Goal: Task Accomplishment & Management: Use online tool/utility

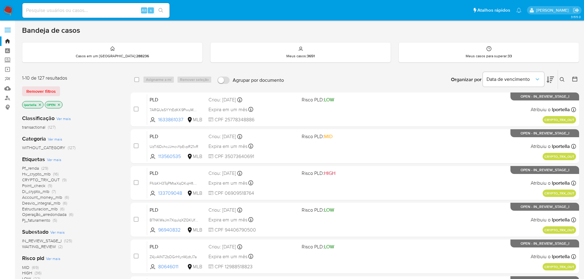
drag, startPoint x: 261, startPoint y: 1, endPoint x: 384, endPoint y: 82, distance: 146.9
click at [384, 82] on div "Organizar por Data de vencimento Os resultados não podem ser classificados enqu…" at bounding box center [433, 79] width 292 height 19
click at [66, 12] on input at bounding box center [95, 10] width 147 height 8
paste input "asNP7DbNT69Y80j6f9M8JnoT"
type input "asNP7DbNT69Y80j6f9M8JnoT"
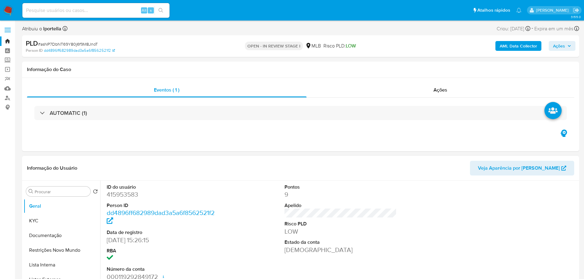
select select "10"
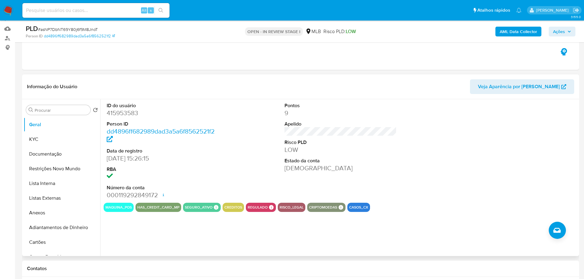
scroll to position [61, 0]
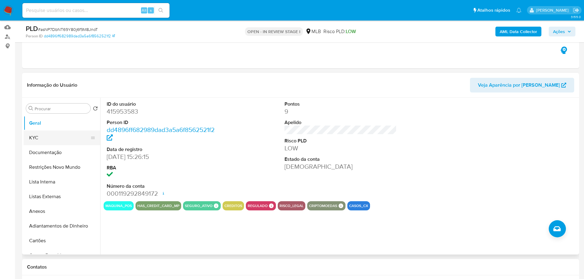
click at [40, 137] on button "KYC" at bounding box center [60, 138] width 72 height 15
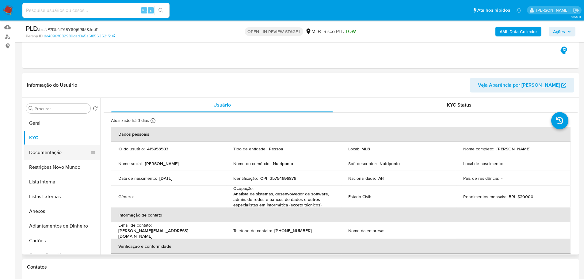
click at [61, 157] on button "Documentação" at bounding box center [60, 152] width 72 height 15
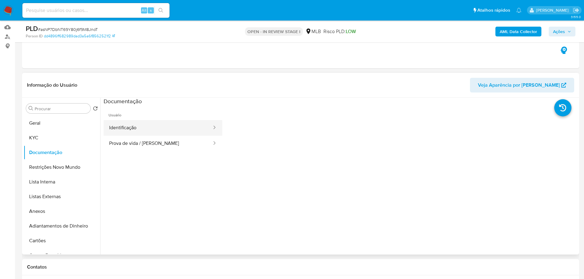
click at [147, 128] on button "Identificação" at bounding box center [158, 128] width 109 height 16
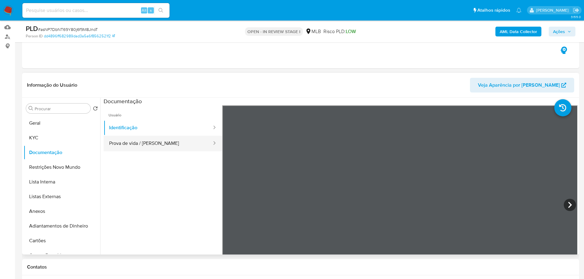
click at [160, 147] on button "Prova de vida / Selfie" at bounding box center [158, 144] width 109 height 16
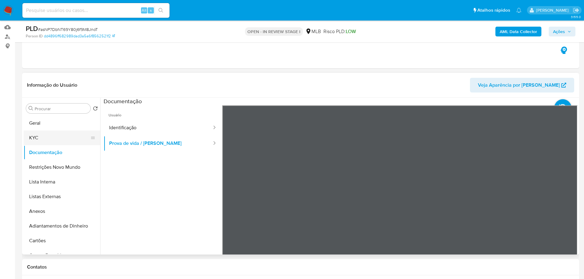
click at [60, 135] on button "KYC" at bounding box center [60, 138] width 72 height 15
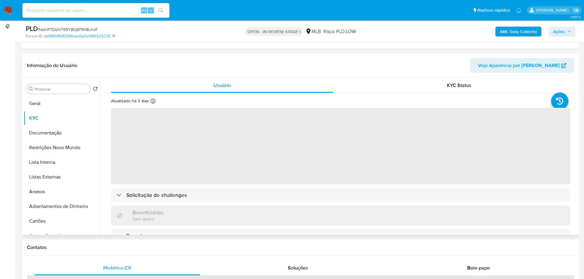
scroll to position [92, 0]
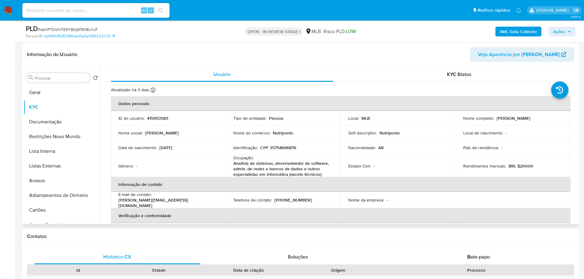
click at [285, 149] on p "CPF 35754696876" at bounding box center [278, 148] width 36 height 6
drag, startPoint x: 232, startPoint y: 164, endPoint x: 319, endPoint y: 175, distance: 88.0
click at [319, 175] on td "Ocupação : Analista de sistemas, desenvolvedor de software, admin. de redes e b…" at bounding box center [283, 166] width 115 height 22
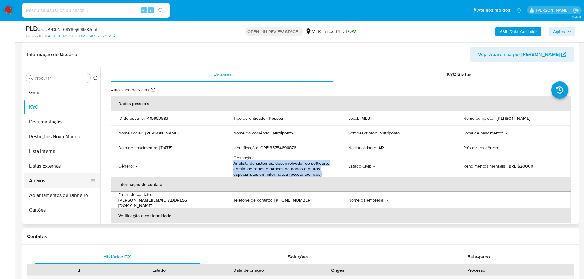
copy p "Analista de sistemas, desenvolvedor de software, admin. de redes e bancos de da…"
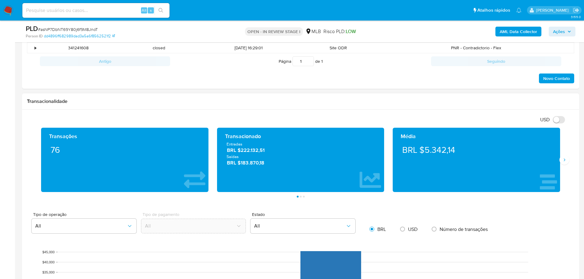
scroll to position [337, 0]
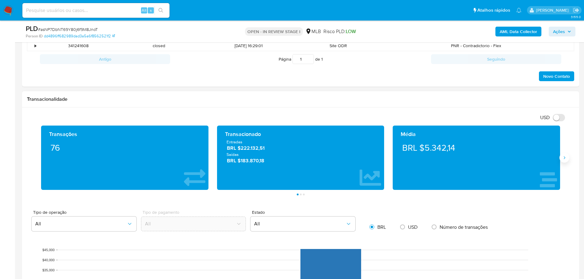
click at [565, 159] on icon "Siguiente" at bounding box center [565, 158] width 2 height 3
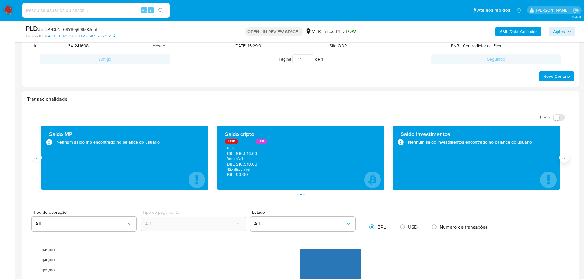
click at [565, 159] on icon "Siguiente" at bounding box center [565, 158] width 2 height 3
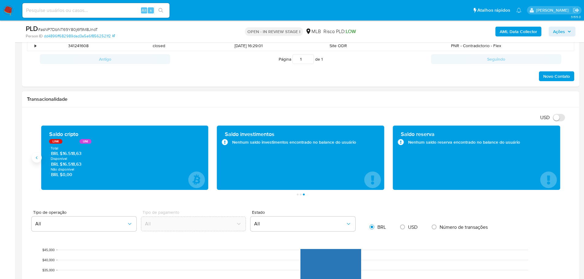
click at [40, 160] on button "Anterior" at bounding box center [37, 158] width 10 height 10
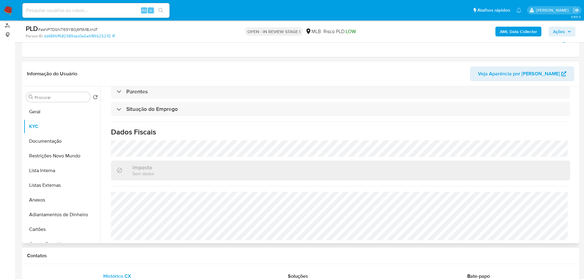
scroll to position [123, 0]
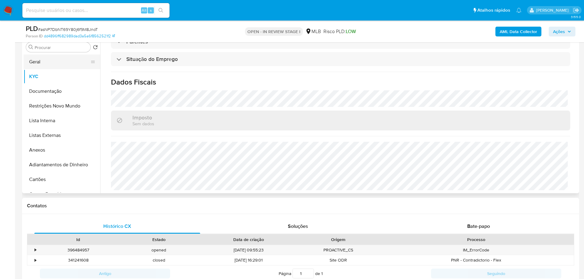
click at [34, 61] on button "Geral" at bounding box center [60, 62] width 72 height 15
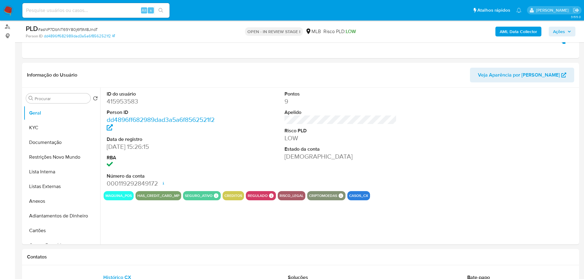
scroll to position [76, 0]
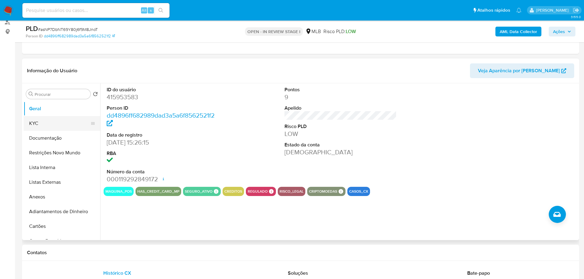
click at [33, 126] on button "KYC" at bounding box center [60, 123] width 72 height 15
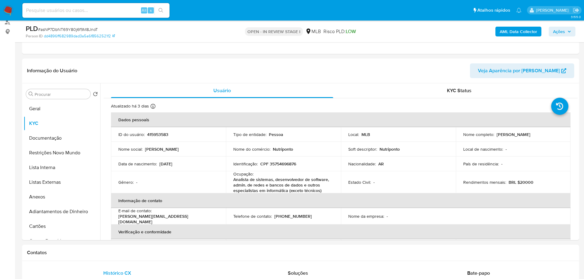
drag, startPoint x: 121, startPoint y: 262, endPoint x: 113, endPoint y: 244, distance: 19.9
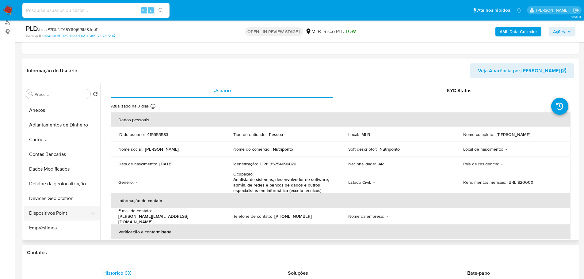
scroll to position [153, 0]
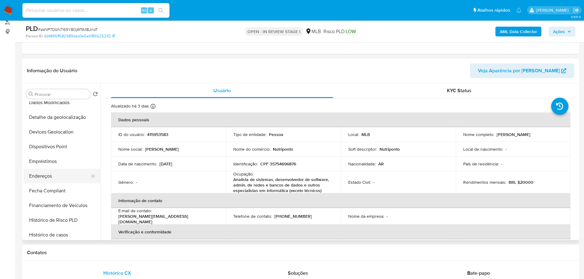
click at [46, 172] on button "Endereços" at bounding box center [60, 176] width 72 height 15
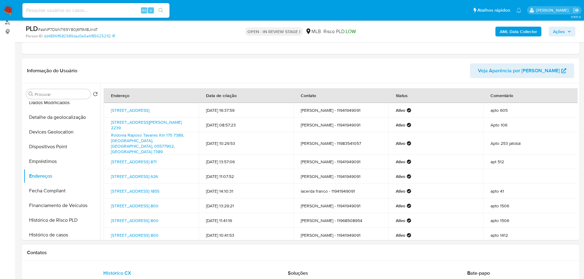
click at [115, 261] on div "Contatos" at bounding box center [300, 253] width 557 height 16
click at [60, 122] on button "Detalhe da geolocalização" at bounding box center [60, 117] width 72 height 15
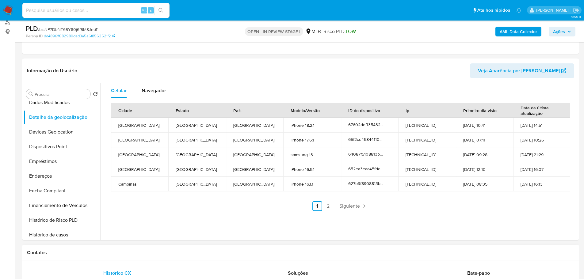
click at [123, 248] on div "Contatos" at bounding box center [300, 253] width 557 height 16
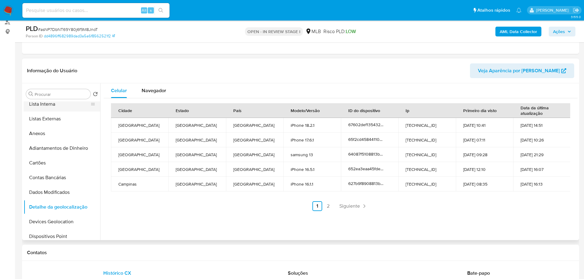
scroll to position [0, 0]
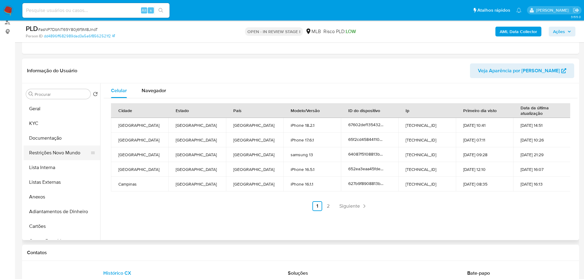
click at [58, 148] on button "Restrições Novo Mundo" at bounding box center [60, 153] width 72 height 15
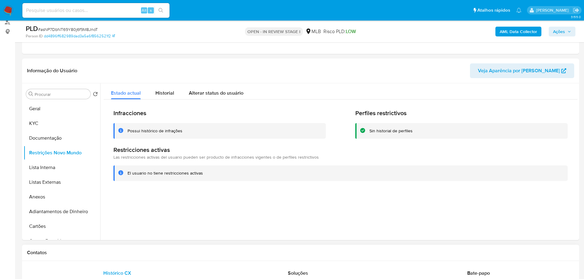
click at [133, 247] on div "Contatos" at bounding box center [300, 253] width 557 height 16
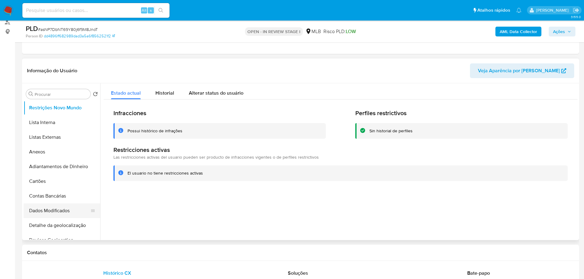
scroll to position [92, 0]
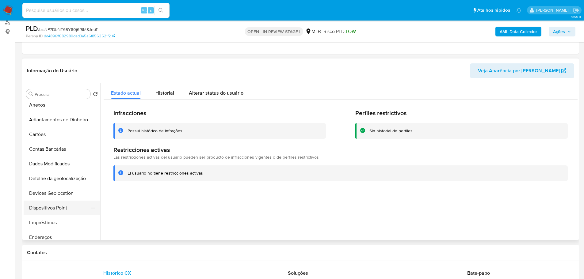
click at [67, 204] on button "Dispositivos Point" at bounding box center [60, 208] width 72 height 15
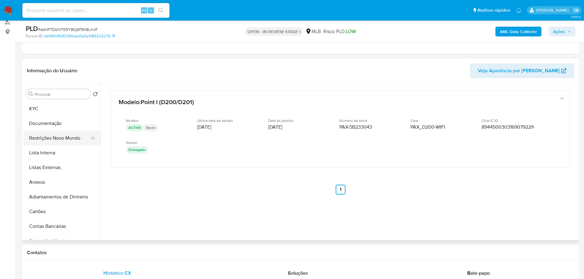
scroll to position [0, 0]
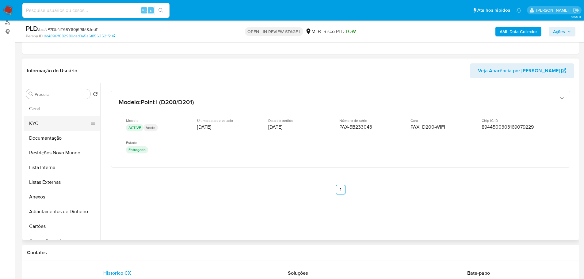
click at [40, 126] on button "KYC" at bounding box center [60, 123] width 72 height 15
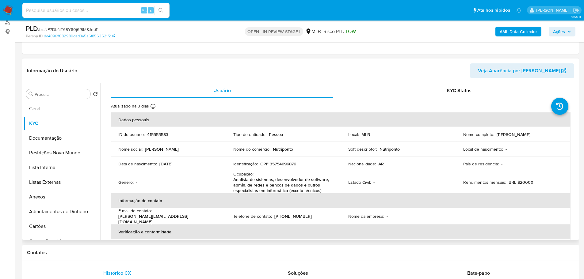
click at [290, 166] on p "CPF 35754696876" at bounding box center [278, 164] width 36 height 6
copy p "35754696876"
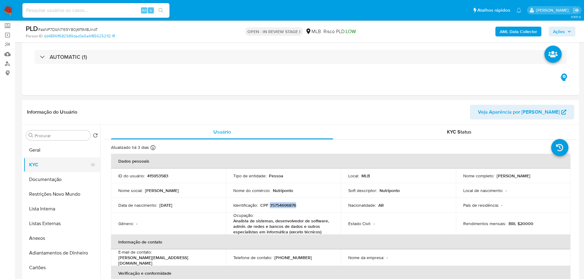
scroll to position [61, 0]
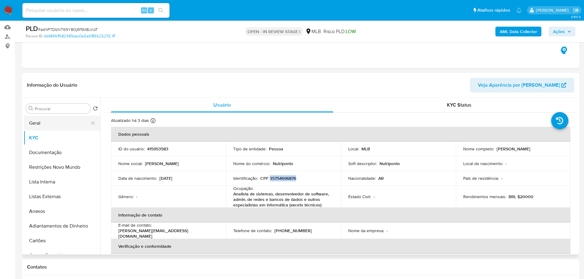
click at [38, 124] on button "Geral" at bounding box center [60, 123] width 72 height 15
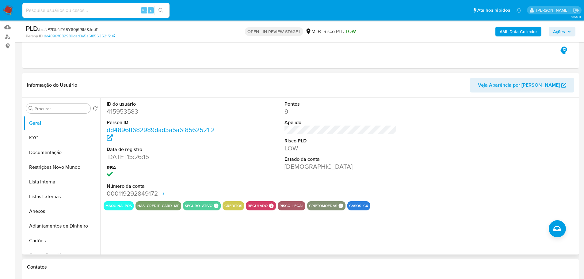
click at [117, 114] on dd "415953583" at bounding box center [163, 111] width 113 height 9
click at [119, 111] on dd "415953583" at bounding box center [163, 111] width 113 height 9
copy dd "415953583"
click at [134, 156] on dd "13/03/2019 15:26:15" at bounding box center [163, 157] width 113 height 9
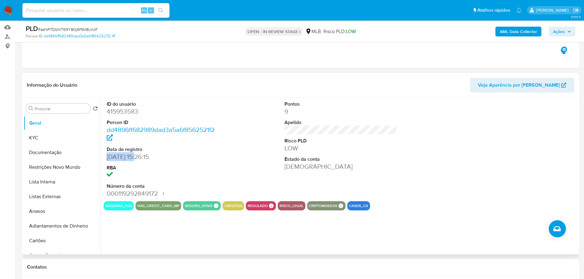
drag, startPoint x: 136, startPoint y: 158, endPoint x: 105, endPoint y: 158, distance: 31.3
click at [105, 158] on div "ID do usuário 415953583 Person ID dd4896ff682989dad3a5a6f8562521f2 Data de regi…" at bounding box center [163, 150] width 119 height 104
copy dd "13/03/2019"
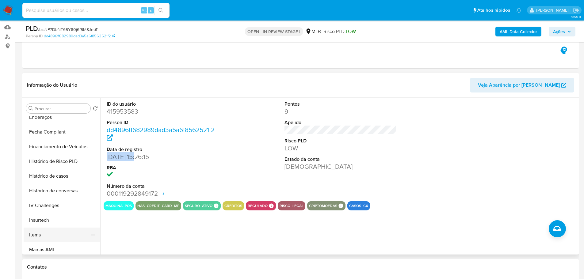
scroll to position [274, 0]
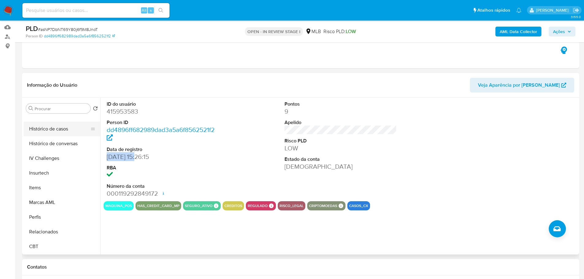
click at [52, 132] on button "Histórico de casos" at bounding box center [60, 129] width 72 height 15
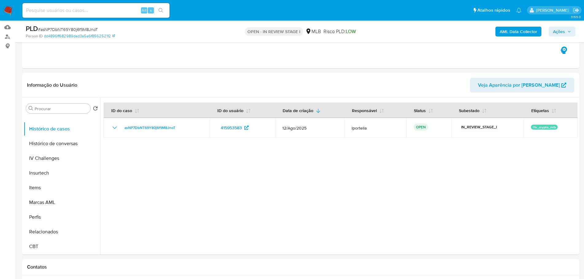
click at [557, 33] on span "Ações" at bounding box center [559, 32] width 12 height 10
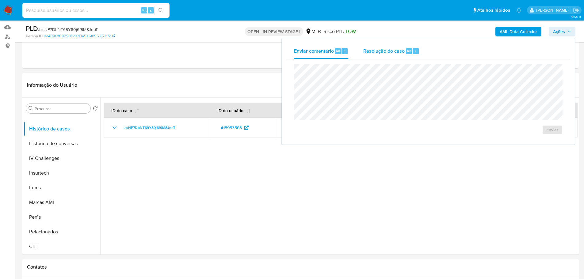
click at [399, 52] on span "Resolução do caso" at bounding box center [383, 50] width 41 height 7
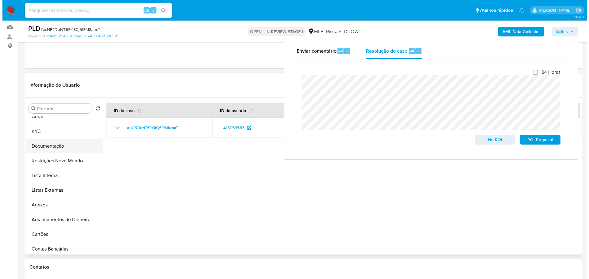
scroll to position [0, 0]
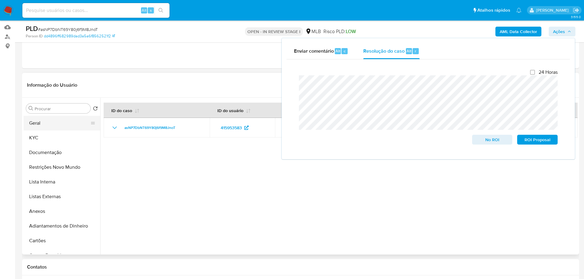
click at [47, 122] on button "Geral" at bounding box center [60, 123] width 72 height 15
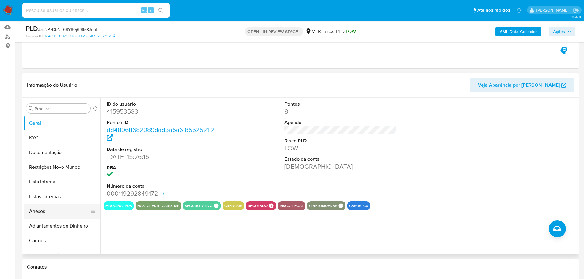
click at [63, 213] on button "Anexos" at bounding box center [60, 211] width 72 height 15
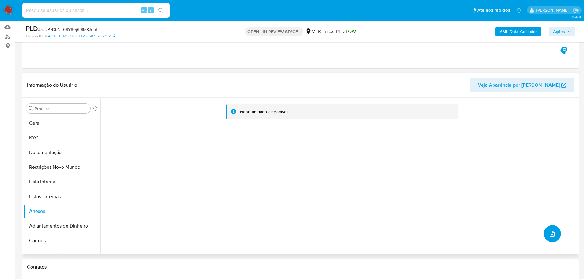
click at [552, 233] on icon "upload-file" at bounding box center [552, 234] width 5 height 6
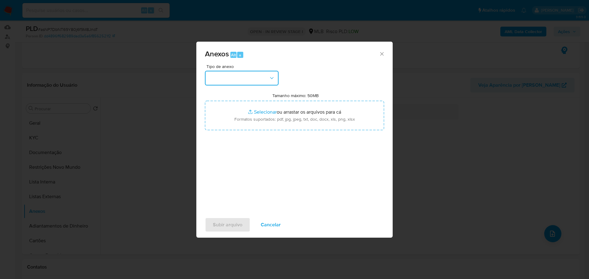
drag, startPoint x: 252, startPoint y: 80, endPoint x: 248, endPoint y: 83, distance: 4.6
click at [252, 80] on button "button" at bounding box center [242, 78] width 74 height 15
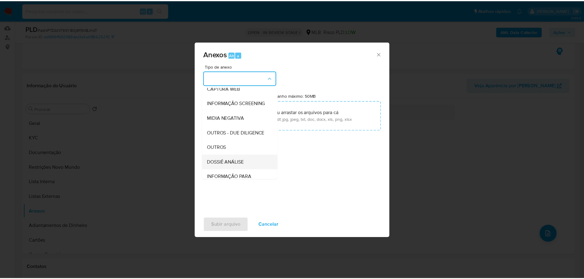
scroll to position [94, 0]
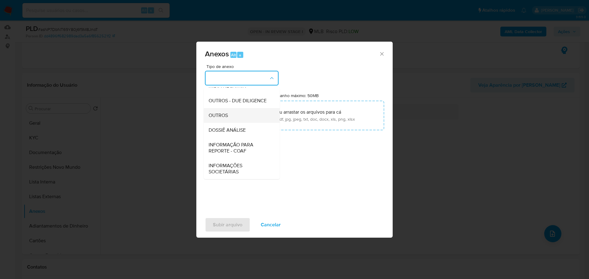
click at [223, 119] on span "OUTROS" at bounding box center [217, 116] width 19 height 6
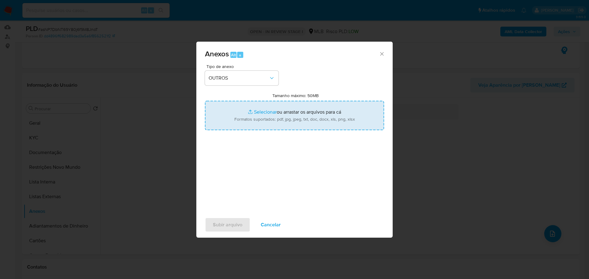
type input "C:\fakepath\ID_ 415953583 - CPF 35754696876 - DANIELA CRISTINA GUERRA.pdf"
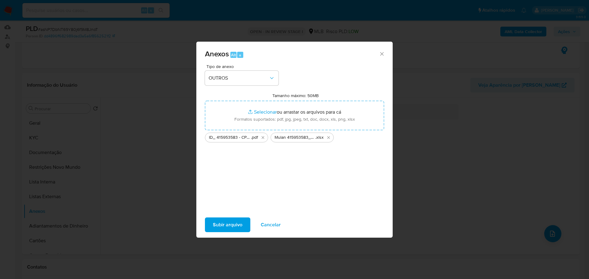
click at [234, 223] on span "Subir arquivo" at bounding box center [227, 224] width 29 height 13
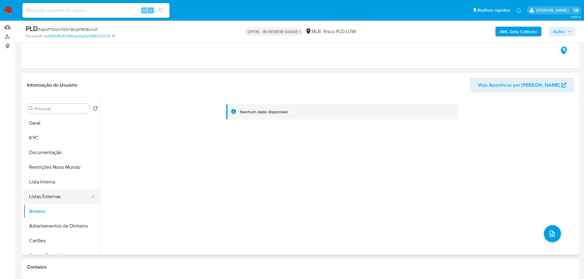
click at [62, 194] on button "Listas Externas" at bounding box center [60, 196] width 72 height 15
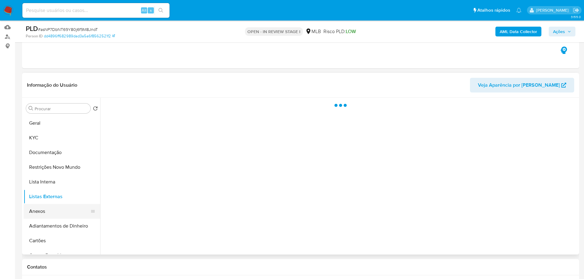
click at [60, 208] on button "Anexos" at bounding box center [60, 211] width 72 height 15
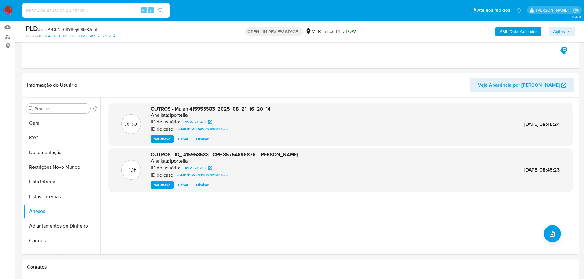
click at [569, 33] on icon "button" at bounding box center [569, 32] width 4 height 4
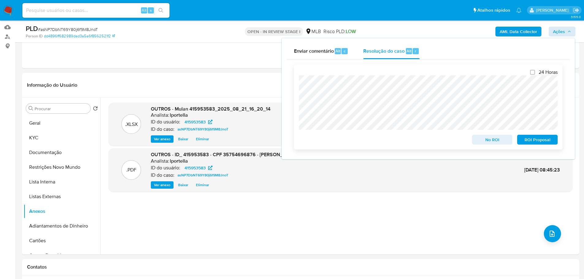
click at [492, 140] on span "No ROI" at bounding box center [492, 140] width 32 height 9
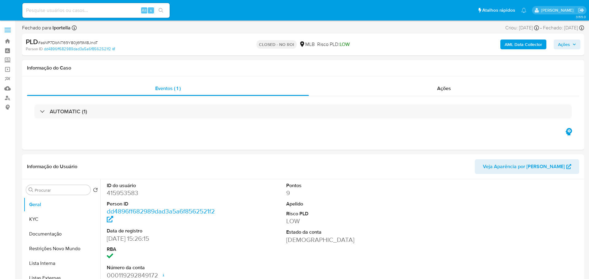
select select "10"
click at [8, 13] on img at bounding box center [8, 10] width 10 height 10
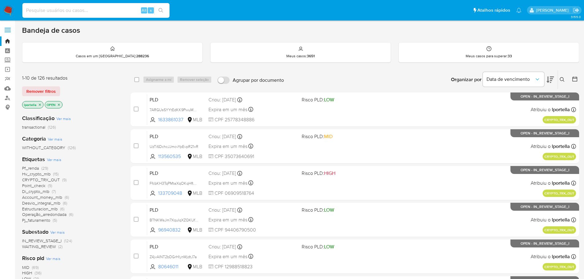
click at [50, 10] on input at bounding box center [95, 10] width 147 height 8
paste input "asNP7DbNT69Y80j6f9M8JnoT"
type input "asNP7DbNT69Y80j6f9M8JnoT"
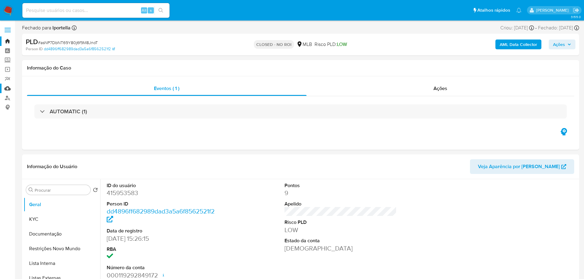
select select "10"
click at [8, 8] on img at bounding box center [8, 10] width 10 height 10
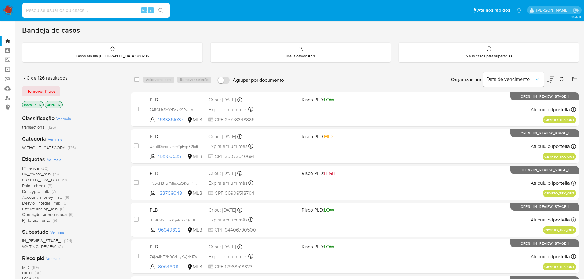
click at [100, 10] on input at bounding box center [95, 10] width 147 height 8
paste input "3udPdVo0ld9BMzjA6aQIwxs5"
type input "3udPdVo0ld9BMzjA6aQIwxs5"
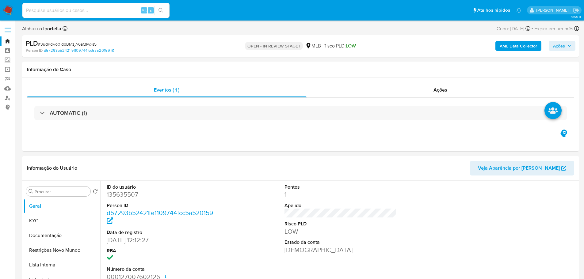
select select "10"
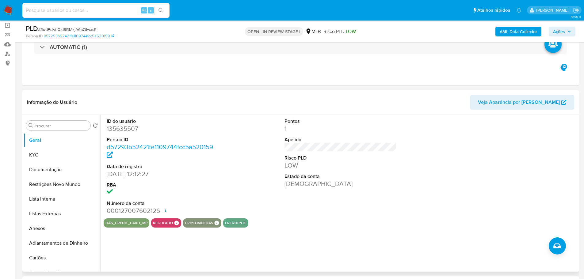
scroll to position [92, 0]
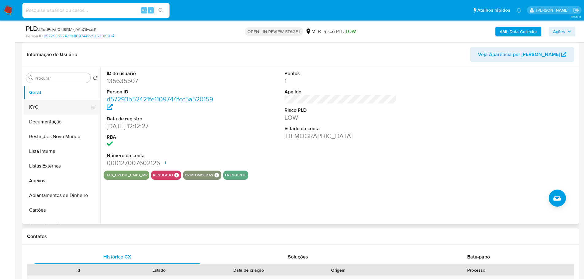
click at [44, 105] on button "KYC" at bounding box center [60, 107] width 72 height 15
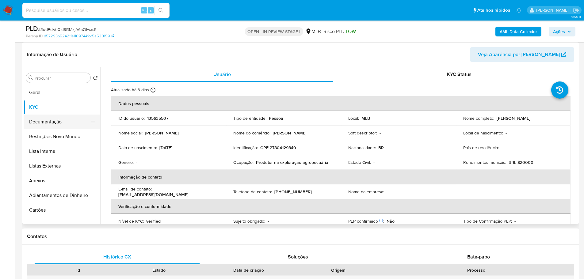
click at [39, 124] on button "Documentação" at bounding box center [60, 122] width 72 height 15
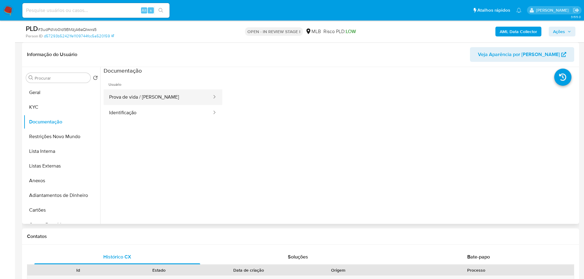
click at [143, 95] on button "Prova de vida / [PERSON_NAME]" at bounding box center [158, 98] width 109 height 16
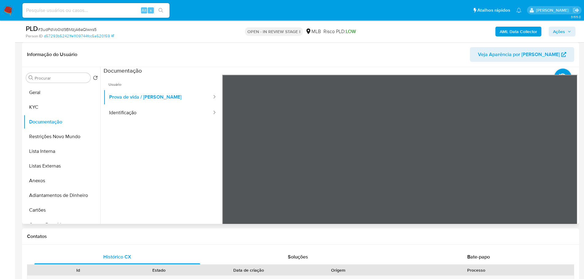
drag, startPoint x: 152, startPoint y: 112, endPoint x: 199, endPoint y: 139, distance: 54.3
click at [176, 133] on ul "Usuário Prova de vida / Selfie Identificação" at bounding box center [163, 163] width 119 height 177
click at [159, 113] on button "Identificação" at bounding box center [158, 113] width 109 height 16
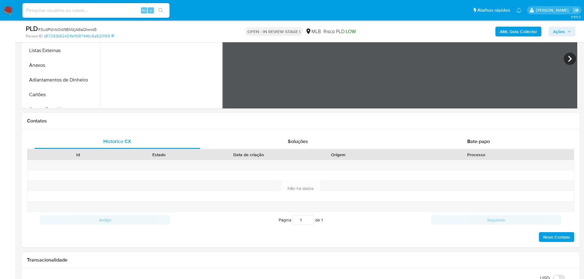
scroll to position [337, 0]
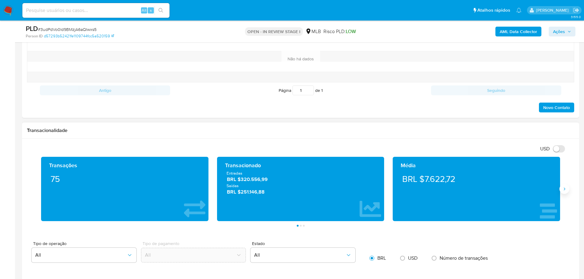
click at [565, 189] on icon "Siguiente" at bounding box center [565, 189] width 2 height 3
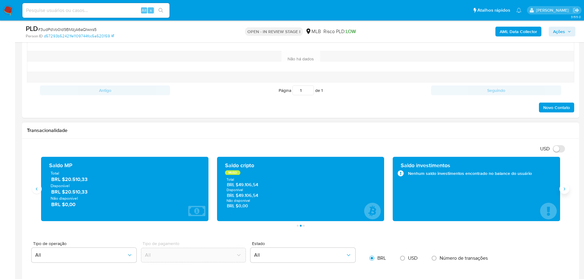
click at [565, 189] on icon "Siguiente" at bounding box center [565, 189] width 2 height 3
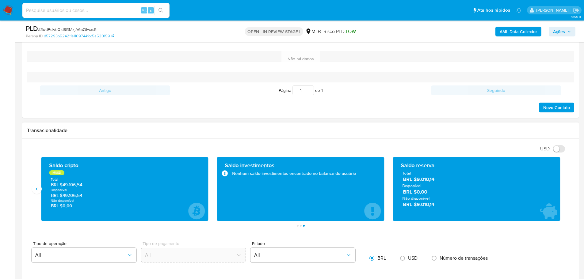
drag, startPoint x: 38, startPoint y: 188, endPoint x: 200, endPoint y: 132, distance: 171.1
click at [37, 189] on icon "Anterior" at bounding box center [37, 189] width 2 height 3
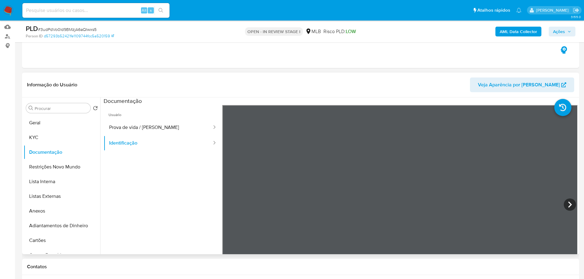
scroll to position [61, 0]
click at [55, 141] on button "KYC" at bounding box center [60, 138] width 72 height 15
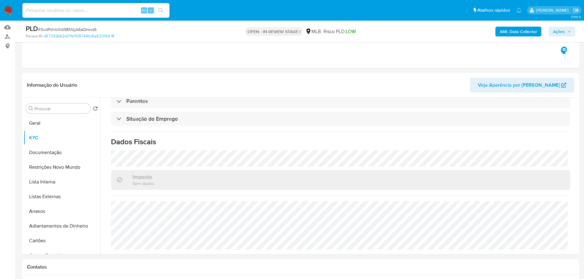
scroll to position [255, 0]
click at [51, 126] on button "Geral" at bounding box center [60, 123] width 72 height 15
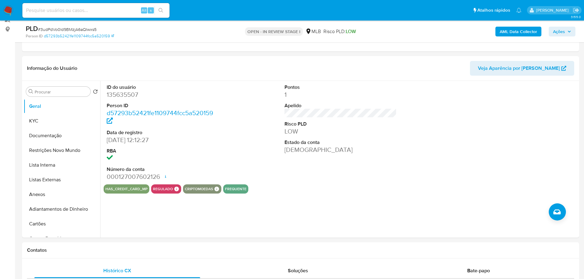
scroll to position [77, 0]
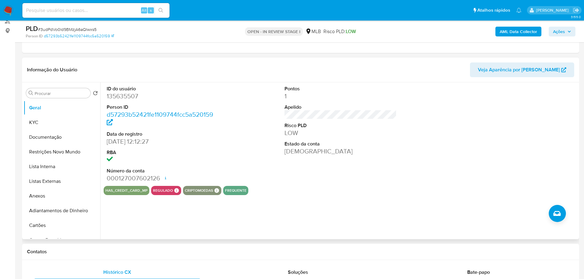
drag, startPoint x: 124, startPoint y: 254, endPoint x: 105, endPoint y: 233, distance: 27.8
click at [124, 254] on h1 "Contatos" at bounding box center [300, 252] width 547 height 6
click at [41, 124] on button "KYC" at bounding box center [60, 122] width 72 height 15
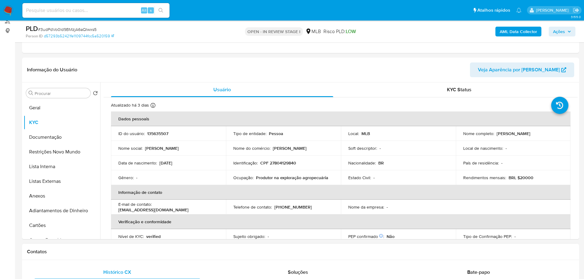
click at [163, 246] on div "Contatos" at bounding box center [300, 252] width 557 height 16
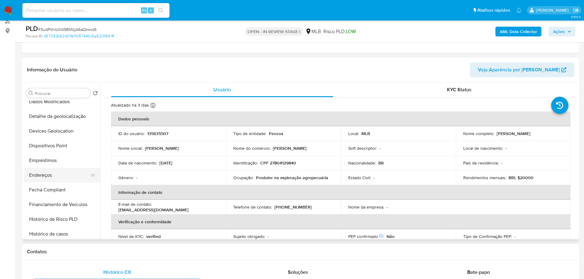
click at [57, 177] on button "Endereços" at bounding box center [60, 175] width 72 height 15
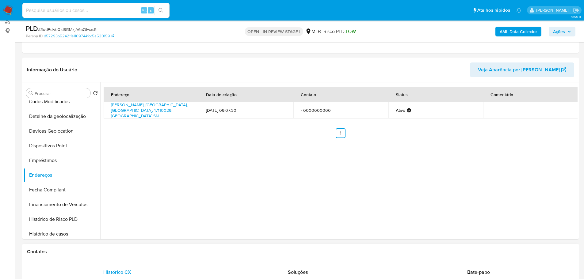
click at [167, 257] on div "Contatos" at bounding box center [300, 252] width 557 height 16
click at [59, 119] on button "Detalhe da geolocalização" at bounding box center [60, 116] width 72 height 15
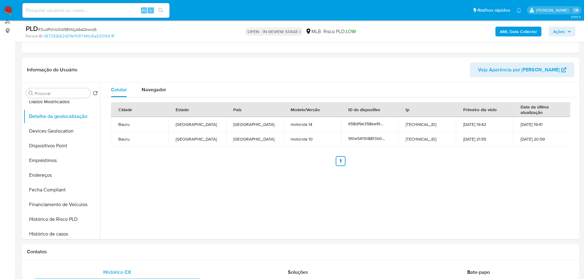
drag, startPoint x: 163, startPoint y: 249, endPoint x: 142, endPoint y: 240, distance: 22.5
click at [163, 249] on h1 "Contatos" at bounding box center [300, 252] width 547 height 6
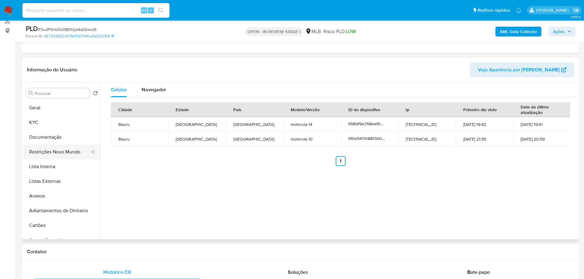
click at [55, 155] on button "Restrições Novo Mundo" at bounding box center [60, 152] width 72 height 15
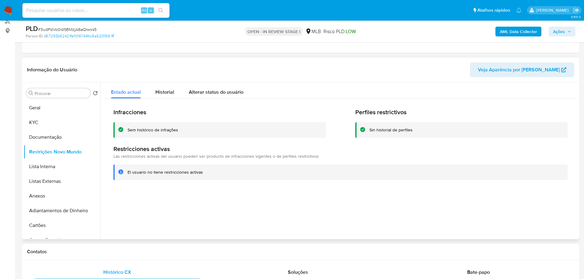
drag, startPoint x: 172, startPoint y: 255, endPoint x: 129, endPoint y: 217, distance: 57.5
click at [172, 255] on div "Contatos" at bounding box center [300, 252] width 557 height 16
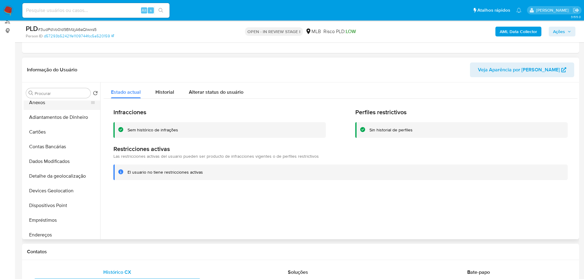
scroll to position [123, 0]
click at [70, 175] on button "Dispositivos Point" at bounding box center [60, 176] width 72 height 15
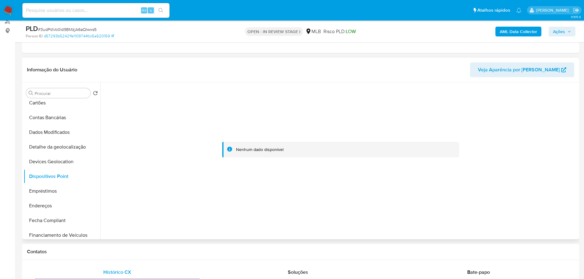
click at [200, 230] on div at bounding box center [338, 160] width 477 height 157
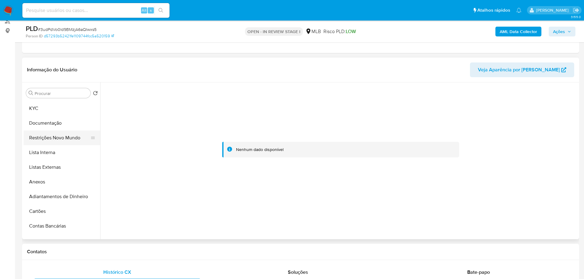
scroll to position [0, 0]
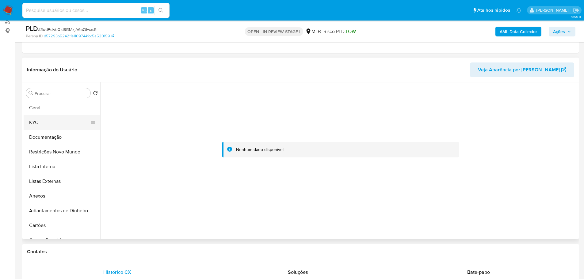
click at [38, 123] on button "KYC" at bounding box center [60, 122] width 72 height 15
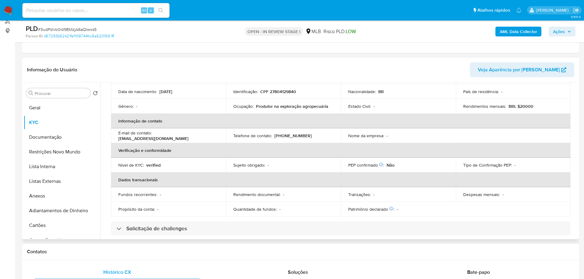
scroll to position [10, 0]
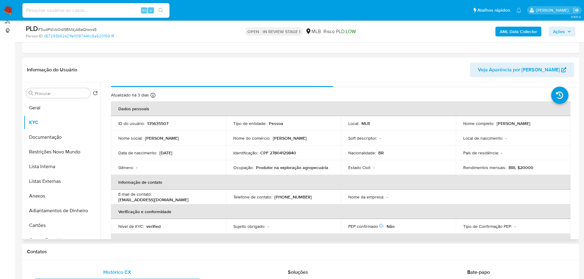
click at [286, 154] on p "CPF 27804129840" at bounding box center [278, 153] width 36 height 6
copy p "27804129840"
click at [44, 105] on button "Geral" at bounding box center [60, 108] width 72 height 15
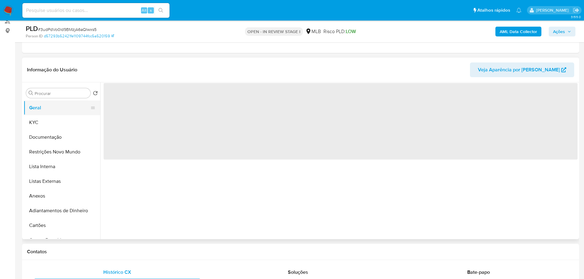
scroll to position [0, 0]
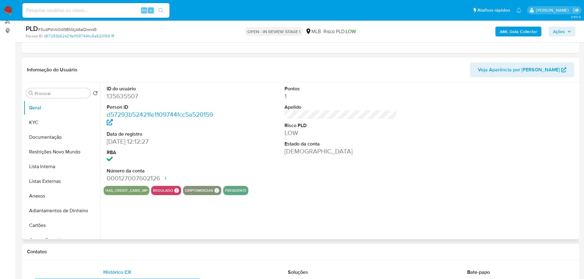
click at [121, 99] on dd "135635507" at bounding box center [163, 96] width 113 height 9
copy dd "135635507"
drag, startPoint x: 139, startPoint y: 143, endPoint x: 114, endPoint y: 140, distance: 25.2
click at [114, 140] on dd "27/03/2013 12:12:27" at bounding box center [163, 141] width 113 height 9
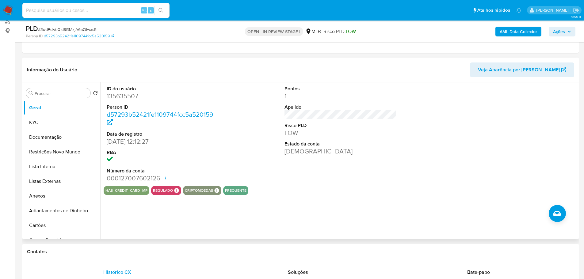
click at [156, 147] on dl "ID do usuário 135635507 Person ID d57293b52421fe1109744fcc5a520159 Data de regi…" at bounding box center [163, 134] width 113 height 97
drag, startPoint x: 138, startPoint y: 142, endPoint x: 107, endPoint y: 140, distance: 30.7
click at [107, 140] on dd "27/03/2013 12:12:27" at bounding box center [163, 141] width 113 height 9
copy dd "27/03/2013"
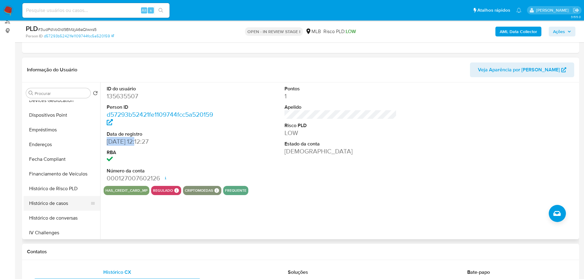
click at [59, 208] on button "Histórico de casos" at bounding box center [60, 203] width 72 height 15
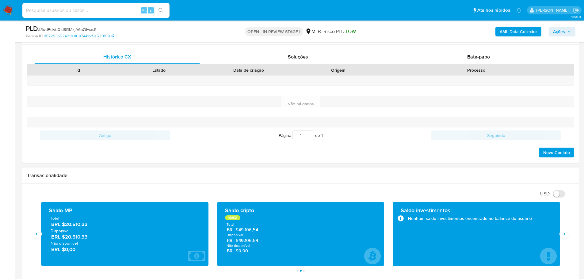
scroll to position [322, 0]
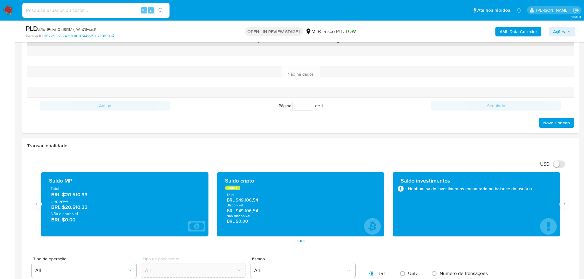
click at [561, 30] on span "Ações" at bounding box center [559, 32] width 12 height 10
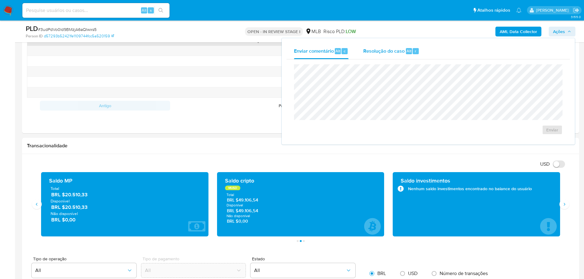
click at [384, 52] on span "Resolução do caso" at bounding box center [383, 50] width 41 height 7
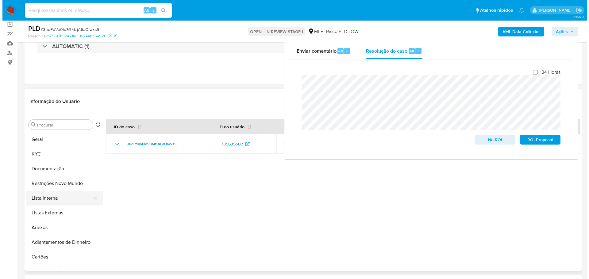
scroll to position [123, 0]
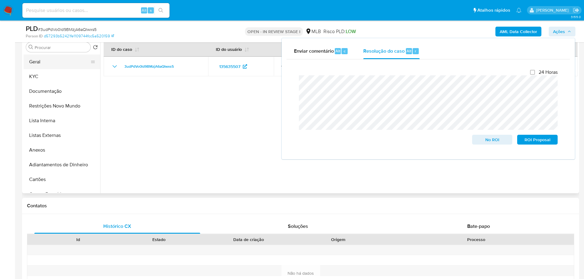
click at [59, 67] on button "Geral" at bounding box center [60, 62] width 72 height 15
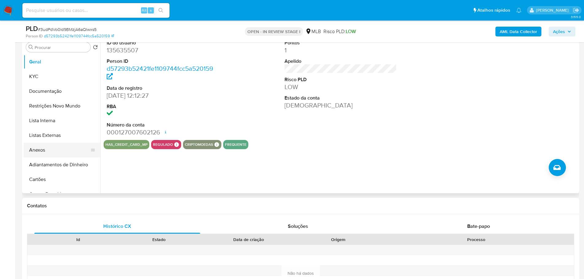
click at [49, 153] on button "Anexos" at bounding box center [60, 150] width 72 height 15
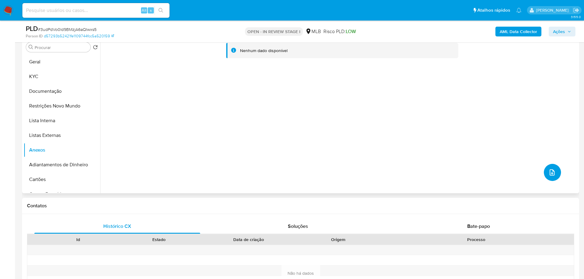
click at [548, 172] on icon "upload-file" at bounding box center [551, 172] width 7 height 7
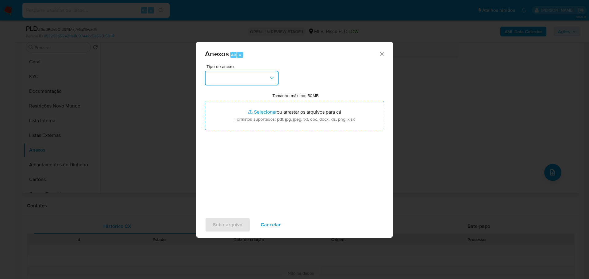
click at [269, 81] on button "button" at bounding box center [242, 78] width 74 height 15
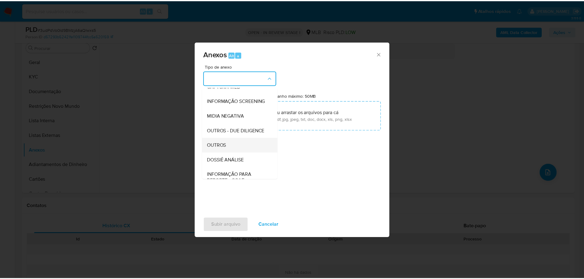
scroll to position [94, 0]
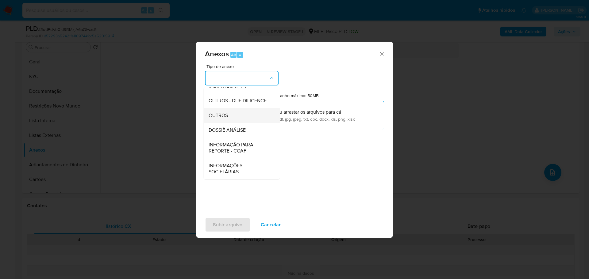
click at [239, 113] on div "OUTROS" at bounding box center [239, 115] width 63 height 15
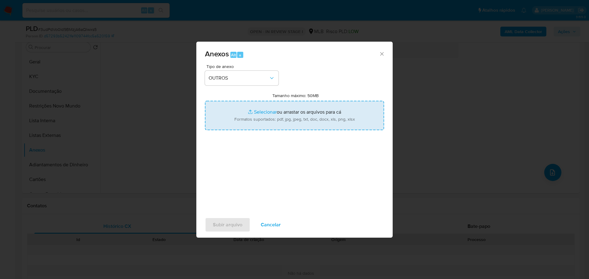
type input "C:\fakepath\ID_ 135635507 - CPF 27804129840 - KELLER CESIO ARANTES GOMES.pdf"
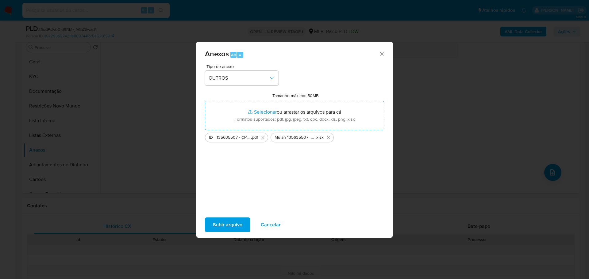
click at [240, 225] on span "Subir arquivo" at bounding box center [227, 224] width 29 height 13
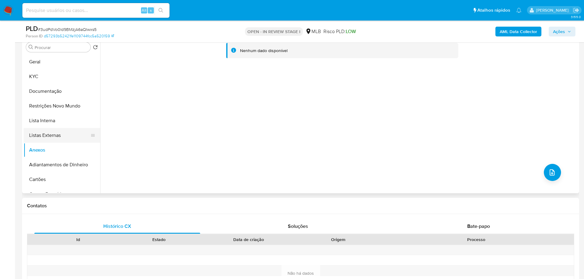
click at [37, 130] on button "Listas Externas" at bounding box center [60, 135] width 72 height 15
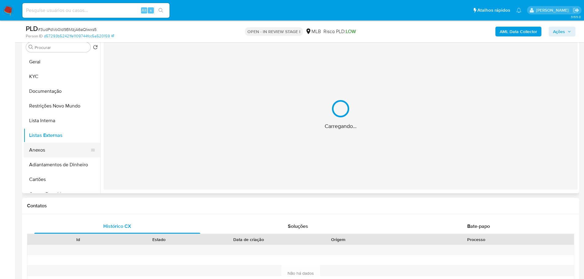
click at [57, 151] on button "Anexos" at bounding box center [60, 150] width 72 height 15
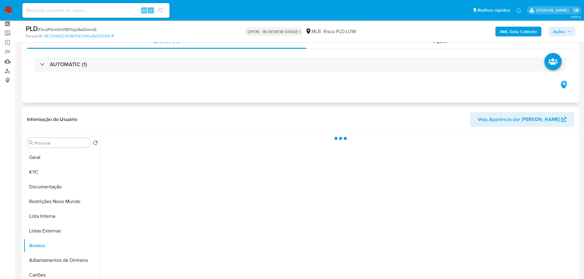
scroll to position [0, 0]
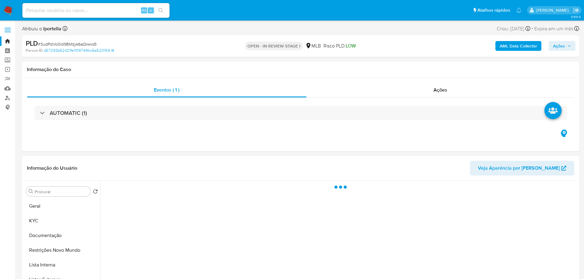
click at [567, 51] on button "Ações" at bounding box center [562, 46] width 27 height 10
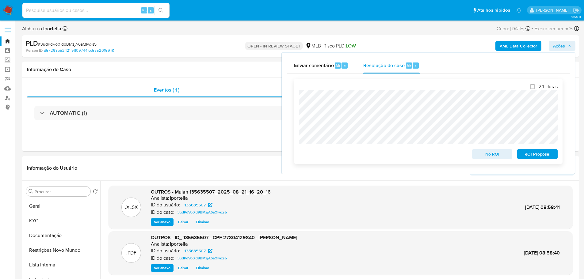
click at [491, 157] on span "No ROI" at bounding box center [492, 154] width 32 height 9
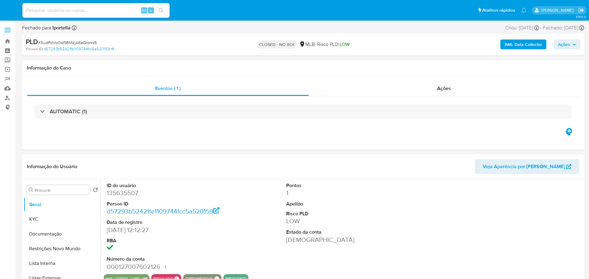
select select "10"
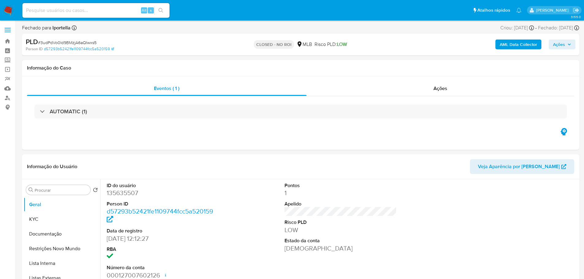
click at [9, 9] on img at bounding box center [8, 10] width 10 height 10
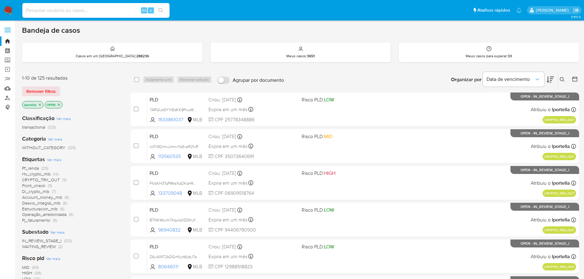
click at [94, 12] on input at bounding box center [95, 10] width 147 height 8
paste input "TtTkThvpyLPtcn98zcEmJpa9"
type input "TtTkThvpyLPtcn98zcEmJpa9"
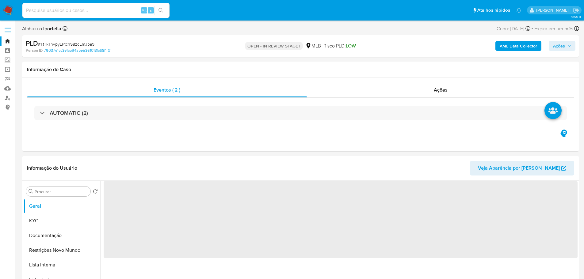
select select "10"
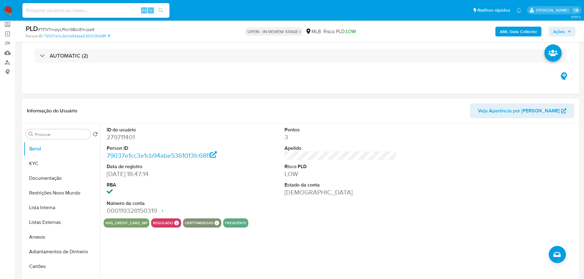
scroll to position [92, 0]
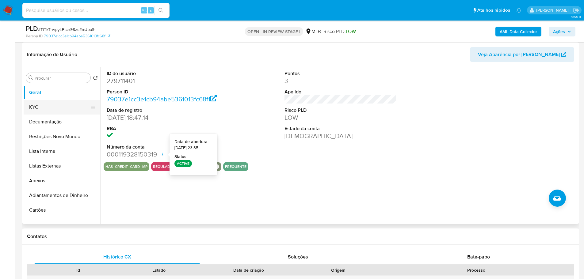
click at [59, 108] on button "KYC" at bounding box center [60, 107] width 72 height 15
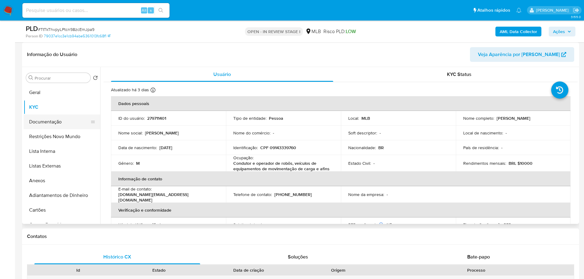
click at [67, 124] on button "Documentação" at bounding box center [60, 122] width 72 height 15
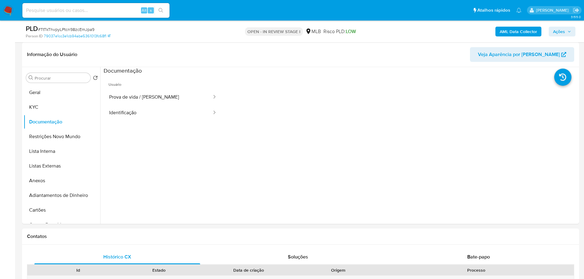
click at [151, 95] on button "Prova de vida / Selfie" at bounding box center [158, 98] width 109 height 16
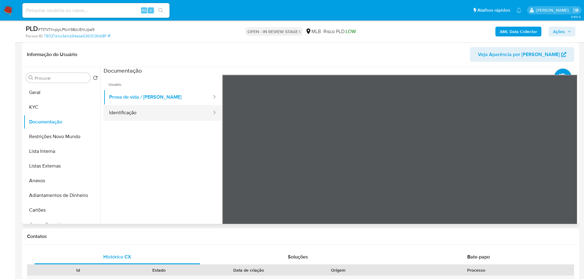
click at [151, 110] on button "Identificação" at bounding box center [158, 113] width 109 height 16
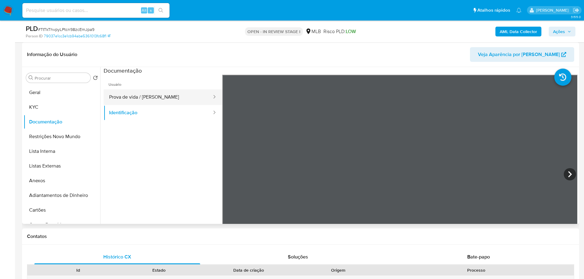
click at [157, 94] on button "Prova de vida / Selfie" at bounding box center [158, 98] width 109 height 16
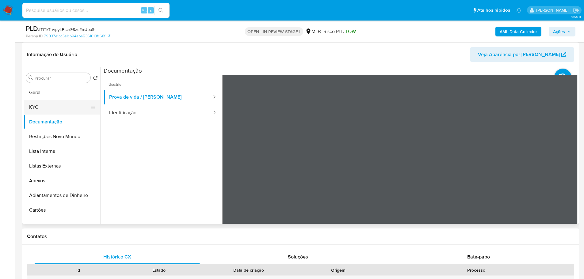
click at [60, 109] on button "KYC" at bounding box center [60, 107] width 72 height 15
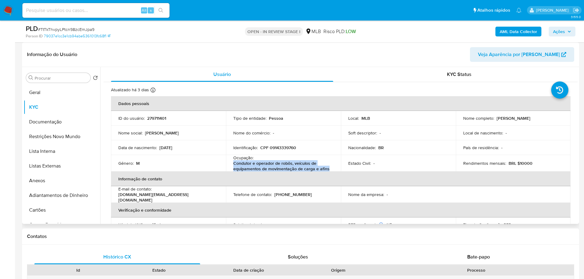
drag, startPoint x: 327, startPoint y: 170, endPoint x: 232, endPoint y: 167, distance: 95.4
click at [232, 167] on td "Ocupação : Condutor e operador de robôs, veículos de equipamentos de movimentaç…" at bounding box center [283, 163] width 115 height 17
copy p "Condutor e operador de robôs, veículos de equipamentos de movimentação de carga…"
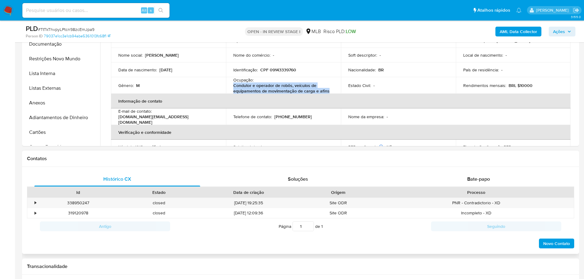
scroll to position [276, 0]
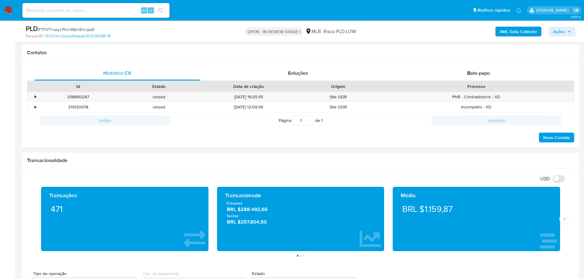
click at [561, 226] on div "Média BRL $1.159,87" at bounding box center [476, 219] width 176 height 64
click at [564, 222] on button "Siguiente" at bounding box center [565, 219] width 10 height 10
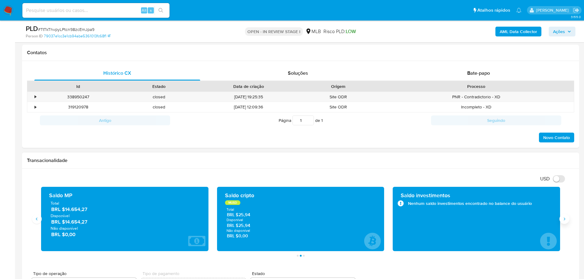
click at [564, 222] on button "Siguiente" at bounding box center [565, 219] width 10 height 10
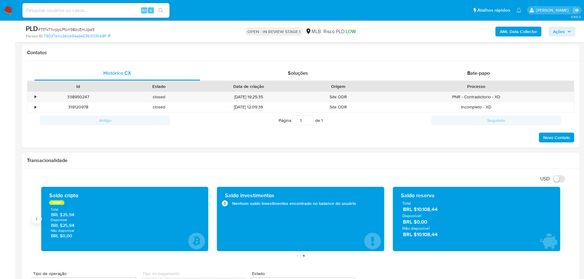
click at [38, 220] on icon "Anterior" at bounding box center [36, 219] width 5 height 5
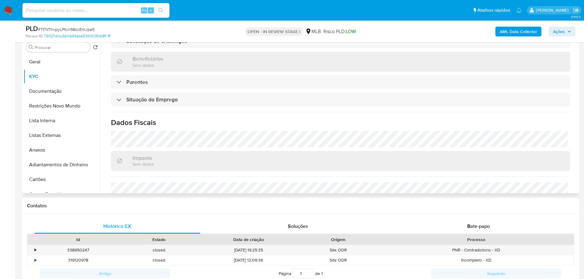
scroll to position [257, 0]
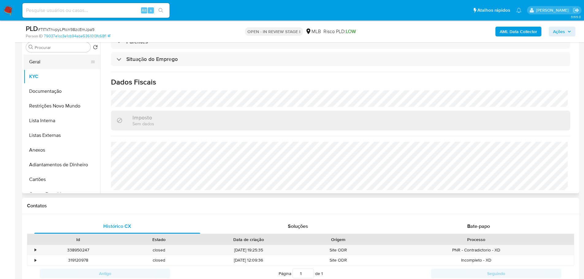
click at [40, 62] on button "Geral" at bounding box center [60, 62] width 72 height 15
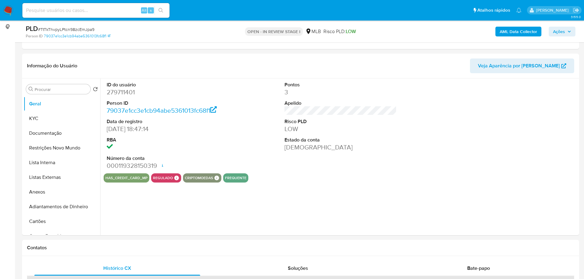
scroll to position [76, 0]
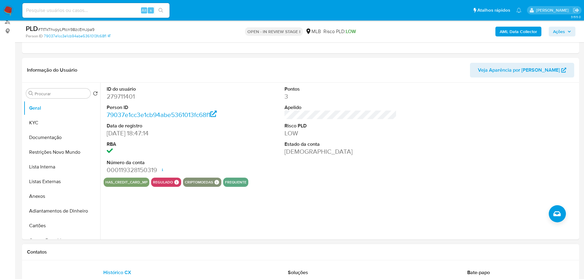
click at [182, 252] on h1 "Contatos" at bounding box center [300, 252] width 547 height 6
click at [50, 120] on button "KYC" at bounding box center [60, 123] width 72 height 15
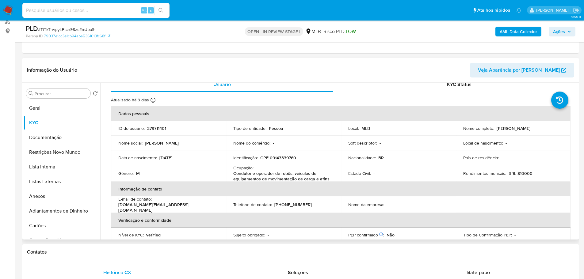
scroll to position [8, 0]
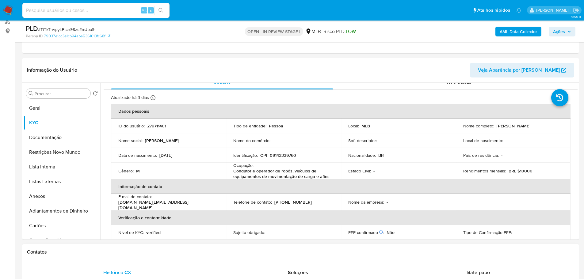
click at [133, 254] on h1 "Contatos" at bounding box center [300, 252] width 547 height 6
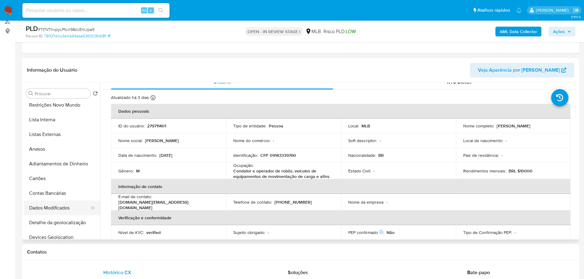
scroll to position [123, 0]
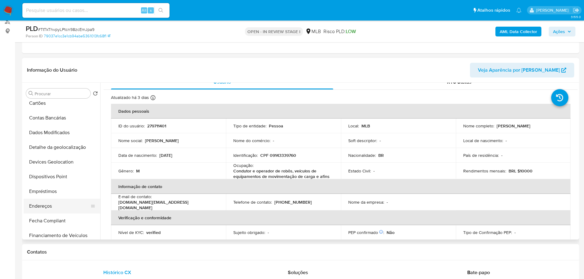
click at [57, 204] on button "Endereços" at bounding box center [60, 206] width 72 height 15
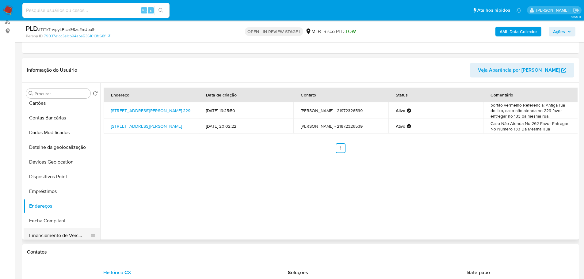
drag, startPoint x: 100, startPoint y: 254, endPoint x: 93, endPoint y: 236, distance: 18.8
click at [100, 254] on h1 "Contatos" at bounding box center [300, 252] width 547 height 6
click at [59, 152] on button "Detalhe da geolocalização" at bounding box center [60, 147] width 72 height 15
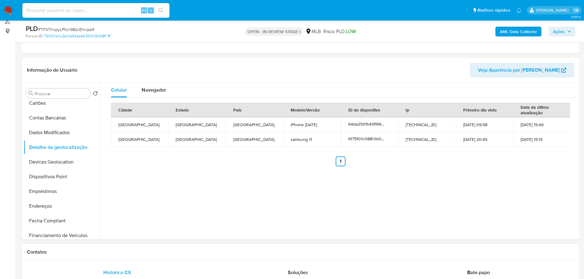
click at [135, 257] on div "Contatos" at bounding box center [300, 252] width 557 height 16
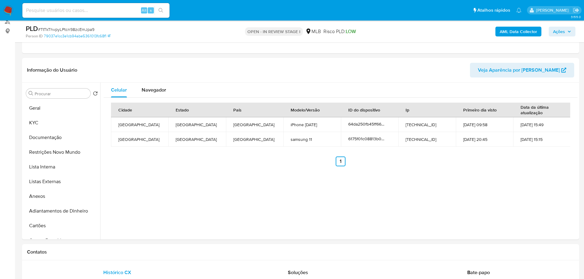
drag, startPoint x: 59, startPoint y: 155, endPoint x: 13, endPoint y: 166, distance: 47.5
click at [58, 155] on button "Restrições Novo Mundo" at bounding box center [62, 152] width 77 height 15
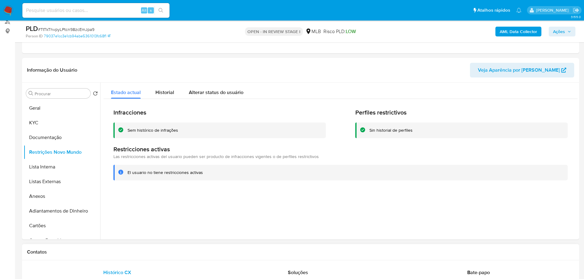
click at [234, 254] on h1 "Contatos" at bounding box center [300, 252] width 547 height 6
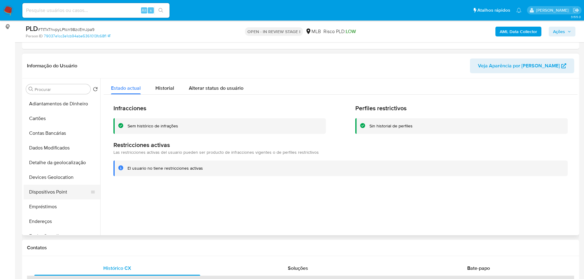
scroll to position [123, 0]
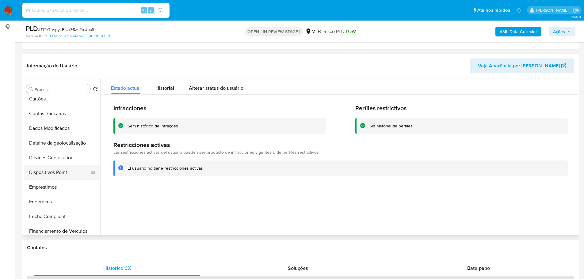
click at [63, 173] on button "Dispositivos Point" at bounding box center [60, 172] width 72 height 15
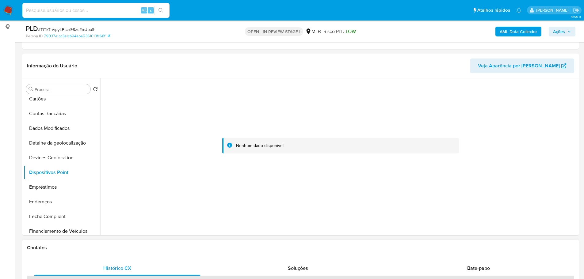
click at [169, 254] on div "Contatos" at bounding box center [300, 248] width 557 height 16
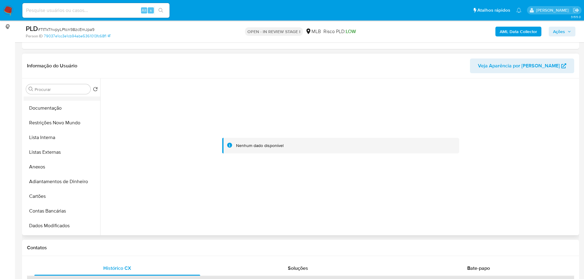
scroll to position [0, 0]
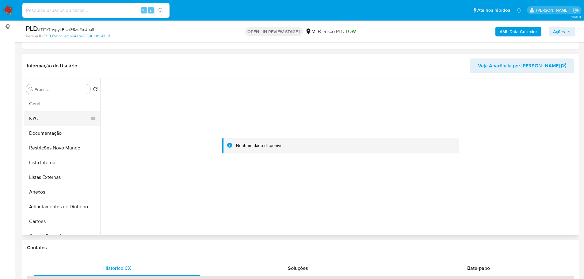
click at [52, 120] on button "KYC" at bounding box center [60, 118] width 72 height 15
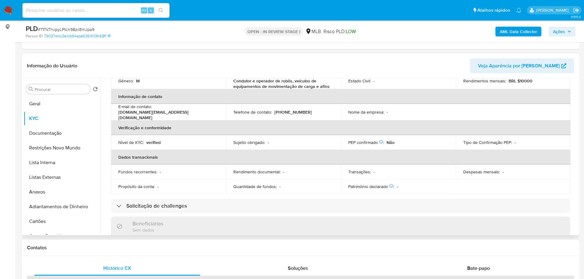
scroll to position [12, 0]
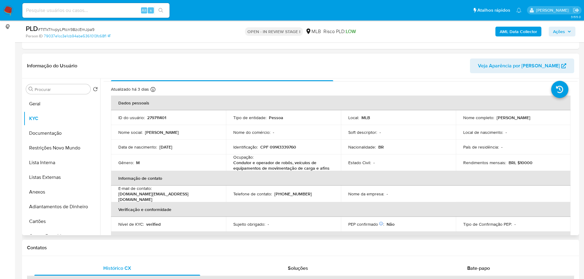
click at [274, 145] on p "CPF 09143339760" at bounding box center [278, 147] width 36 height 6
copy p "09143339760"
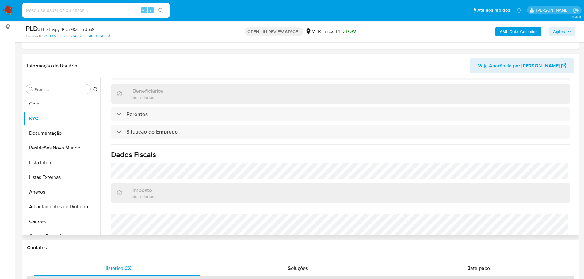
scroll to position [257, 0]
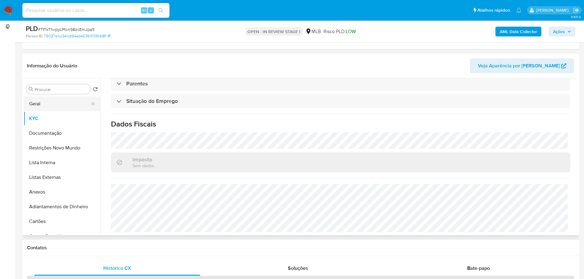
click at [41, 108] on button "Geral" at bounding box center [60, 104] width 72 height 15
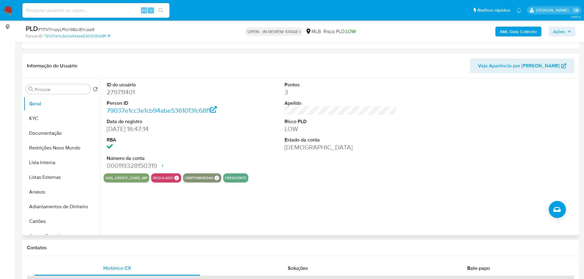
click at [118, 96] on dd "279711401" at bounding box center [163, 92] width 113 height 9
click at [117, 95] on dd "279711401" at bounding box center [163, 92] width 113 height 9
click at [119, 90] on dd "279711401" at bounding box center [163, 92] width 113 height 9
copy dd "279711401"
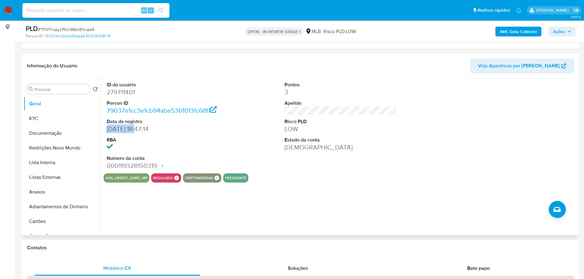
drag, startPoint x: 138, startPoint y: 130, endPoint x: 108, endPoint y: 126, distance: 30.8
click at [108, 126] on dd "26/07/2019 18:47:14" at bounding box center [163, 129] width 113 height 9
copy dd "26/07/2019"
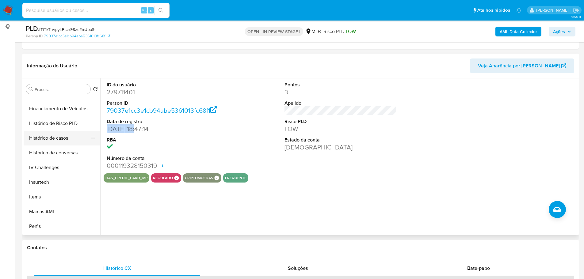
click at [54, 139] on button "Histórico de casos" at bounding box center [60, 138] width 72 height 15
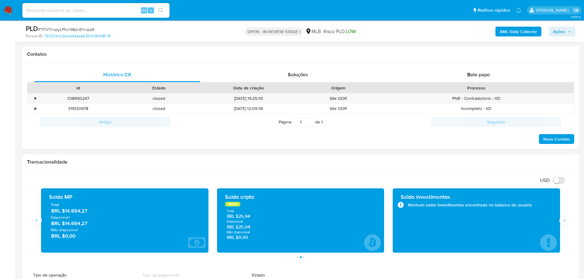
scroll to position [326, 0]
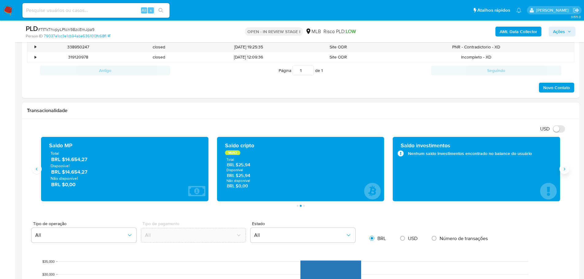
click at [561, 172] on button "Siguiente" at bounding box center [565, 169] width 10 height 10
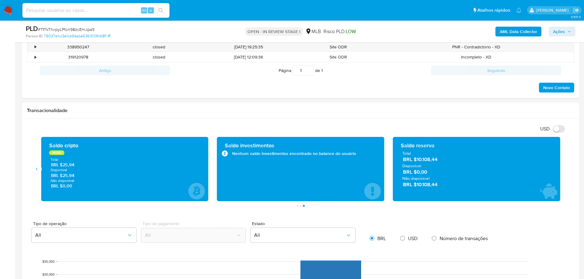
click at [571, 30] on icon "button" at bounding box center [569, 32] width 4 height 4
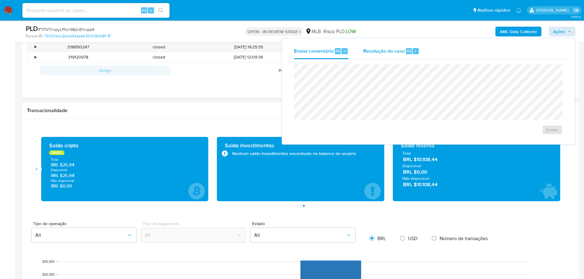
drag, startPoint x: 378, startPoint y: 50, endPoint x: 378, endPoint y: 57, distance: 7.1
click at [378, 50] on span "Resolução do caso" at bounding box center [383, 50] width 41 height 7
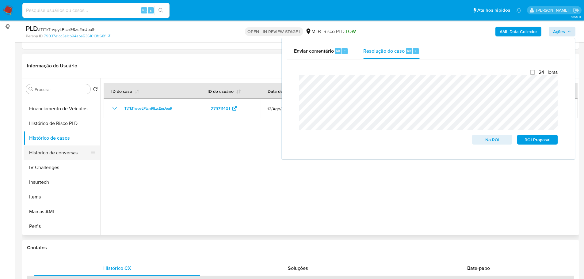
scroll to position [31, 0]
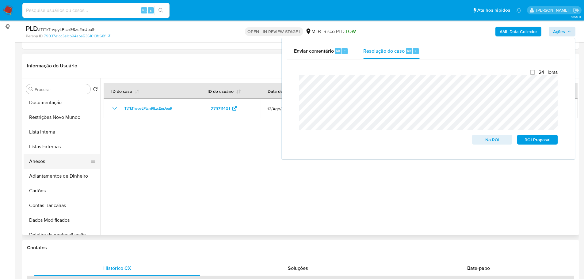
click at [64, 164] on button "Anexos" at bounding box center [60, 161] width 72 height 15
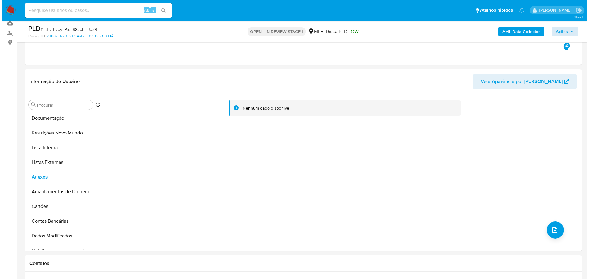
scroll to position [62, 0]
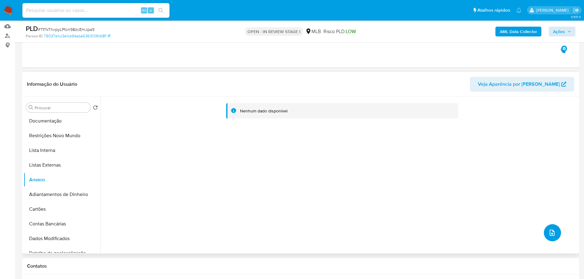
click at [548, 231] on icon "upload-file" at bounding box center [551, 232] width 7 height 7
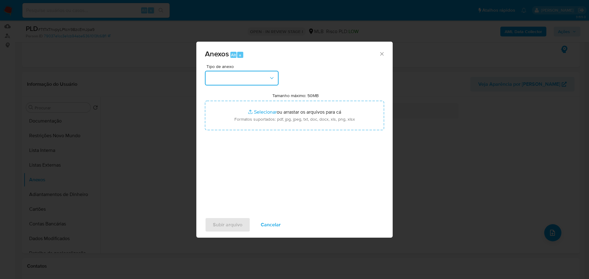
click at [246, 72] on button "button" at bounding box center [242, 78] width 74 height 15
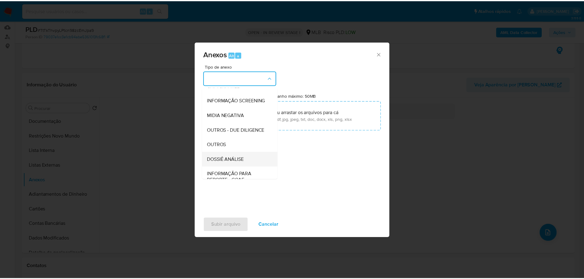
scroll to position [94, 0]
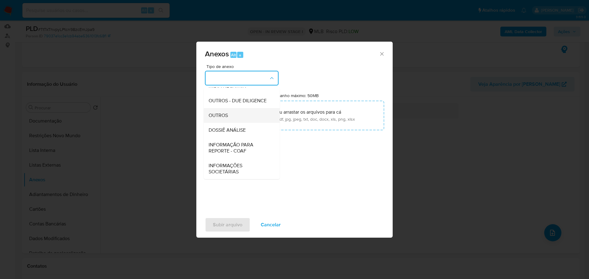
click at [229, 116] on div "OUTROS" at bounding box center [239, 115] width 63 height 15
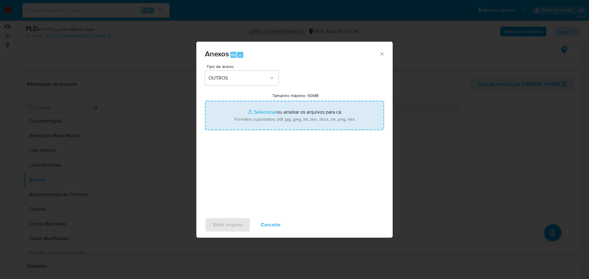
type input "C:\fakepath\ID_ 279711401 - CPF 09143339760 - REINALDO DA SILVA SA.pdf"
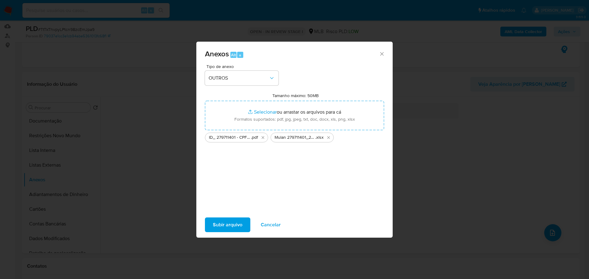
click at [235, 235] on div "Subir arquivo Cancelar" at bounding box center [294, 224] width 196 height 23
click at [232, 228] on span "Subir arquivo" at bounding box center [227, 224] width 29 height 13
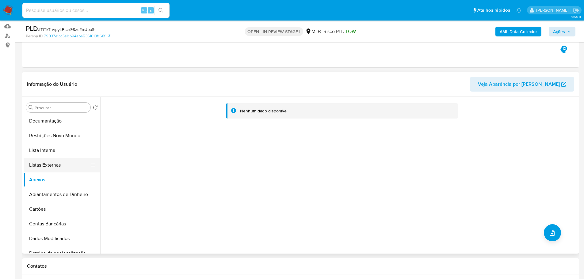
click at [40, 168] on button "Listas Externas" at bounding box center [60, 165] width 72 height 15
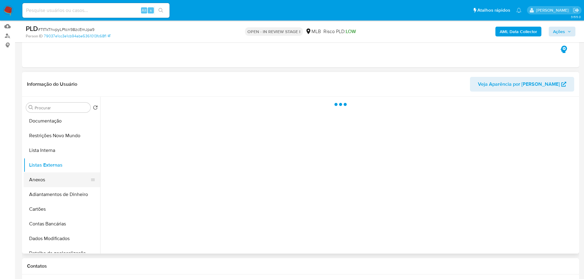
click at [47, 181] on button "Anexos" at bounding box center [60, 180] width 72 height 15
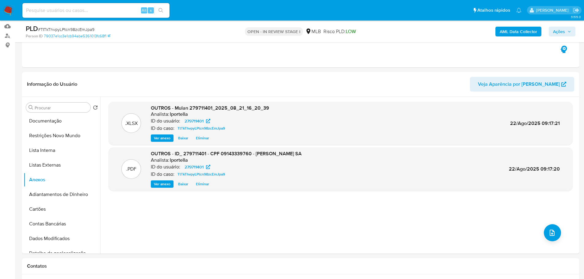
click at [571, 32] on button "Ações" at bounding box center [562, 32] width 27 height 10
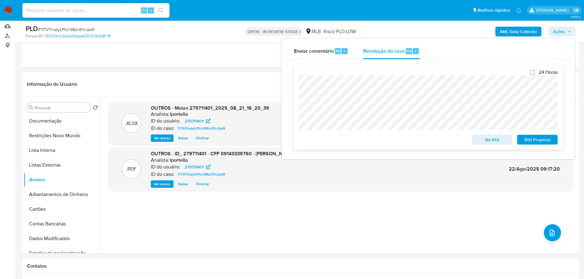
click at [490, 141] on span "No ROI" at bounding box center [492, 140] width 32 height 9
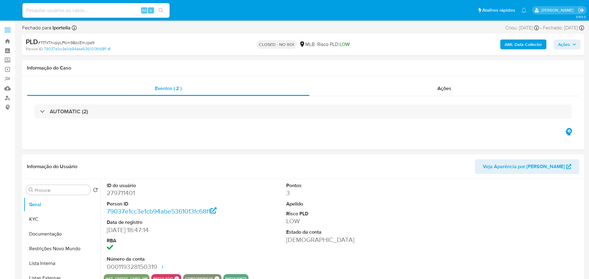
select select "10"
click at [13, 10] on img at bounding box center [8, 10] width 10 height 10
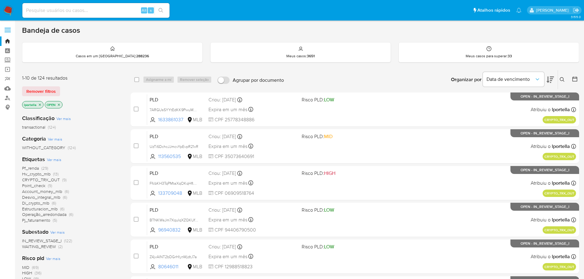
click at [106, 14] on input at bounding box center [95, 10] width 147 height 8
paste input "Uy6giLpBACTSfVLbrJMm56uN"
type input "Uy6giLpBACTSfVLbrJMm56uN"
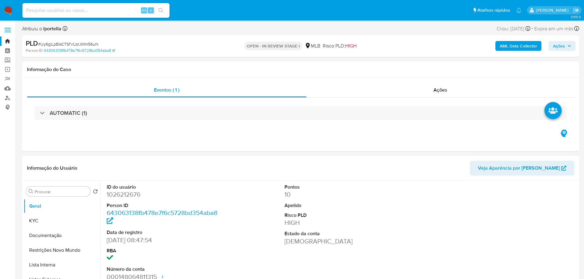
select select "10"
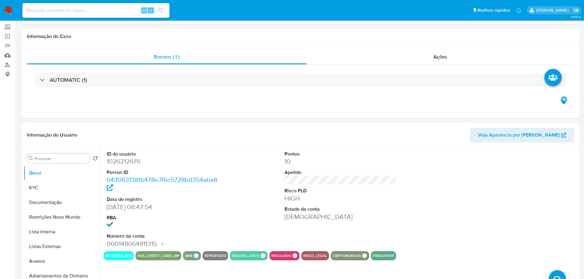
scroll to position [61, 0]
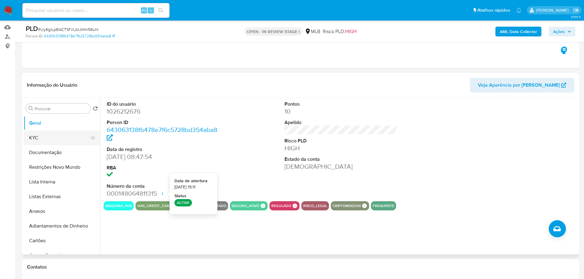
click at [34, 131] on button "KYC" at bounding box center [60, 138] width 72 height 15
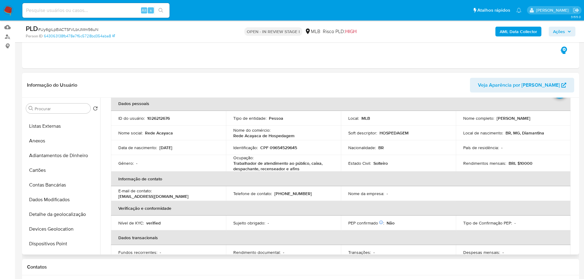
scroll to position [245, 0]
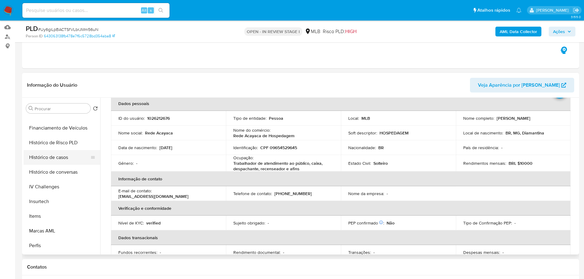
click at [56, 158] on button "Histórico de casos" at bounding box center [60, 157] width 72 height 15
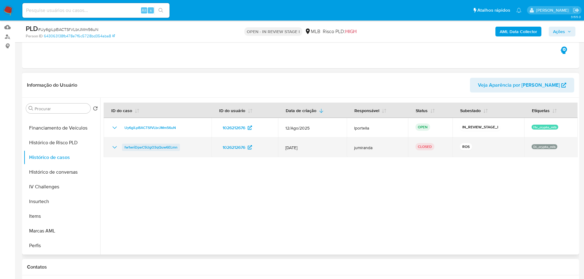
click at [157, 145] on span "fw1wriDpeC5UgO3qQuw6ELmn" at bounding box center [150, 147] width 53 height 7
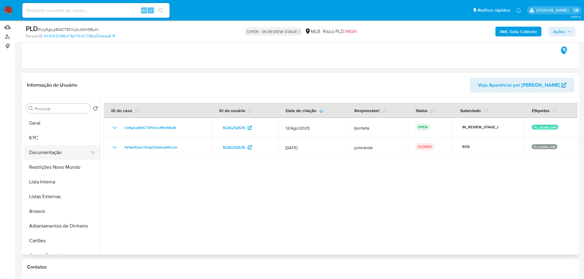
click at [55, 145] on button "Documentação" at bounding box center [60, 152] width 72 height 15
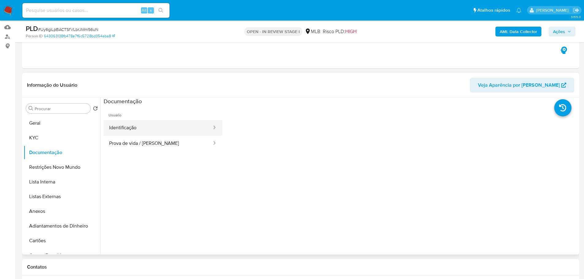
click at [107, 130] on button "Identificação" at bounding box center [158, 128] width 109 height 16
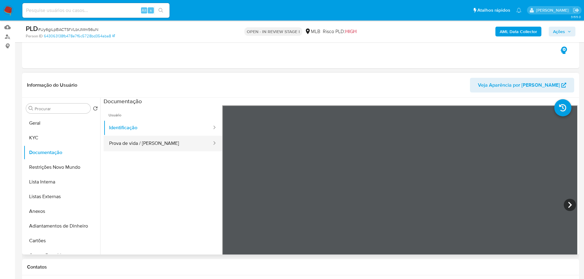
click at [144, 143] on button "Prova de vida / [PERSON_NAME]" at bounding box center [158, 144] width 109 height 16
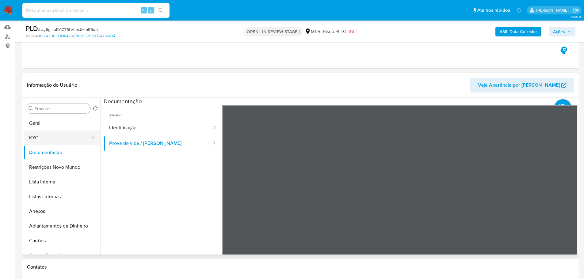
click at [51, 135] on button "KYC" at bounding box center [60, 138] width 72 height 15
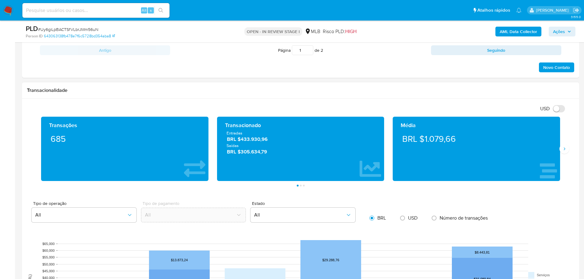
scroll to position [399, 0]
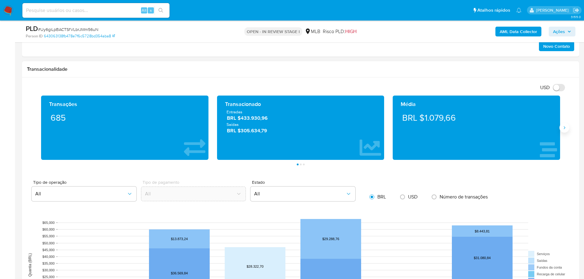
click at [563, 128] on icon "Siguiente" at bounding box center [564, 127] width 5 height 5
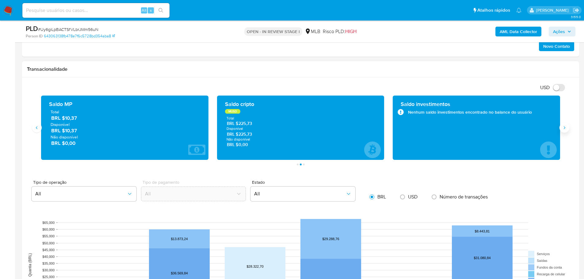
click at [563, 128] on icon "Siguiente" at bounding box center [564, 127] width 5 height 5
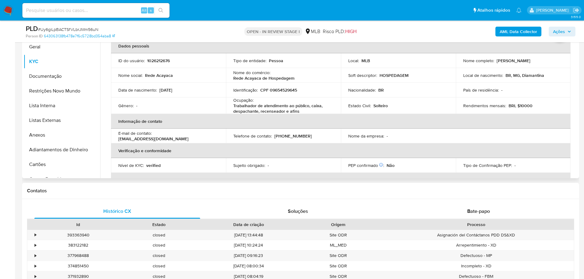
scroll to position [31, 0]
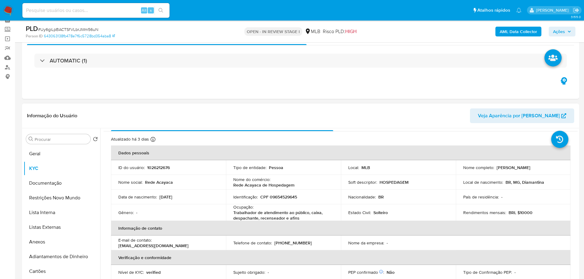
drag, startPoint x: 194, startPoint y: 0, endPoint x: 361, endPoint y: 118, distance: 204.1
click at [361, 118] on header "Informação do Usuário Veja Aparência por Pessoa" at bounding box center [300, 116] width 547 height 15
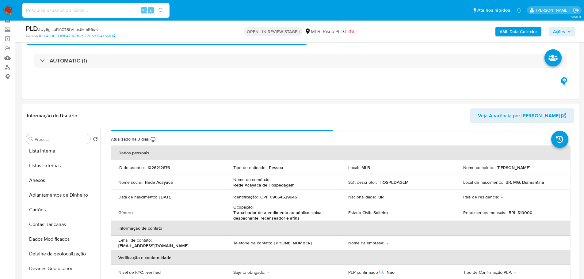
scroll to position [245, 0]
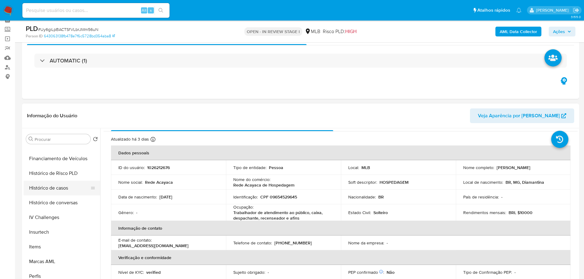
click at [59, 191] on button "Histórico de casos" at bounding box center [60, 188] width 72 height 15
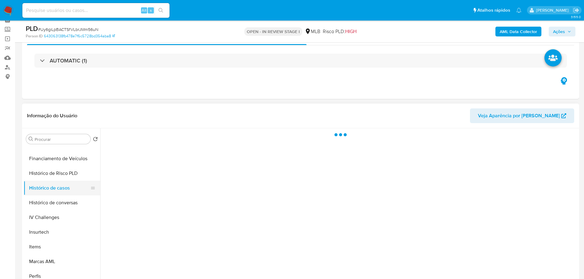
scroll to position [0, 0]
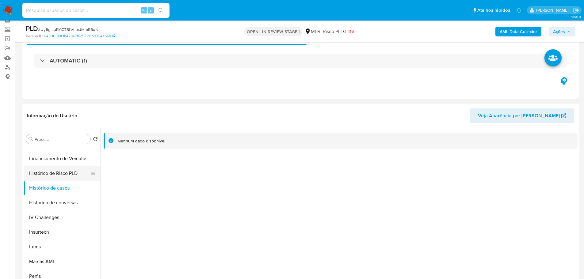
click at [50, 176] on button "Histórico de Risco PLD" at bounding box center [60, 173] width 72 height 15
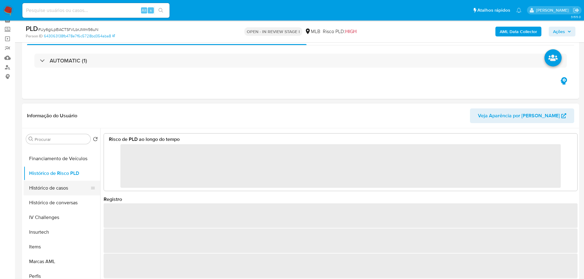
click at [59, 189] on button "Histórico de casos" at bounding box center [60, 188] width 72 height 15
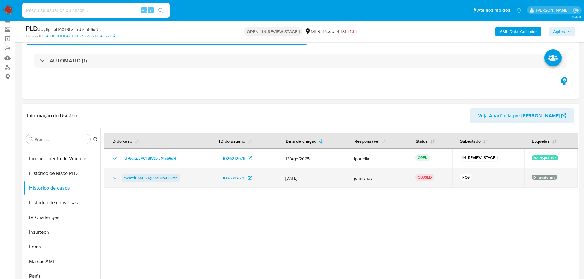
click at [151, 176] on span "fw1wriDpeC5UgO3qQuw6ELmn" at bounding box center [150, 177] width 53 height 7
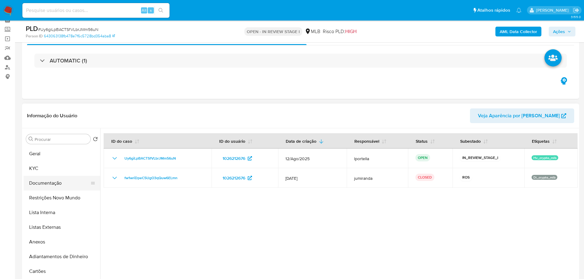
click at [50, 180] on button "Documentação" at bounding box center [60, 183] width 72 height 15
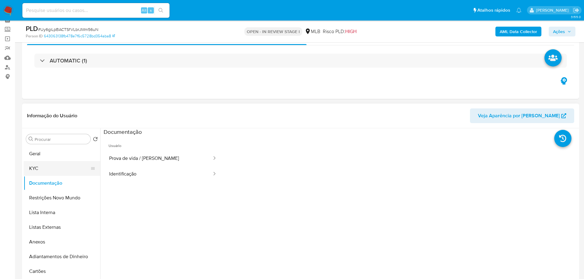
click at [62, 175] on button "KYC" at bounding box center [60, 168] width 72 height 15
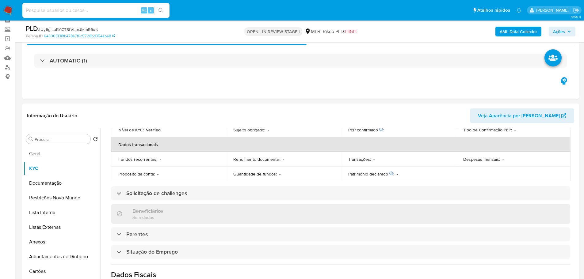
scroll to position [257, 0]
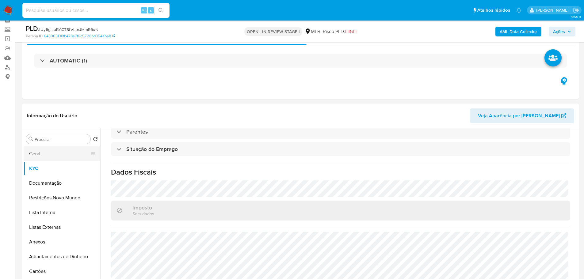
click at [55, 155] on button "Geral" at bounding box center [60, 154] width 72 height 15
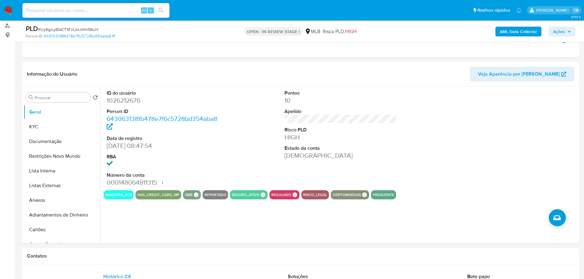
scroll to position [79, 0]
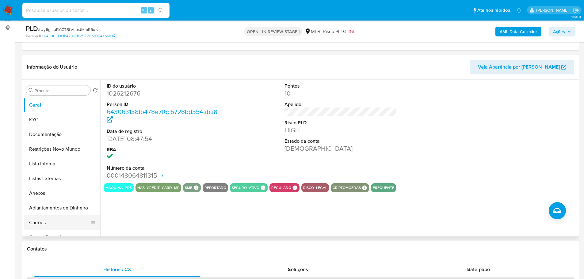
drag, startPoint x: 78, startPoint y: 252, endPoint x: 78, endPoint y: 229, distance: 22.7
click at [78, 250] on h1 "Contatos" at bounding box center [300, 249] width 547 height 6
click at [47, 123] on button "KYC" at bounding box center [60, 120] width 72 height 15
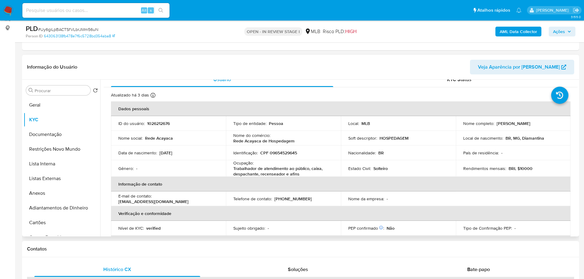
scroll to position [10, 0]
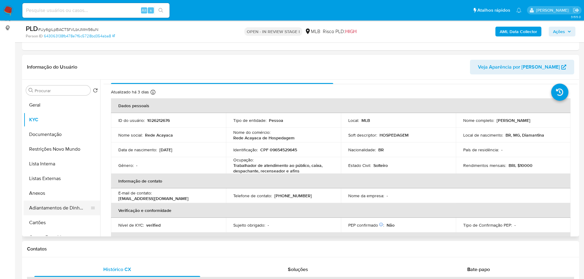
drag, startPoint x: 111, startPoint y: 250, endPoint x: 84, endPoint y: 214, distance: 44.4
click at [111, 250] on h1 "Contatos" at bounding box center [300, 249] width 547 height 6
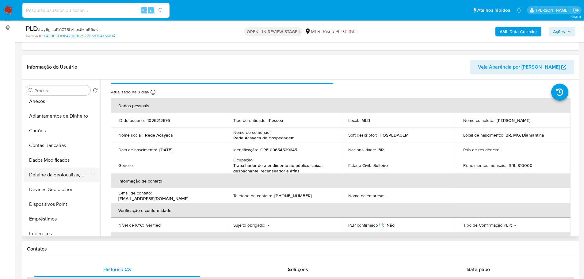
scroll to position [123, 0]
click at [54, 199] on button "Endereços" at bounding box center [60, 203] width 72 height 15
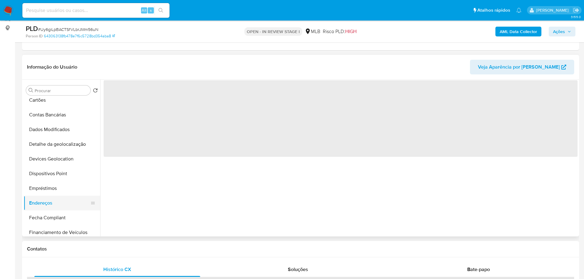
scroll to position [0, 0]
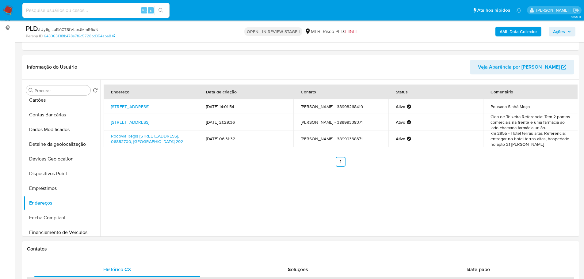
click at [142, 252] on div "Contatos" at bounding box center [300, 249] width 557 height 16
click at [66, 149] on button "Detalhe da geolocalização" at bounding box center [60, 144] width 72 height 15
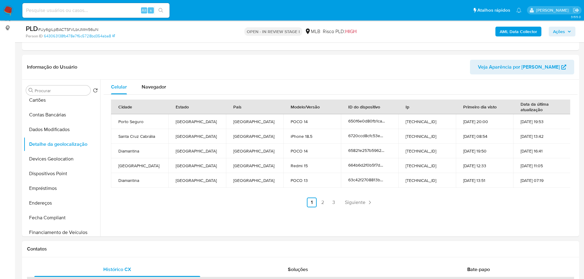
click at [102, 251] on h1 "Contatos" at bounding box center [300, 249] width 547 height 6
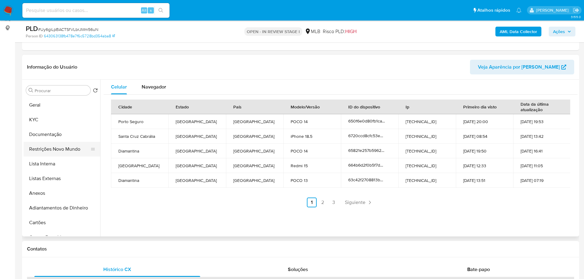
click at [63, 153] on button "Restrições Novo Mundo" at bounding box center [60, 149] width 72 height 15
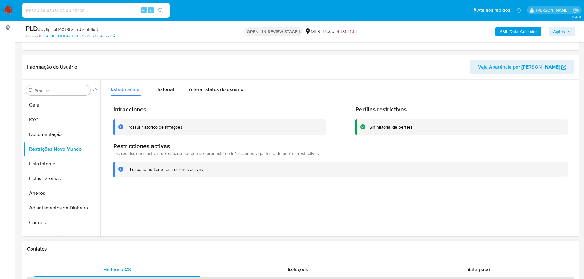
click at [89, 247] on h1 "Contatos" at bounding box center [300, 249] width 547 height 6
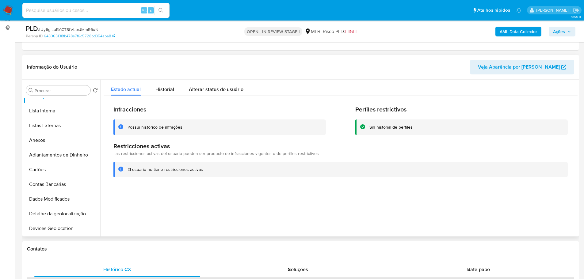
scroll to position [123, 0]
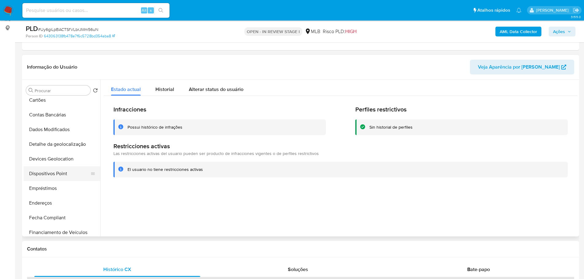
click at [59, 177] on button "Dispositivos Point" at bounding box center [60, 173] width 72 height 15
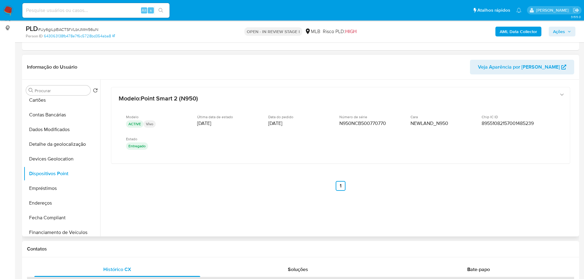
click at [507, 214] on div "Modelo : Point Smart 2 (N950) Modelo ACTIVE Vivo Última data de estado 12/08/20…" at bounding box center [341, 147] width 474 height 135
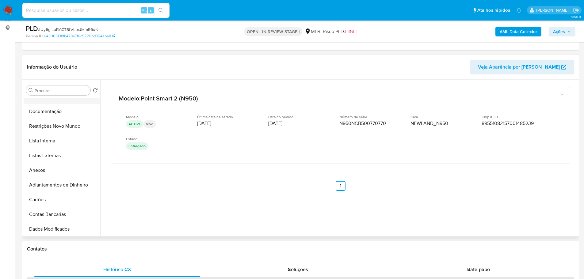
scroll to position [0, 0]
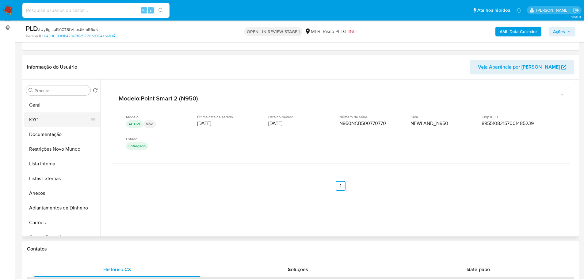
drag, startPoint x: 47, startPoint y: 120, endPoint x: 59, endPoint y: 124, distance: 12.8
click at [47, 120] on button "KYC" at bounding box center [60, 120] width 72 height 15
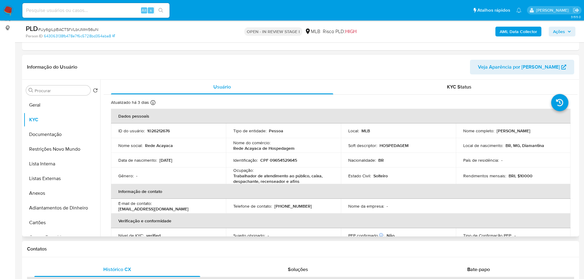
click at [282, 162] on p "CPF 09654529645" at bounding box center [278, 161] width 37 height 6
copy p "09654529645"
drag, startPoint x: 558, startPoint y: 132, endPoint x: 495, endPoint y: 128, distance: 63.3
click at [495, 128] on div "Nome completo : Rosimeire Alves Teixeira Bonfim" at bounding box center [513, 131] width 100 height 6
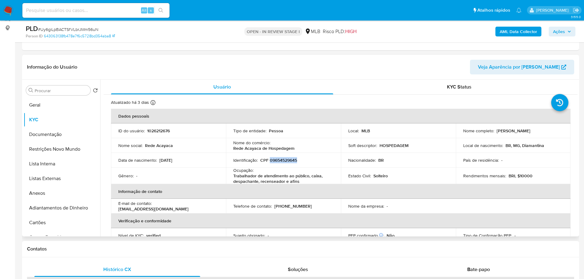
copy p "Rosimeire Alves Teixeira Bonfim"
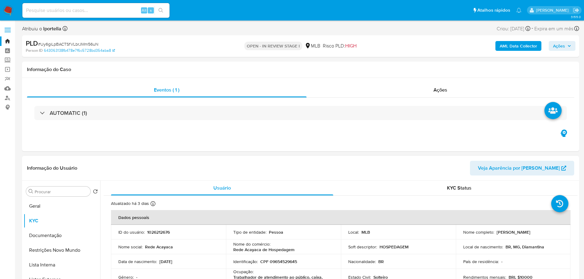
drag, startPoint x: 560, startPoint y: 231, endPoint x: 495, endPoint y: 235, distance: 64.8
click at [495, 235] on div "Nome completo : Rosimeire Alves Teixeira Bonfim" at bounding box center [513, 233] width 100 height 6
copy p "Rosimeire Alves Teixeira Bonfim"
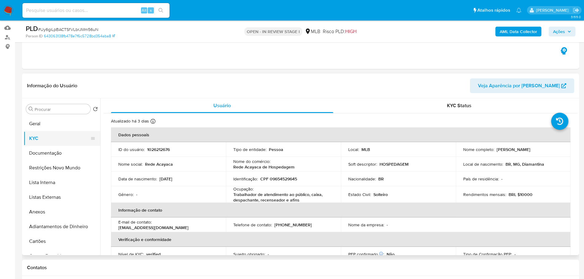
scroll to position [61, 0]
click at [50, 116] on button "Geral" at bounding box center [60, 123] width 72 height 15
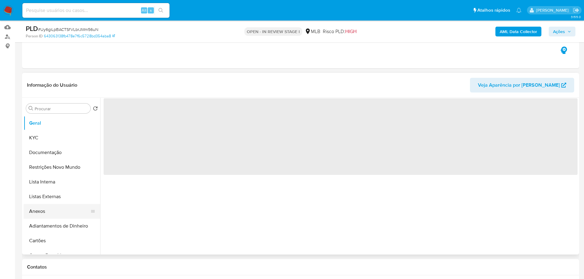
click at [53, 212] on button "Anexos" at bounding box center [60, 211] width 72 height 15
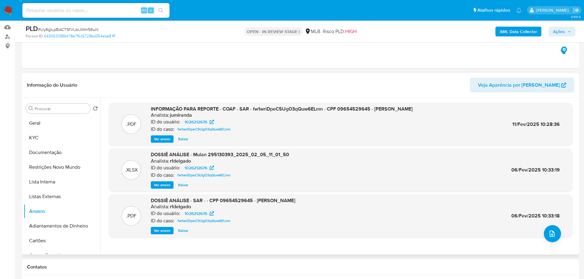
click at [164, 231] on span "Ver anexo" at bounding box center [162, 231] width 17 height 6
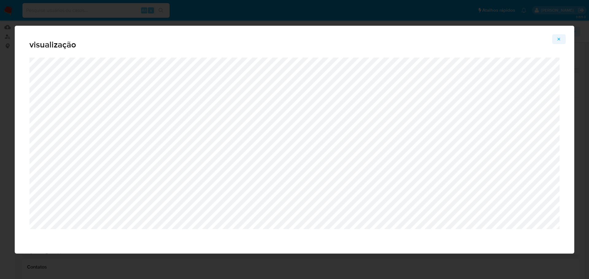
click at [560, 42] on span "Attachment preview" at bounding box center [558, 39] width 5 height 9
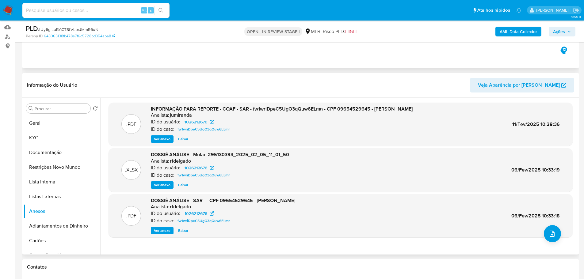
scroll to position [0, 0]
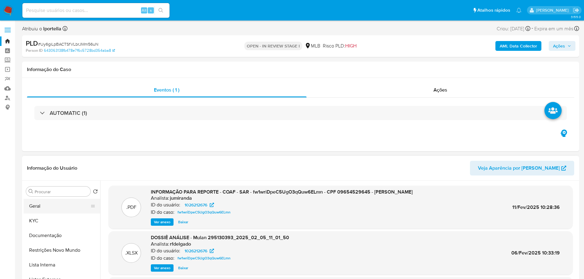
click at [59, 208] on button "Geral" at bounding box center [60, 206] width 72 height 15
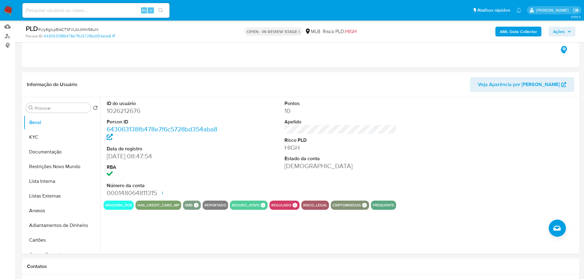
scroll to position [61, 0]
click at [123, 112] on dd "1026212676" at bounding box center [163, 111] width 113 height 9
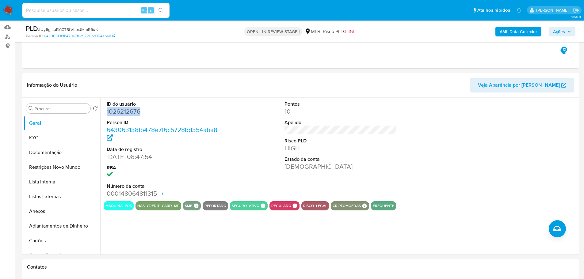
click at [123, 112] on dd "1026212676" at bounding box center [163, 111] width 113 height 9
copy dd "1026212676"
click at [558, 35] on span "Ações" at bounding box center [559, 32] width 12 height 10
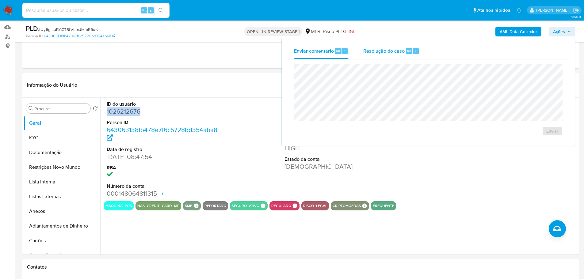
click at [392, 55] on div "Resolução do caso Alt r" at bounding box center [391, 51] width 56 height 16
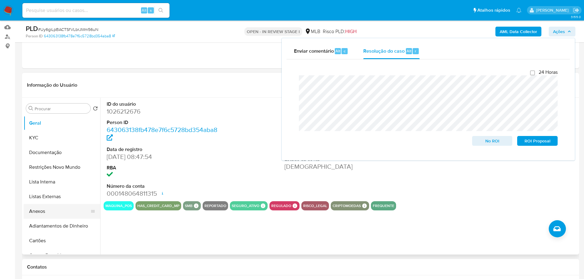
click at [63, 215] on button "Anexos" at bounding box center [60, 211] width 72 height 15
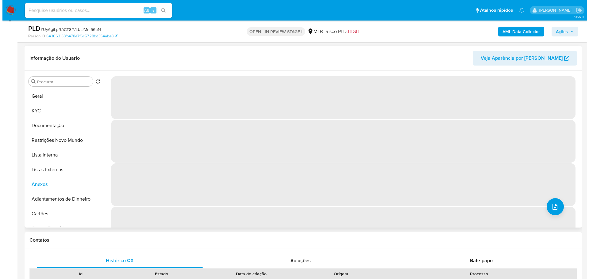
scroll to position [92, 0]
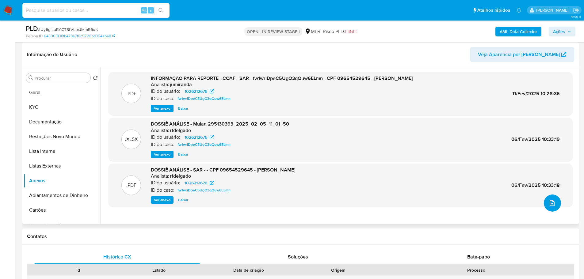
click at [551, 204] on icon "upload-file" at bounding box center [551, 203] width 7 height 7
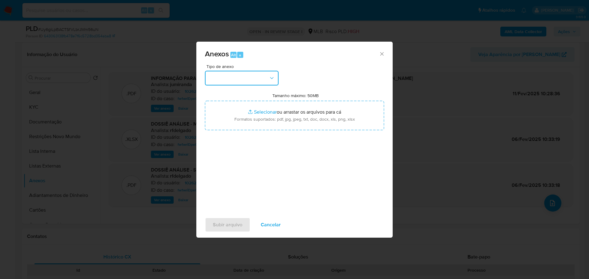
click at [256, 84] on button "button" at bounding box center [242, 78] width 74 height 15
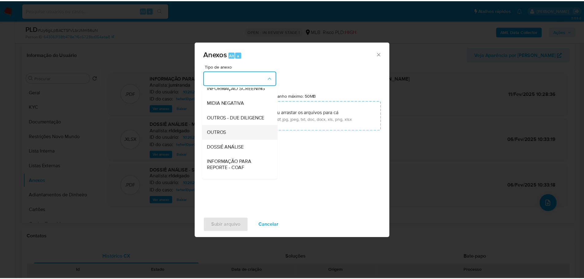
scroll to position [94, 0]
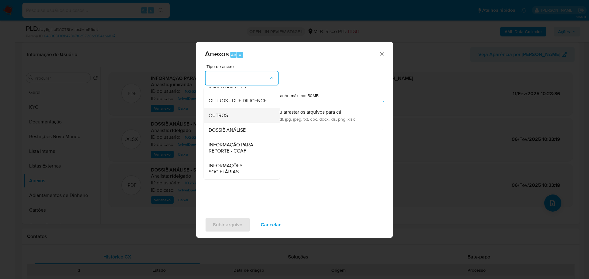
click at [231, 116] on div "OUTROS" at bounding box center [239, 115] width 63 height 15
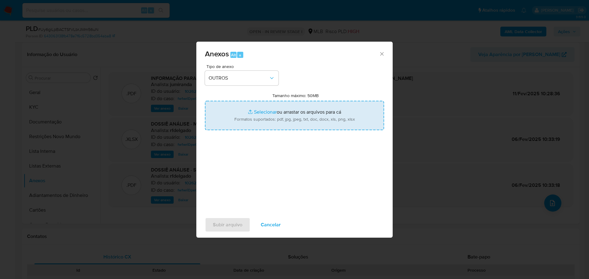
type input "C:\fakepath\ID_ 1026212676 - CPF 09654529645 - ROSIMEIRE ALVES TEIXEIRA BONFIM.…"
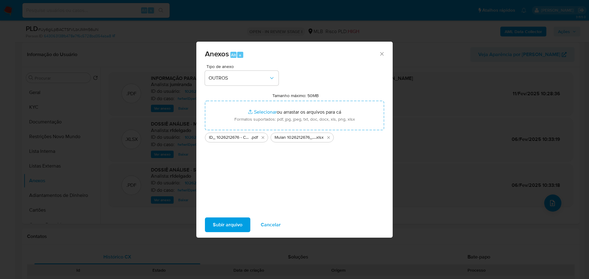
click at [233, 225] on span "Subir arquivo" at bounding box center [227, 224] width 29 height 13
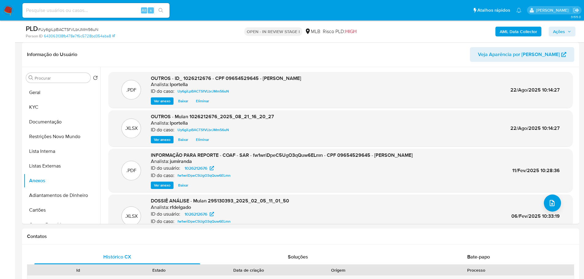
click at [563, 33] on span "Ações" at bounding box center [559, 32] width 12 height 10
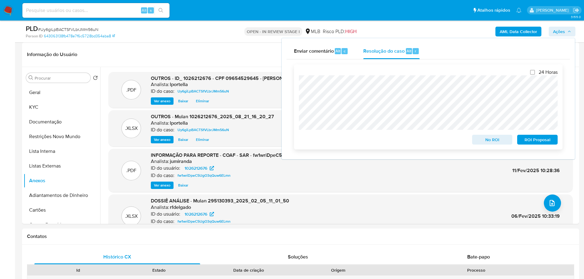
click at [490, 143] on span "No ROI" at bounding box center [492, 140] width 32 height 9
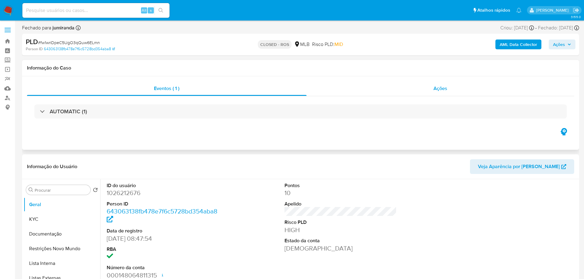
click at [447, 86] on span "Ações" at bounding box center [441, 88] width 14 height 7
select select "10"
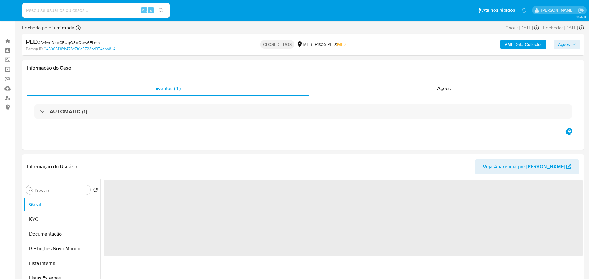
select select "10"
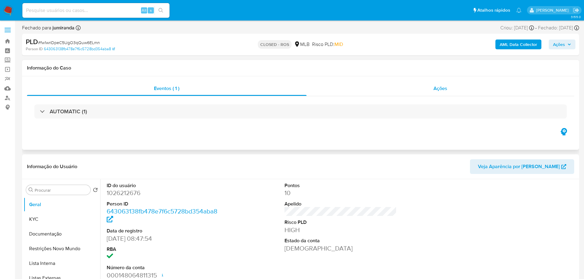
click at [432, 91] on div "Ações" at bounding box center [441, 88] width 268 height 15
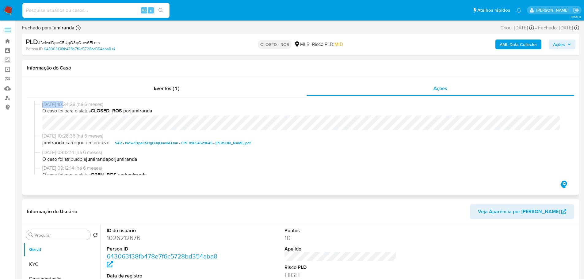
drag, startPoint x: 65, startPoint y: 106, endPoint x: 43, endPoint y: 106, distance: 22.1
click at [43, 106] on span "[DATE] 10:34:38 (há 6 meses)" at bounding box center [303, 104] width 522 height 7
copy span "[DATE]"
click at [184, 88] on div "Eventos ( 1 )" at bounding box center [167, 88] width 280 height 15
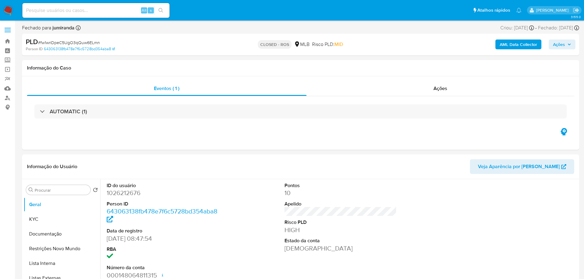
click at [106, 113] on div "AUTOMATIC (1)" at bounding box center [300, 112] width 533 height 14
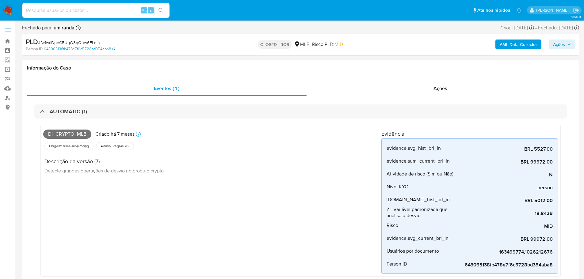
click at [67, 134] on span "Di_crypto_mlb" at bounding box center [67, 134] width 48 height 9
copy span "Di_crypto_mlb"
click at [82, 42] on span "# fw1wriDpeC5UgO3qQuw6ELmn" at bounding box center [69, 43] width 62 height 6
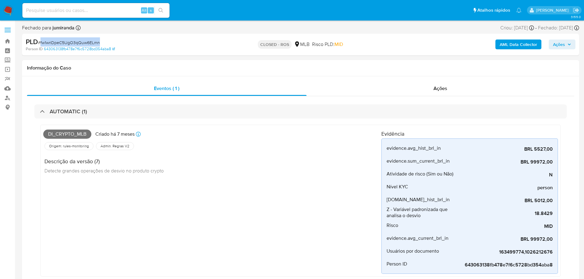
copy span "fw1wriDpeC5UgO3qQuw6ELmn"
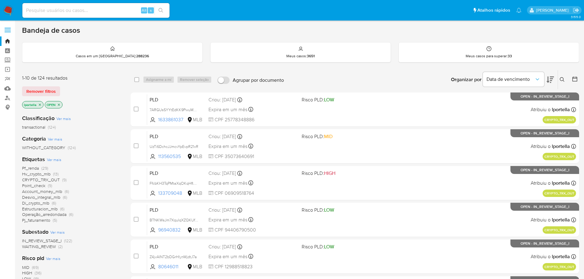
click at [43, 11] on input at bounding box center [95, 10] width 147 height 8
paste input "VCOLKPIU77vKgh83okpUKqj7"
type input "VCOLKPIU77vKgh83okpUKqj7"
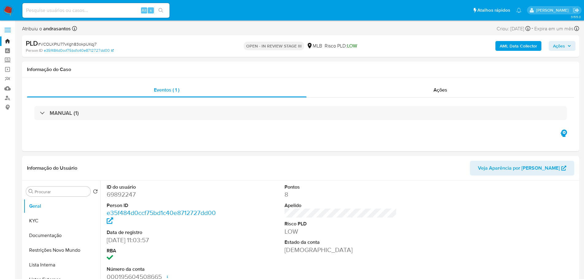
select select "10"
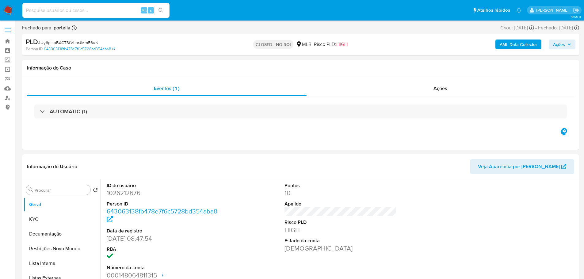
select select "10"
click at [10, 9] on img at bounding box center [8, 10] width 10 height 10
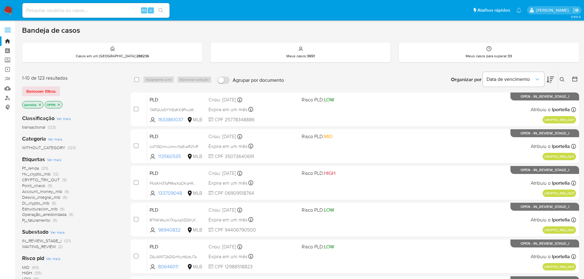
drag, startPoint x: 200, startPoint y: 2, endPoint x: 301, endPoint y: 86, distance: 131.3
click at [301, 86] on div "Organizar por Data de vencimento Os resultados não podem ser classificados enqu…" at bounding box center [433, 79] width 292 height 19
click at [90, 8] on input at bounding box center [95, 10] width 147 height 8
paste input "7mrj8LmV3duKKBkmWLAQjzZN"
type input "7mrj8LmV3duKKBkmWLAQjzZN"
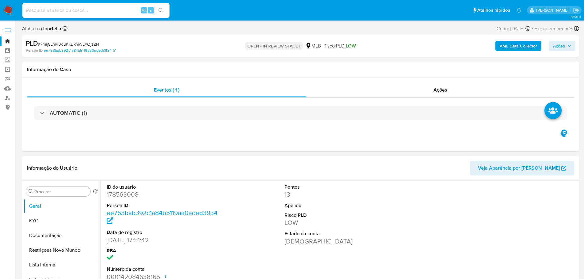
select select "10"
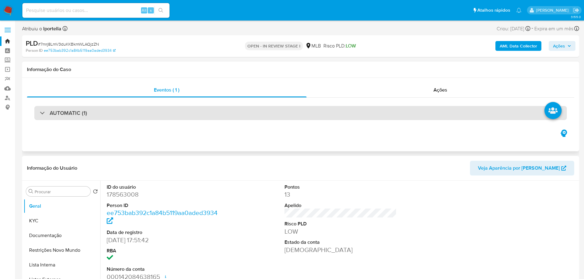
scroll to position [61, 0]
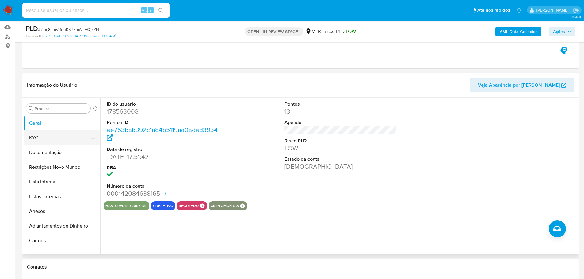
click at [40, 136] on button "KYC" at bounding box center [60, 138] width 72 height 15
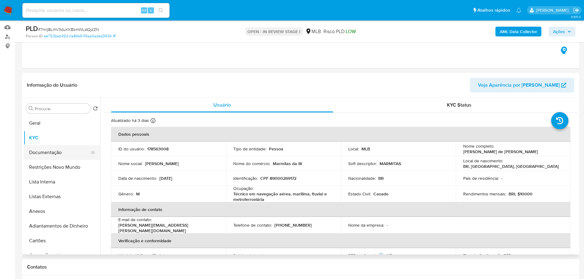
click at [55, 153] on button "Documentação" at bounding box center [60, 152] width 72 height 15
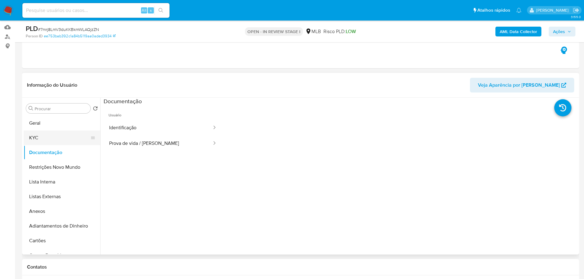
click at [26, 139] on button "KYC" at bounding box center [60, 138] width 72 height 15
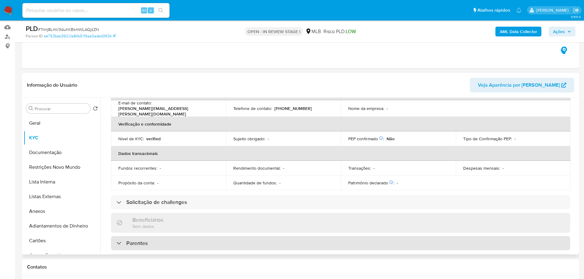
scroll to position [43, 0]
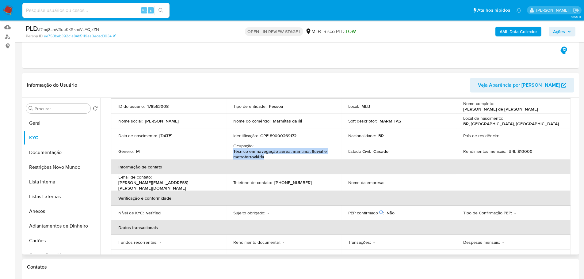
drag, startPoint x: 268, startPoint y: 157, endPoint x: 230, endPoint y: 152, distance: 38.3
click at [230, 152] on td "Ocupação : Técnico em navegação aérea, marítima, fluvial e metroferroviária" at bounding box center [283, 151] width 115 height 17
copy p "Técnico em navegação aérea, marítima, fluvial e metroferroviária"
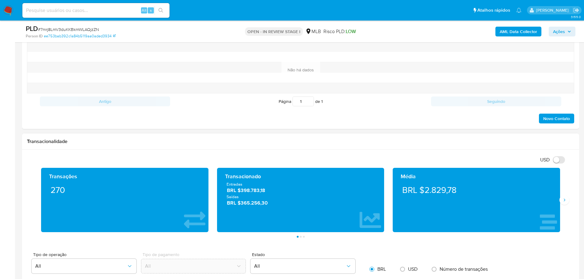
scroll to position [337, 0]
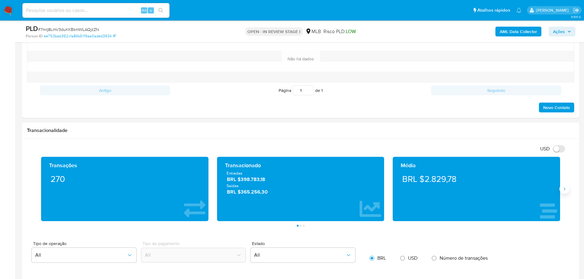
click at [567, 186] on button "Siguiente" at bounding box center [565, 189] width 10 height 10
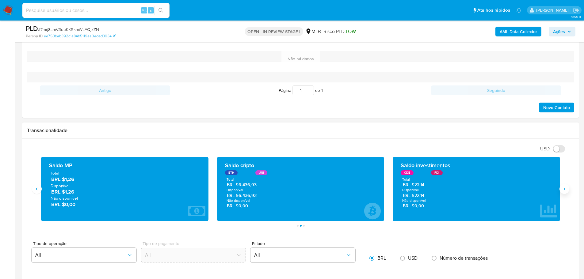
click at [562, 190] on icon "Siguiente" at bounding box center [564, 189] width 5 height 5
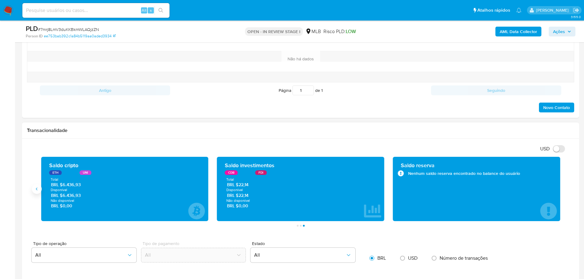
click at [38, 191] on icon "Anterior" at bounding box center [36, 189] width 5 height 5
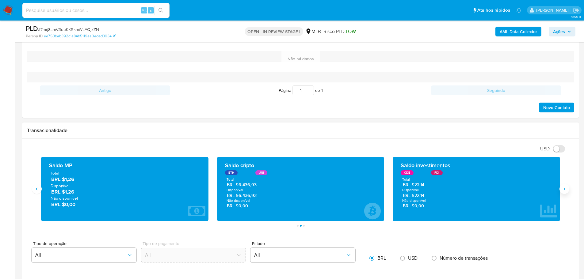
click at [560, 189] on button "Siguiente" at bounding box center [565, 189] width 10 height 10
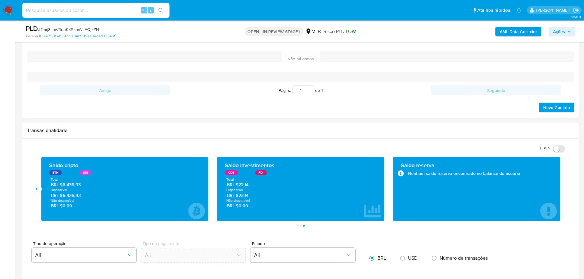
click at [35, 195] on div "Transações 270 Transacionado Entradas BRL $398.783,18 Saídas BRL $365.256,30 Mé…" at bounding box center [300, 192] width 547 height 70
click at [37, 188] on icon "Anterior" at bounding box center [36, 189] width 5 height 5
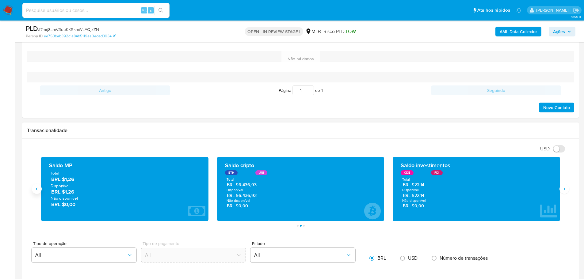
click at [37, 188] on icon "Anterior" at bounding box center [36, 189] width 5 height 5
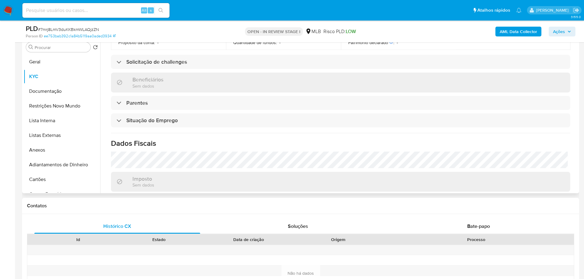
scroll to position [257, 0]
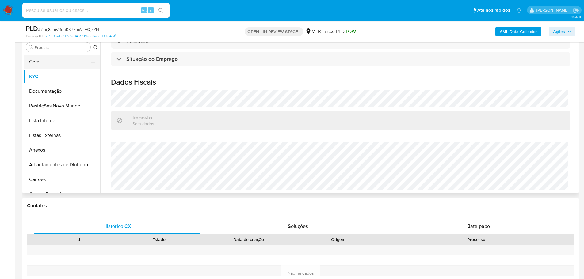
drag, startPoint x: 41, startPoint y: 62, endPoint x: 44, endPoint y: 61, distance: 3.1
click at [41, 62] on button "Geral" at bounding box center [60, 62] width 72 height 15
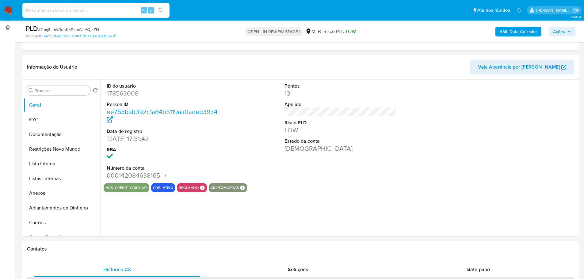
scroll to position [78, 0]
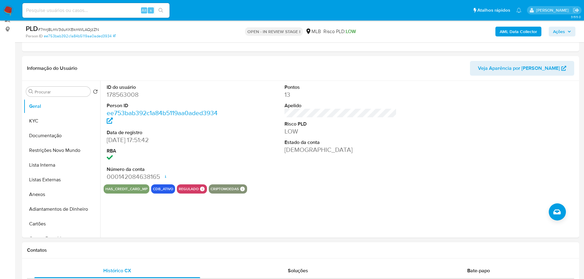
click at [110, 249] on h1 "Contatos" at bounding box center [300, 250] width 547 height 6
click at [49, 113] on button "Geral" at bounding box center [60, 106] width 72 height 15
click at [52, 121] on button "KYC" at bounding box center [60, 121] width 72 height 15
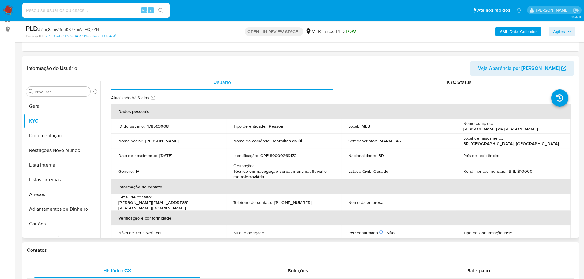
scroll to position [6, 0]
drag, startPoint x: 146, startPoint y: 249, endPoint x: 132, endPoint y: 239, distance: 17.4
click at [146, 249] on h1 "Contatos" at bounding box center [300, 250] width 547 height 6
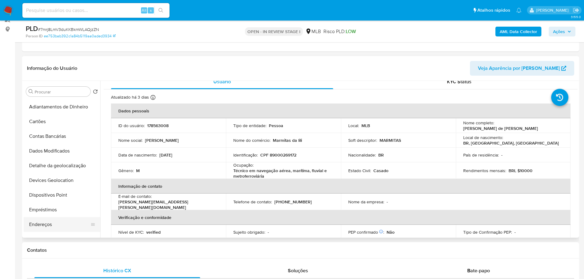
scroll to position [153, 0]
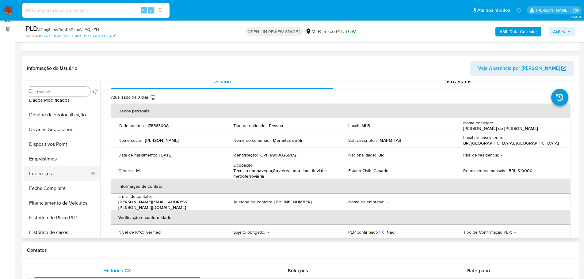
click at [60, 174] on button "Endereços" at bounding box center [60, 173] width 72 height 15
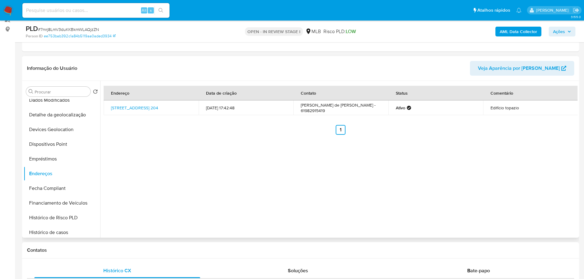
drag, startPoint x: 179, startPoint y: 252, endPoint x: 119, endPoint y: 217, distance: 69.1
click at [176, 252] on h1 "Contatos" at bounding box center [300, 250] width 547 height 6
click at [53, 117] on button "Detalhe da geolocalização" at bounding box center [60, 115] width 72 height 15
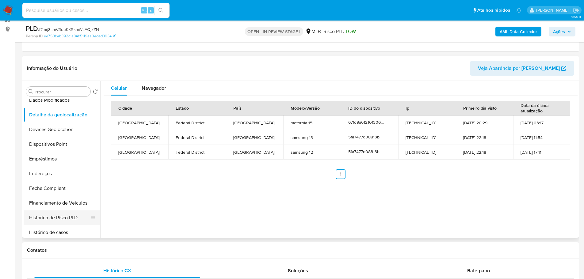
drag, startPoint x: 145, startPoint y: 258, endPoint x: 89, endPoint y: 212, distance: 72.4
click at [144, 258] on div "Contatos" at bounding box center [300, 251] width 557 height 16
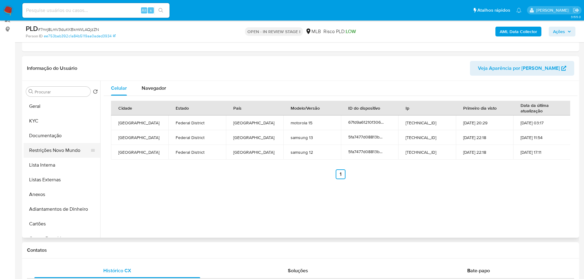
click at [54, 147] on button "Restrições Novo Mundo" at bounding box center [60, 150] width 72 height 15
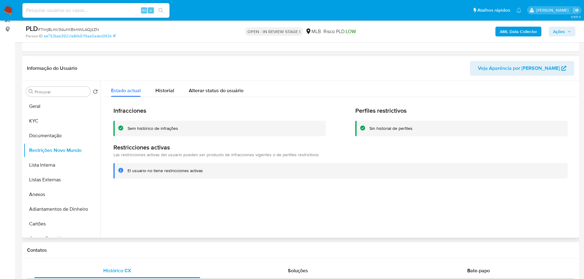
drag, startPoint x: 206, startPoint y: 247, endPoint x: 151, endPoint y: 216, distance: 63.4
click at [206, 247] on div "Contatos" at bounding box center [300, 251] width 557 height 16
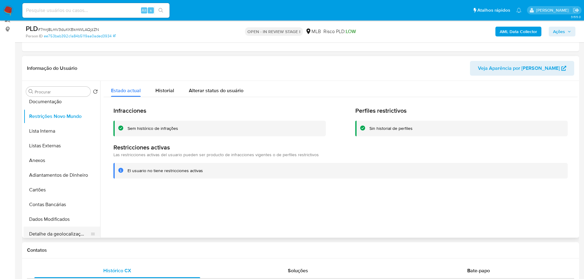
scroll to position [92, 0]
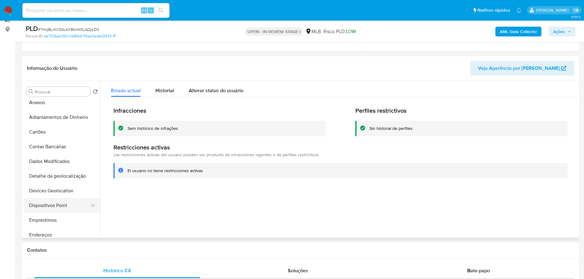
drag, startPoint x: 68, startPoint y: 202, endPoint x: 64, endPoint y: 203, distance: 4.6
click at [67, 203] on button "Dispositivos Point" at bounding box center [60, 205] width 72 height 15
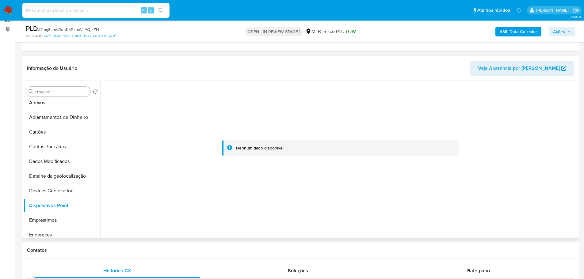
click at [515, 185] on div at bounding box center [341, 148] width 474 height 135
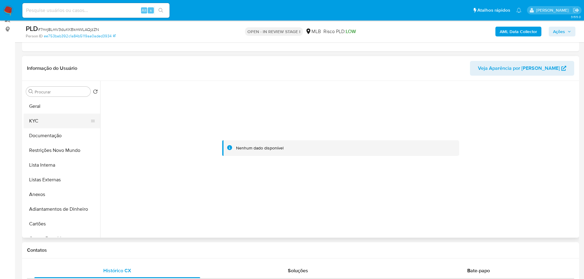
click at [42, 119] on button "KYC" at bounding box center [60, 121] width 72 height 15
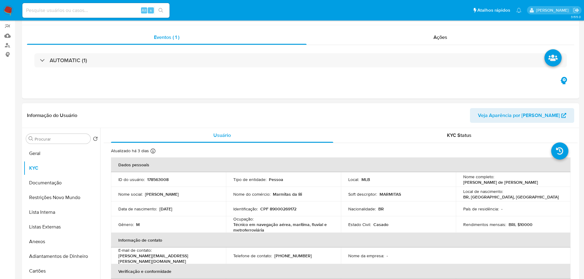
scroll to position [123, 0]
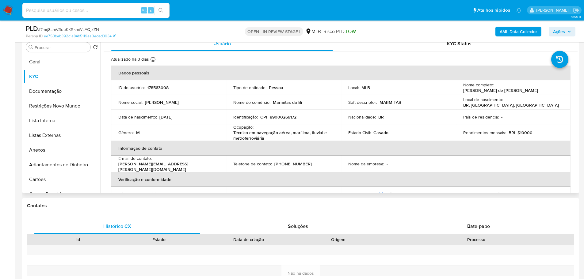
click at [281, 115] on p "CPF 89000269172" at bounding box center [278, 117] width 36 height 6
copy p "89000269172"
click at [46, 61] on button "Geral" at bounding box center [60, 62] width 72 height 15
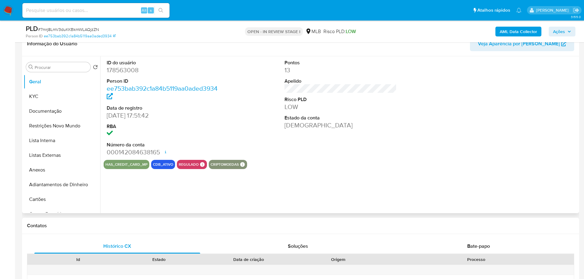
scroll to position [92, 0]
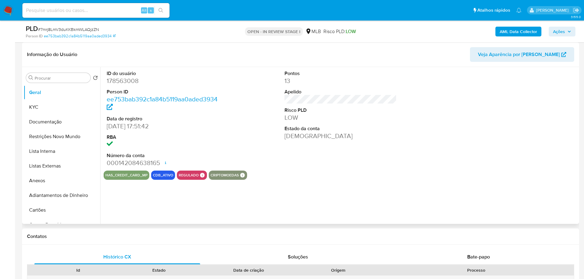
click at [124, 83] on dd "178563008" at bounding box center [163, 81] width 113 height 9
copy dd "178563008"
drag, startPoint x: 138, startPoint y: 125, endPoint x: 107, endPoint y: 129, distance: 30.6
click at [107, 129] on dd "05/03/2015 17:51:42" at bounding box center [163, 126] width 113 height 9
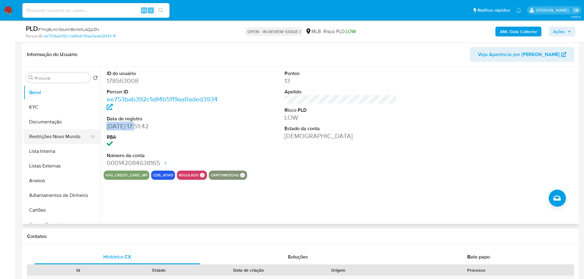
copy dd "05/03/2015"
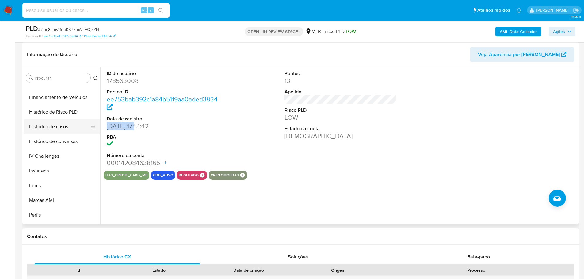
click at [68, 132] on button "Histórico de casos" at bounding box center [60, 127] width 72 height 15
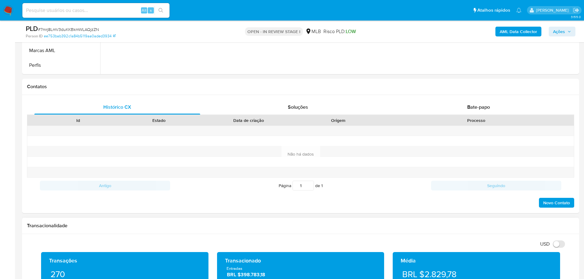
scroll to position [307, 0]
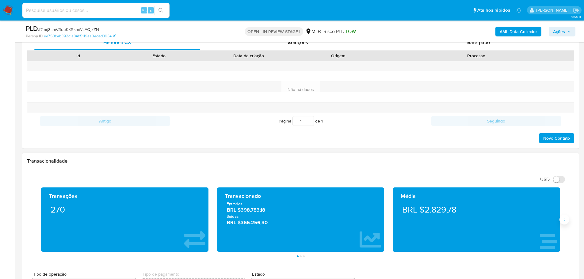
click at [563, 222] on icon "Siguiente" at bounding box center [564, 219] width 5 height 5
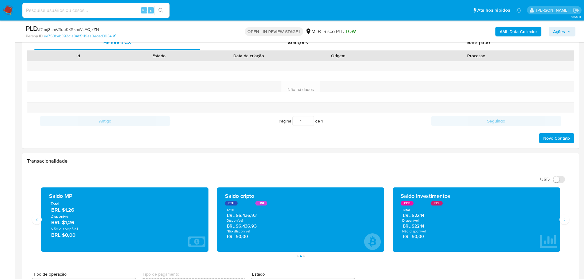
click at [566, 33] on span "Ações" at bounding box center [562, 31] width 18 height 9
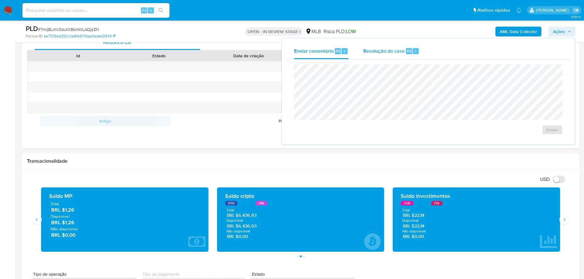
click at [372, 53] on span "Resolução do caso" at bounding box center [383, 50] width 41 height 7
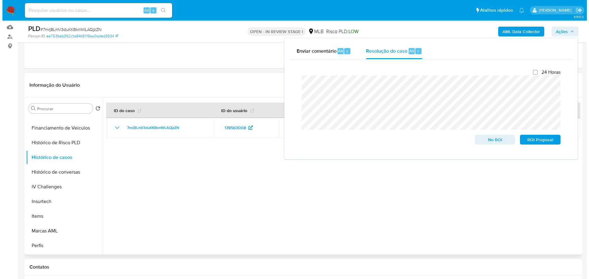
scroll to position [0, 0]
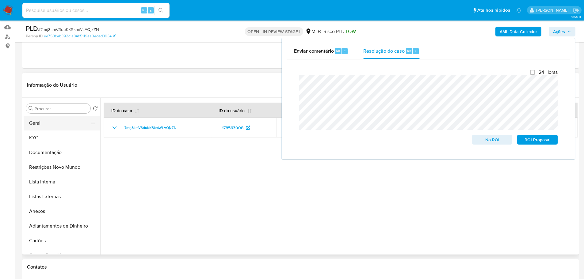
click at [42, 119] on button "Geral" at bounding box center [60, 123] width 72 height 15
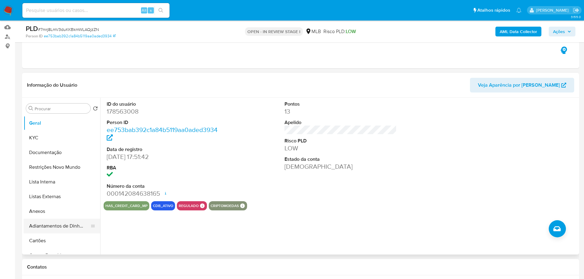
drag, startPoint x: 48, startPoint y: 214, endPoint x: 42, endPoint y: 220, distance: 8.5
click at [48, 214] on button "Anexos" at bounding box center [62, 211] width 77 height 15
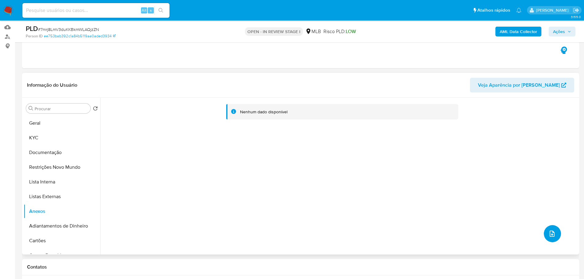
click at [551, 233] on icon "upload-file" at bounding box center [551, 233] width 7 height 7
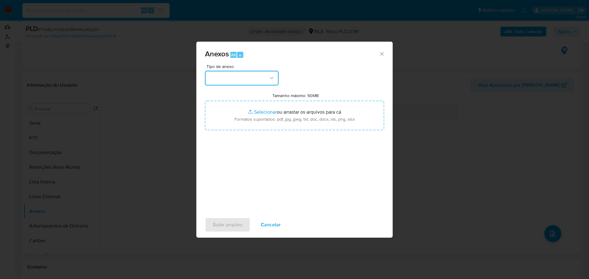
click at [254, 75] on button "button" at bounding box center [242, 78] width 74 height 15
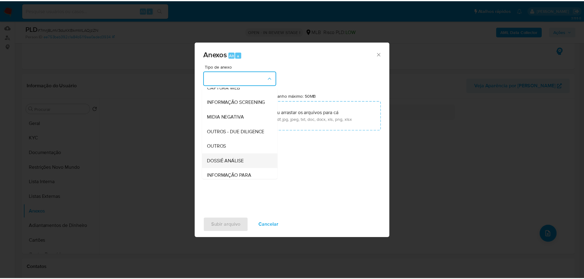
scroll to position [94, 0]
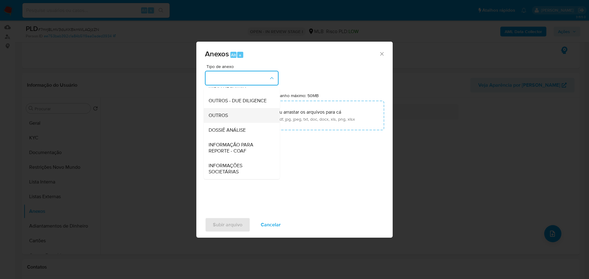
click at [224, 116] on span "OUTROS" at bounding box center [217, 116] width 19 height 6
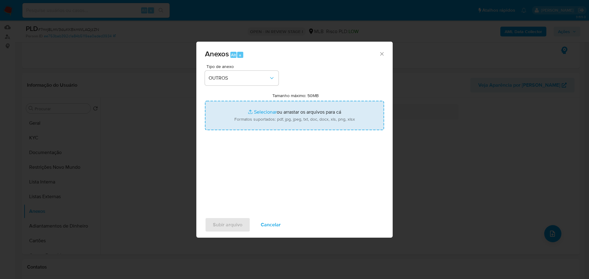
type input "C:\fakepath\ID_ 178563008 - CPF 89000269172 - MARCELO DE JESUS SOUZA.pdf"
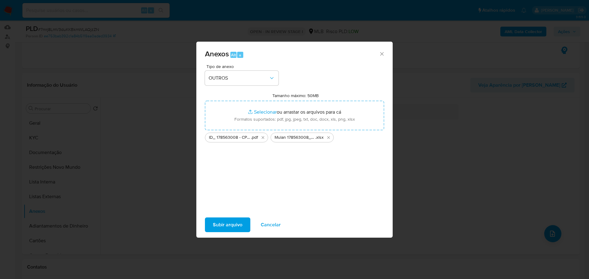
click at [239, 225] on span "Subir arquivo" at bounding box center [227, 224] width 29 height 13
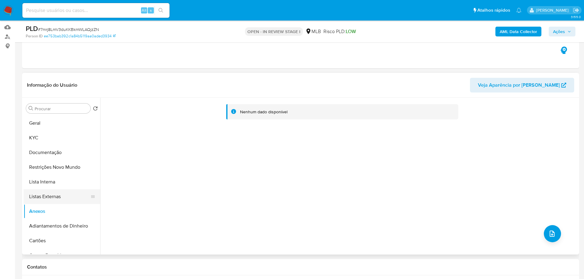
click at [47, 195] on button "Listas Externas" at bounding box center [60, 196] width 72 height 15
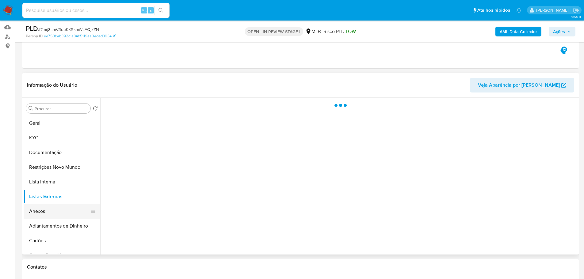
click at [56, 216] on button "Anexos" at bounding box center [60, 211] width 72 height 15
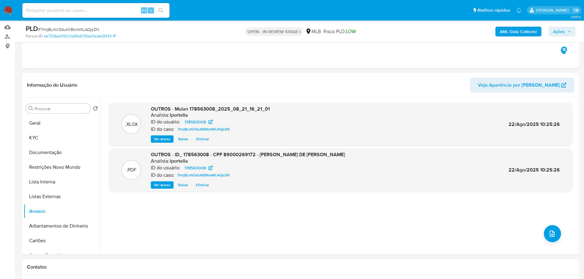
click at [570, 31] on icon "button" at bounding box center [569, 32] width 2 height 2
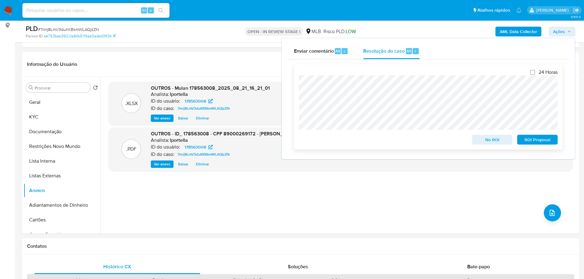
scroll to position [92, 0]
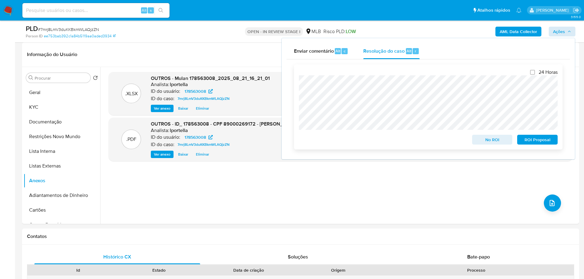
click at [494, 140] on span "No ROI" at bounding box center [492, 140] width 32 height 9
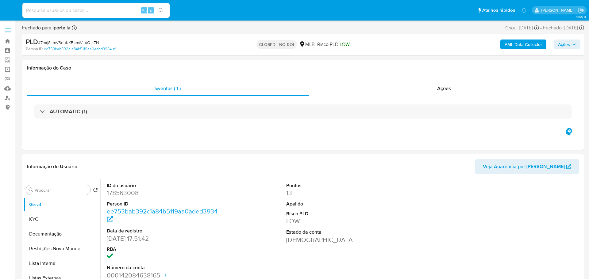
select select "10"
click at [10, 9] on img at bounding box center [8, 10] width 10 height 10
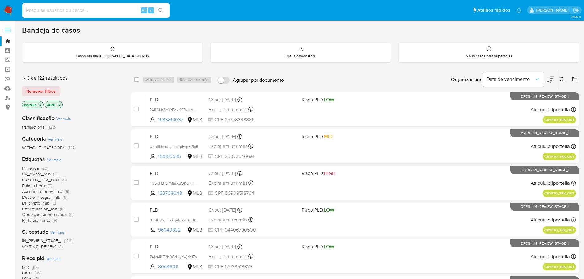
click at [99, 5] on div "Alt s" at bounding box center [95, 10] width 147 height 15
click at [102, 8] on input at bounding box center [95, 10] width 147 height 8
paste input "GVwOSBZ20Tr9r13eGtG25rSh"
type input "GVwOSBZ20Tr9r13eGtG25rSh"
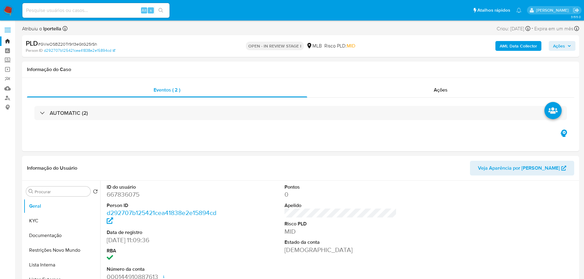
select select "10"
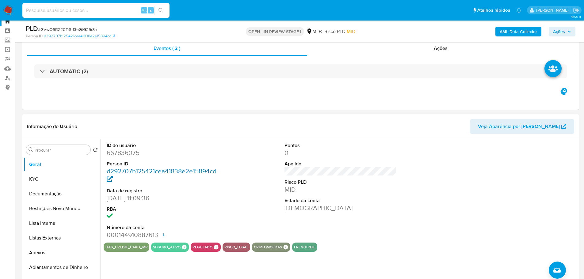
scroll to position [31, 0]
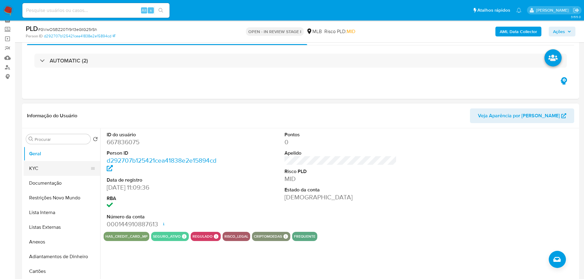
click at [44, 170] on button "KYC" at bounding box center [60, 168] width 72 height 15
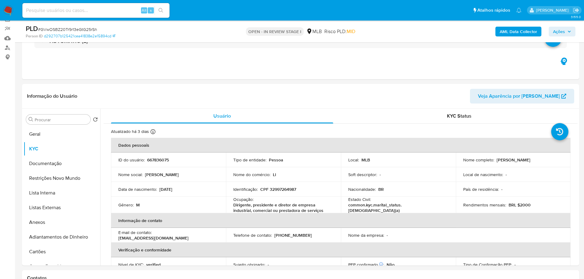
scroll to position [61, 0]
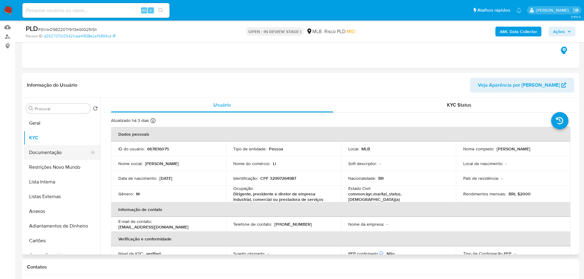
click at [65, 148] on button "Documentação" at bounding box center [60, 152] width 72 height 15
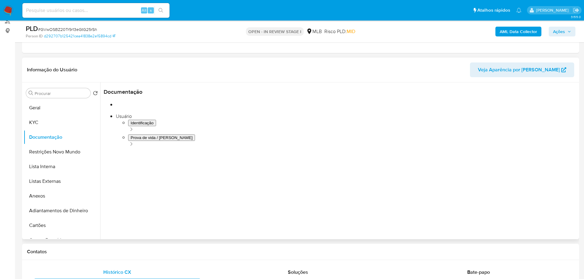
scroll to position [92, 0]
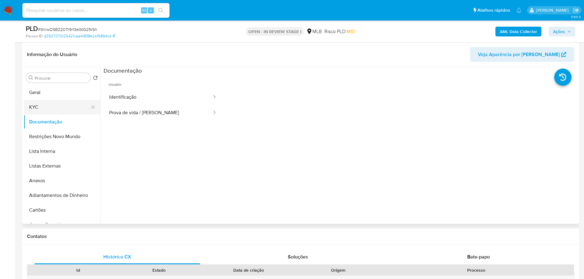
click at [59, 104] on button "KYC" at bounding box center [60, 107] width 72 height 15
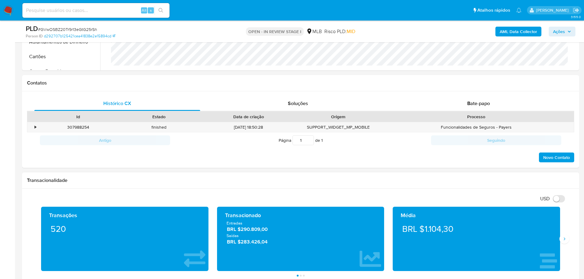
scroll to position [337, 0]
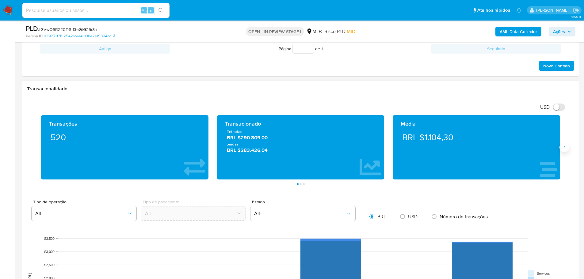
click at [567, 150] on button "Siguiente" at bounding box center [565, 148] width 10 height 10
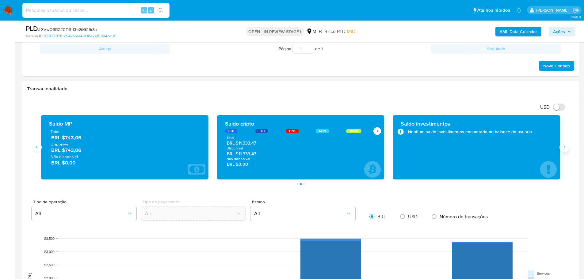
click at [567, 150] on button "Siguiente" at bounding box center [565, 148] width 10 height 10
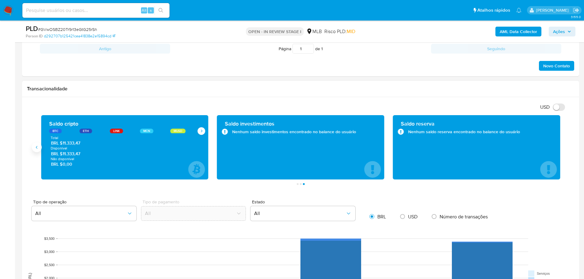
click at [38, 151] on button "Anterior" at bounding box center [37, 148] width 10 height 10
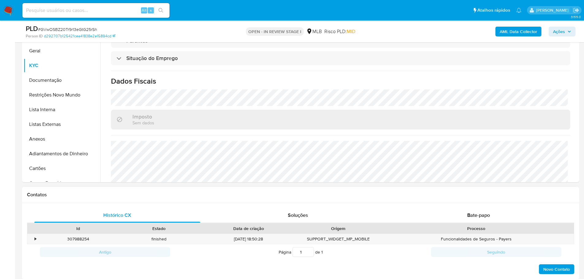
scroll to position [123, 0]
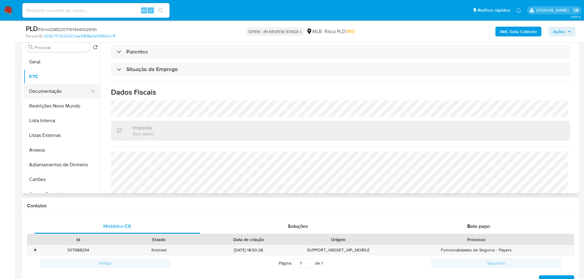
click at [48, 90] on button "Documentação" at bounding box center [60, 91] width 72 height 15
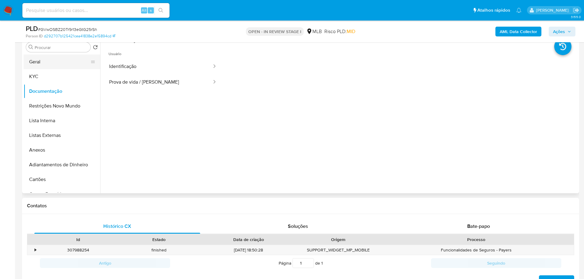
click at [44, 63] on button "Geral" at bounding box center [60, 62] width 72 height 15
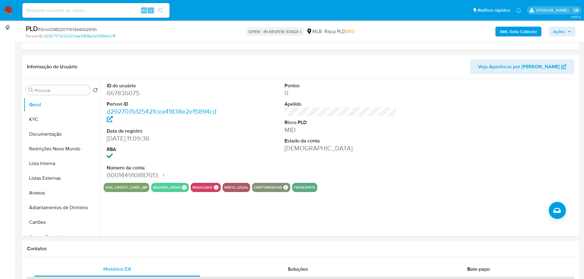
scroll to position [78, 0]
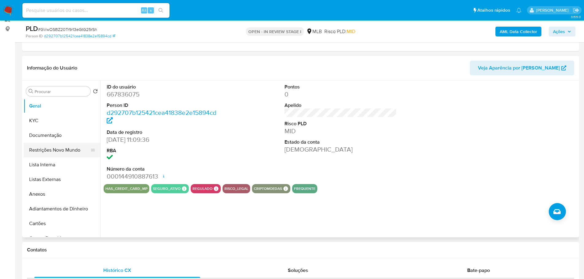
drag, startPoint x: 125, startPoint y: 253, endPoint x: 44, endPoint y: 151, distance: 131.3
click at [125, 254] on div "Contatos" at bounding box center [300, 250] width 557 height 16
drag, startPoint x: 32, startPoint y: 115, endPoint x: 37, endPoint y: 119, distance: 6.0
click at [37, 119] on button "KYC" at bounding box center [60, 120] width 72 height 15
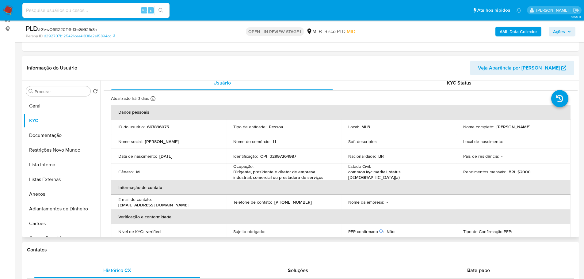
scroll to position [8, 0]
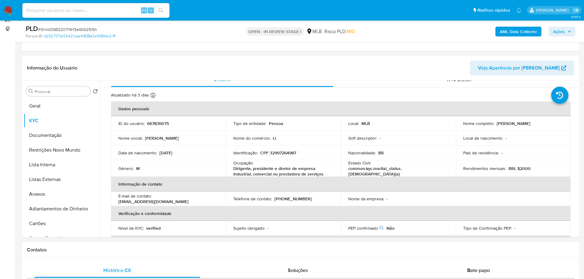
drag, startPoint x: 145, startPoint y: 254, endPoint x: 77, endPoint y: 214, distance: 78.7
click at [144, 253] on div "Contatos" at bounding box center [300, 250] width 557 height 16
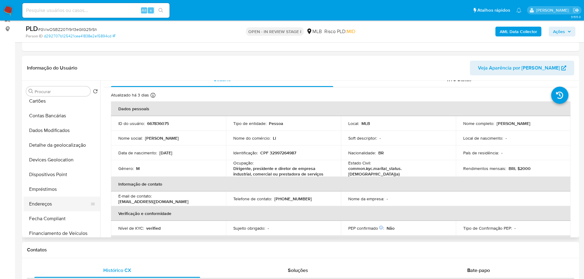
click at [54, 203] on button "Endereços" at bounding box center [60, 204] width 72 height 15
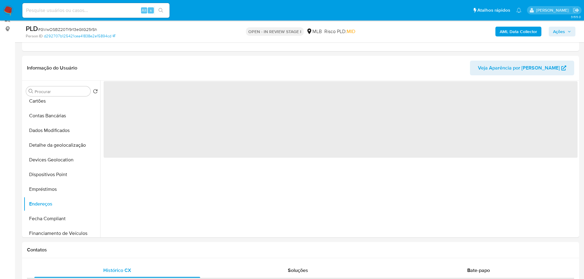
scroll to position [0, 0]
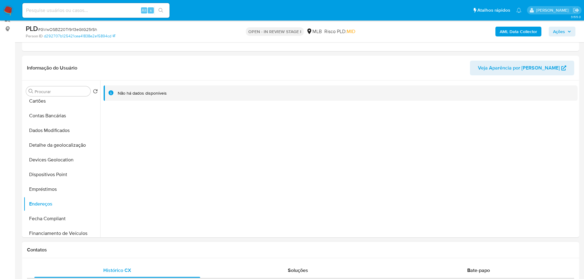
click at [102, 251] on h1 "Contatos" at bounding box center [300, 250] width 547 height 6
click at [58, 153] on button "Devices Geolocation" at bounding box center [60, 160] width 72 height 15
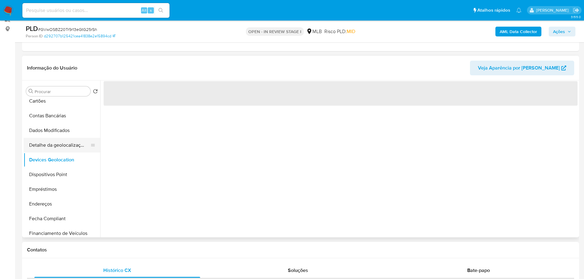
click at [57, 146] on button "Detalhe da geolocalização" at bounding box center [60, 145] width 72 height 15
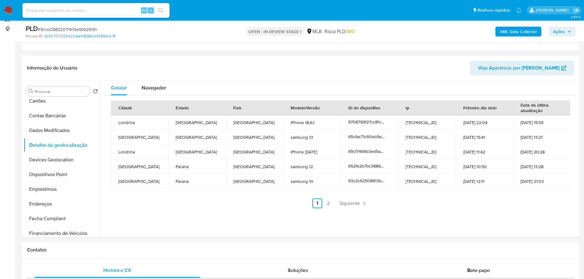
click at [103, 246] on div "Contatos" at bounding box center [300, 250] width 557 height 16
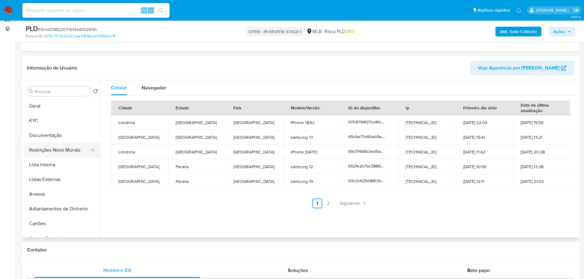
click at [60, 147] on button "Restrições Novo Mundo" at bounding box center [60, 150] width 72 height 15
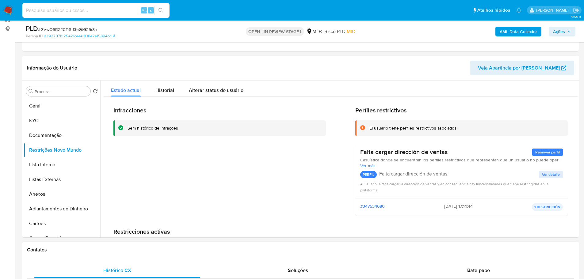
click at [135, 246] on div "Contatos" at bounding box center [300, 250] width 557 height 16
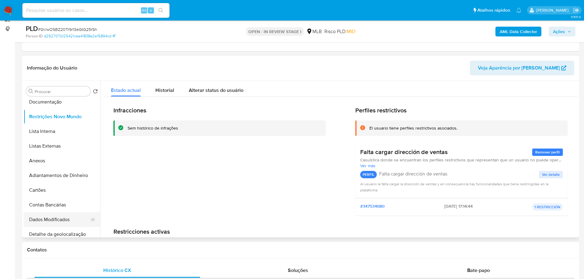
scroll to position [92, 0]
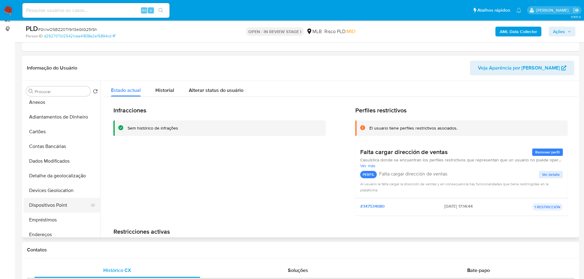
drag, startPoint x: 65, startPoint y: 202, endPoint x: 47, endPoint y: 201, distance: 17.8
click at [65, 202] on button "Dispositivos Point" at bounding box center [60, 205] width 72 height 15
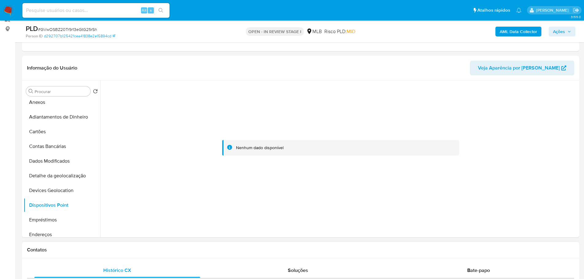
click at [226, 255] on div "Contatos" at bounding box center [300, 250] width 557 height 16
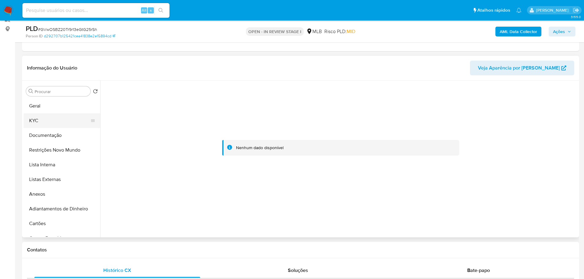
click at [51, 116] on button "KYC" at bounding box center [60, 120] width 72 height 15
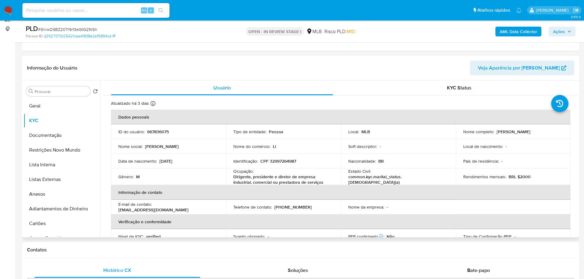
click at [280, 162] on p "CPF 32997264987" at bounding box center [278, 162] width 36 height 6
copy p "32997264987"
click at [54, 108] on button "Geral" at bounding box center [60, 106] width 72 height 15
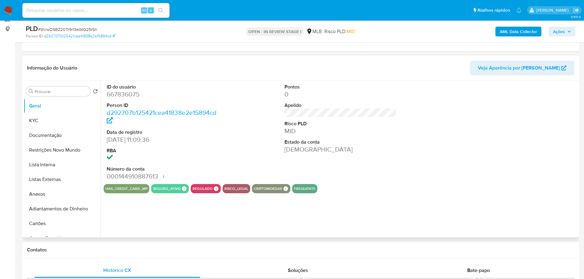
click at [131, 98] on dd "667836075" at bounding box center [163, 94] width 113 height 9
copy dd "667836075"
drag, startPoint x: 137, startPoint y: 139, endPoint x: 105, endPoint y: 139, distance: 31.6
click at [105, 139] on div "ID do usuário 667836075 Person ID d292707b125421cea41838e2e15894cd Data de regi…" at bounding box center [163, 133] width 119 height 104
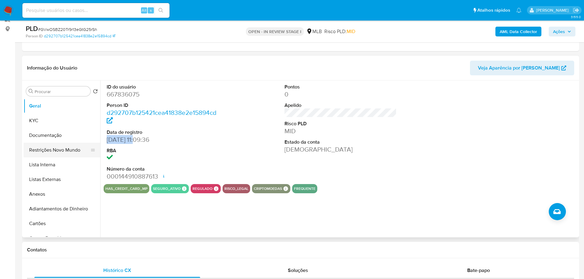
copy dd "04/11/2020"
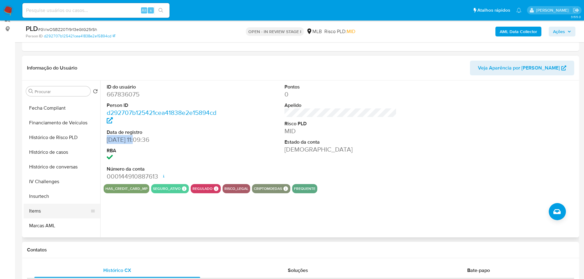
scroll to position [274, 0]
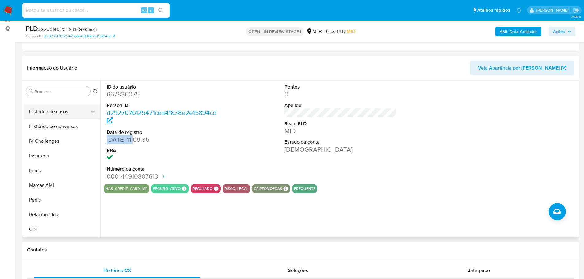
click at [60, 112] on button "Histórico de casos" at bounding box center [60, 112] width 72 height 15
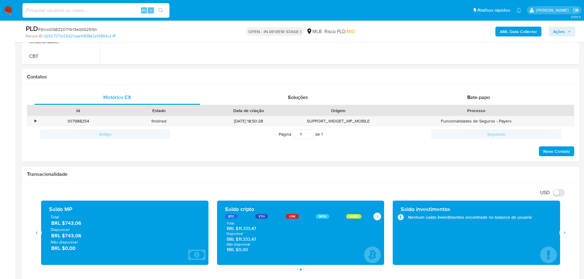
scroll to position [262, 0]
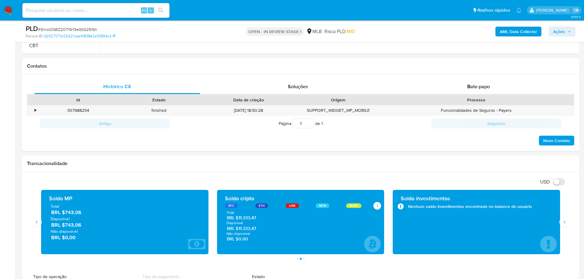
drag, startPoint x: 566, startPoint y: 31, endPoint x: 537, endPoint y: 36, distance: 28.7
click at [565, 31] on span "Ações" at bounding box center [562, 31] width 18 height 9
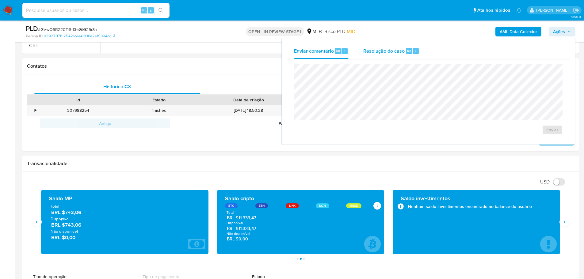
click at [397, 48] on span "Resolução do caso" at bounding box center [383, 50] width 41 height 7
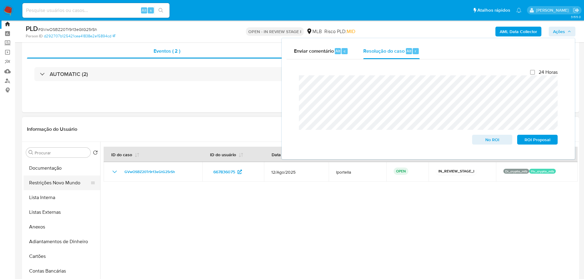
scroll to position [0, 0]
drag, startPoint x: 63, startPoint y: 171, endPoint x: 52, endPoint y: 171, distance: 10.4
click at [63, 171] on button "Geral" at bounding box center [60, 167] width 72 height 15
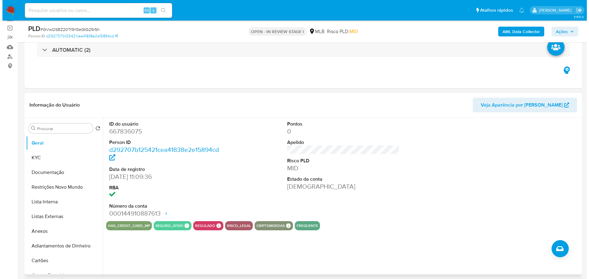
scroll to position [78, 0]
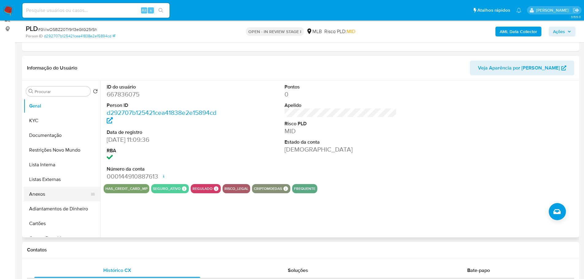
click at [59, 192] on button "Anexos" at bounding box center [60, 194] width 72 height 15
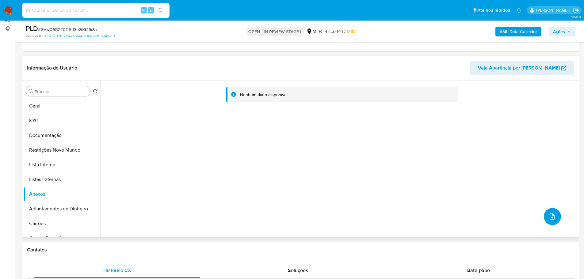
click at [554, 215] on button "upload-file" at bounding box center [552, 216] width 17 height 17
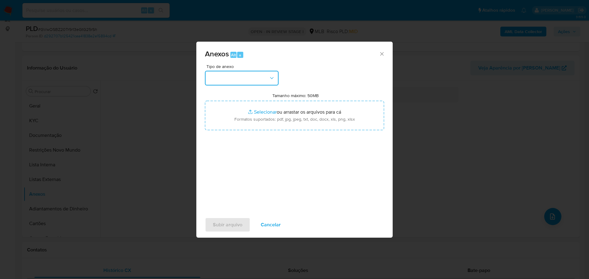
click at [262, 78] on button "button" at bounding box center [242, 78] width 74 height 15
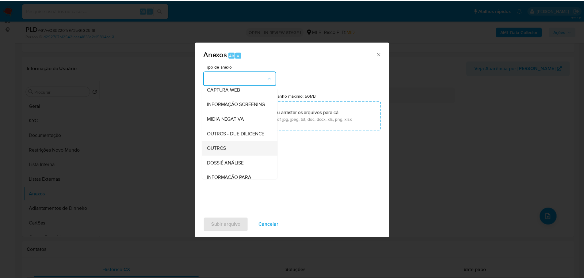
scroll to position [94, 0]
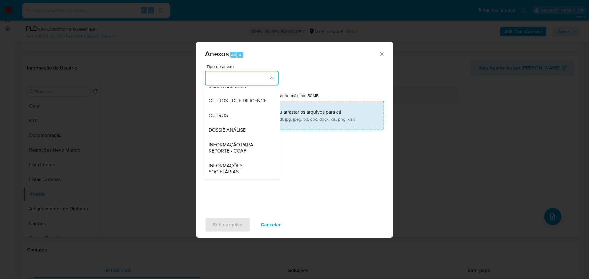
click at [233, 117] on div "OUTROS" at bounding box center [239, 115] width 63 height 15
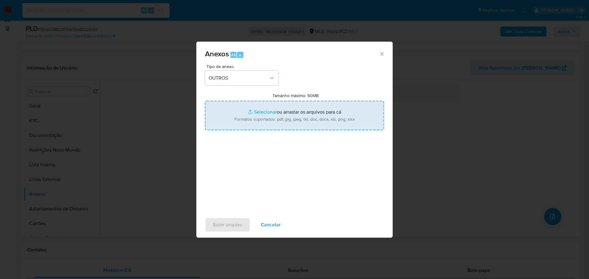
type input "C:\fakepath\ID_ 667836075 - CPF 32997264987 - REINALDO ALVES DE AZEVEDO.pdf"
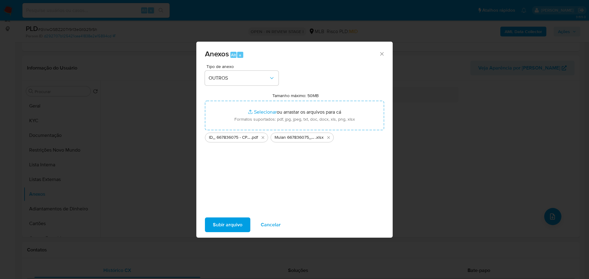
click at [229, 227] on span "Subir arquivo" at bounding box center [227, 224] width 29 height 13
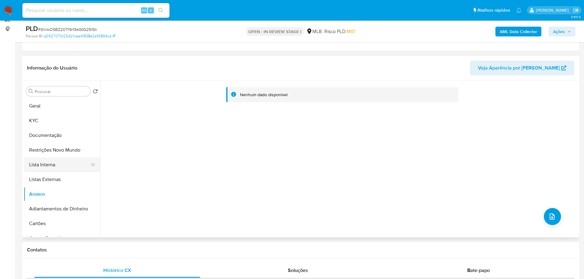
click at [63, 167] on button "Lista Interna" at bounding box center [60, 165] width 72 height 15
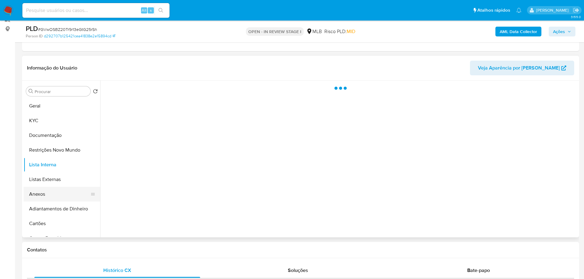
click at [56, 194] on button "Anexos" at bounding box center [60, 194] width 72 height 15
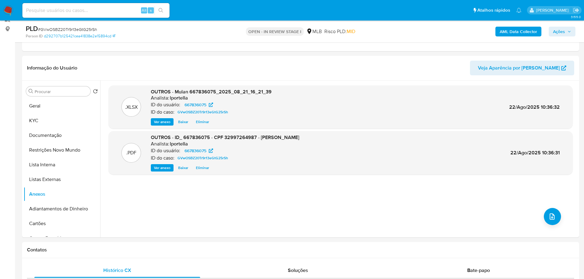
click at [566, 32] on span "Ações" at bounding box center [562, 31] width 18 height 9
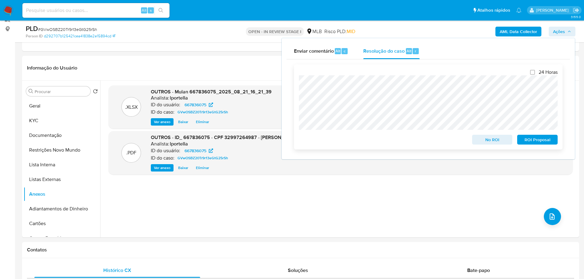
click at [499, 143] on span "No ROI" at bounding box center [492, 140] width 32 height 9
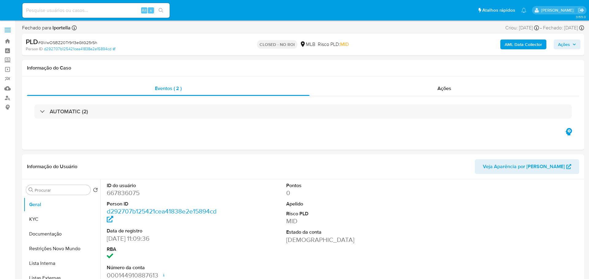
select select "10"
click at [13, 9] on img at bounding box center [8, 10] width 10 height 10
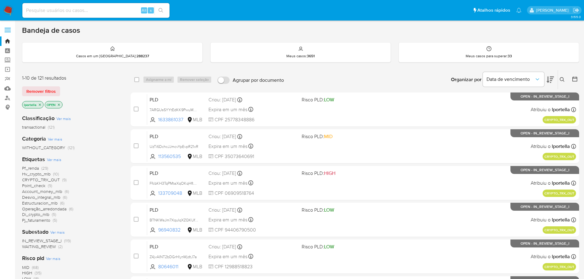
click at [81, 15] on div "Alt s" at bounding box center [95, 10] width 147 height 15
click at [77, 13] on input at bounding box center [95, 10] width 147 height 8
paste input "CSVm9AiWN6EsBNfk3ffYgKkU"
type input "CSVm9AiWN6EsBNfk3ffYgKkU"
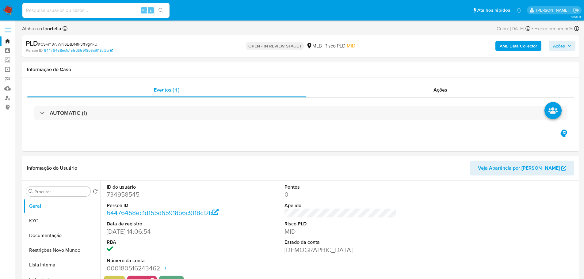
select select "10"
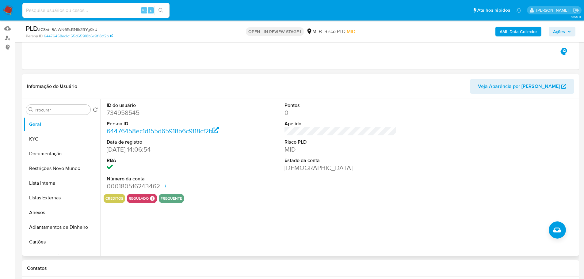
scroll to position [61, 0]
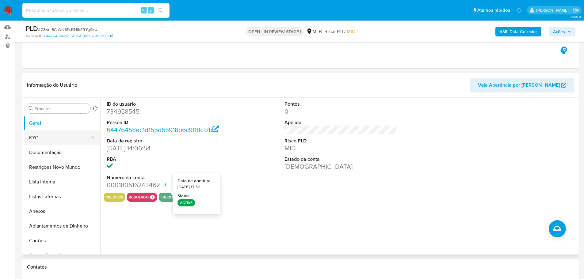
click at [32, 137] on button "KYC" at bounding box center [60, 138] width 72 height 15
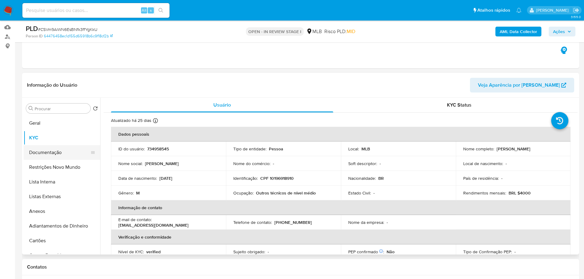
click at [78, 154] on button "Documentação" at bounding box center [60, 152] width 72 height 15
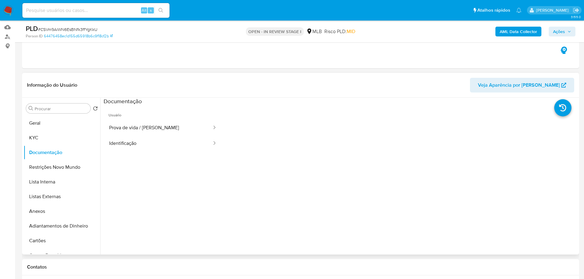
click at [168, 133] on button "Prova de vida / [PERSON_NAME]" at bounding box center [158, 128] width 109 height 16
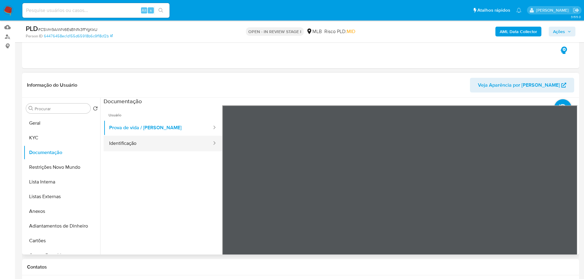
click at [158, 147] on button "Identificação" at bounding box center [158, 144] width 109 height 16
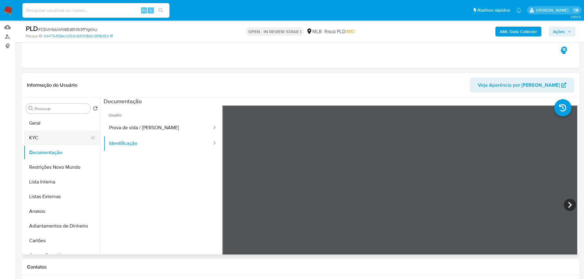
click at [51, 136] on button "KYC" at bounding box center [60, 138] width 72 height 15
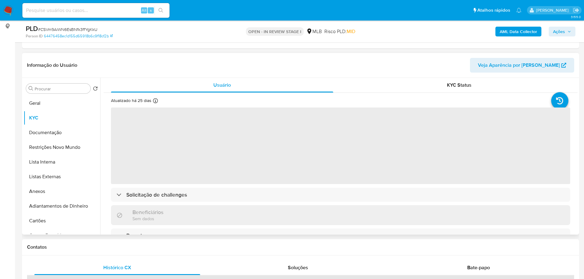
scroll to position [92, 0]
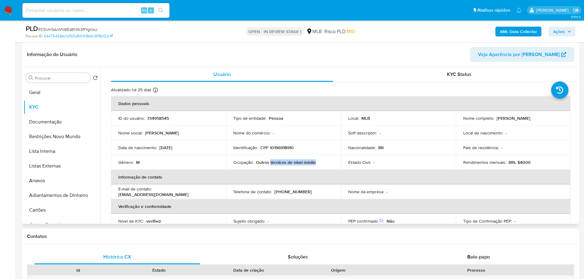
drag, startPoint x: 315, startPoint y: 164, endPoint x: 269, endPoint y: 162, distance: 46.0
click at [269, 162] on div "Ocupação : Outros técnicos de nível médio" at bounding box center [283, 163] width 100 height 6
copy p "técnicos de nível médio"
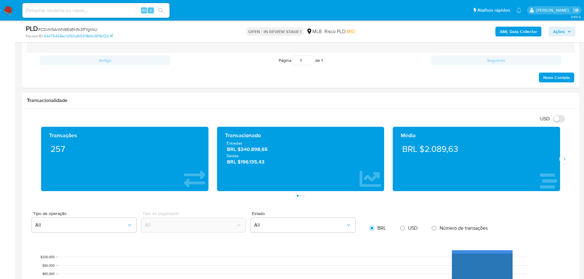
scroll to position [368, 0]
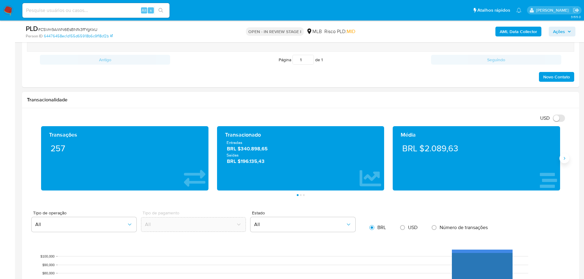
click at [563, 156] on icon "Siguiente" at bounding box center [564, 158] width 5 height 5
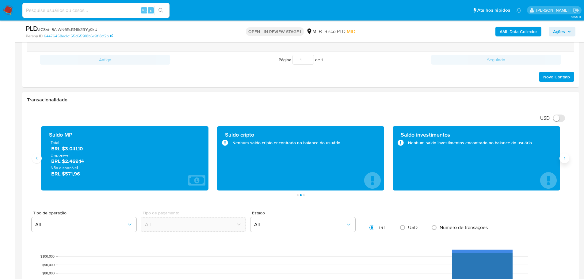
click at [563, 156] on icon "Siguiente" at bounding box center [564, 158] width 5 height 5
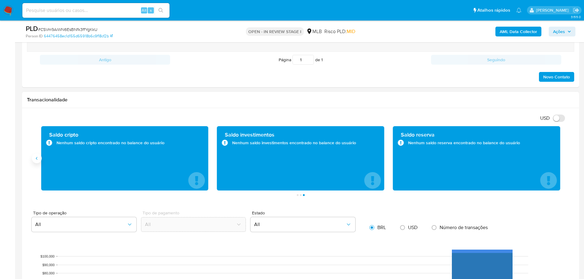
click at [38, 159] on icon "Anterior" at bounding box center [36, 158] width 5 height 5
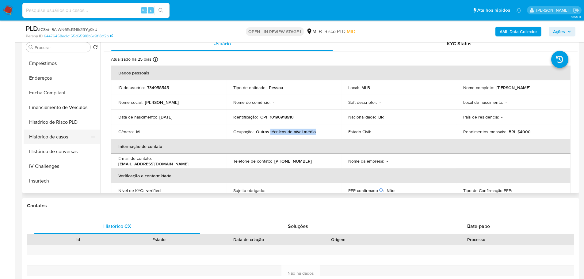
scroll to position [215, 0]
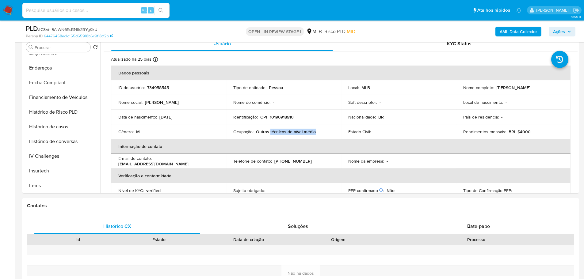
drag, startPoint x: 73, startPoint y: 129, endPoint x: 11, endPoint y: 131, distance: 61.7
click at [72, 129] on button "Histórico de casos" at bounding box center [62, 127] width 77 height 15
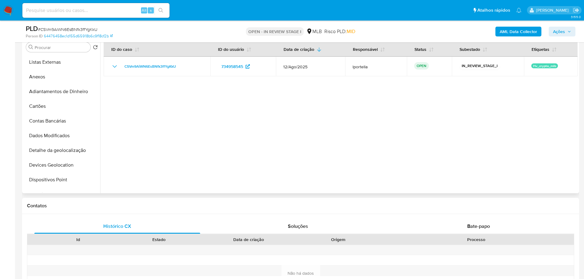
scroll to position [0, 0]
click at [50, 78] on button "KYC" at bounding box center [60, 76] width 72 height 15
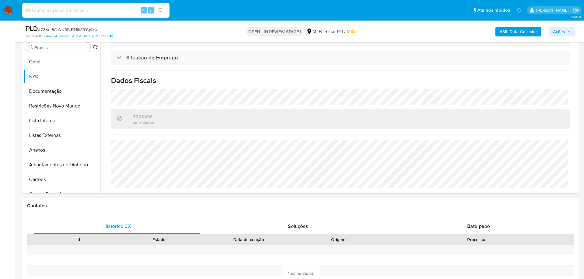
scroll to position [255, 0]
click at [38, 59] on button "Geral" at bounding box center [60, 62] width 72 height 15
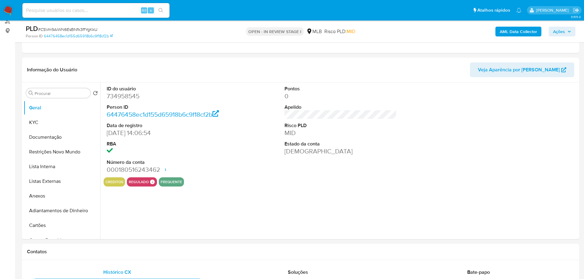
scroll to position [75, 0]
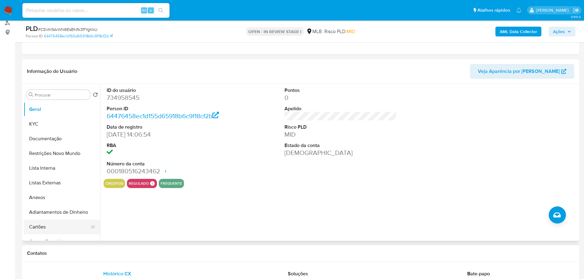
drag, startPoint x: 108, startPoint y: 258, endPoint x: 86, endPoint y: 220, distance: 44.5
click at [108, 258] on div "Contatos" at bounding box center [300, 254] width 557 height 16
click at [44, 129] on button "KYC" at bounding box center [60, 124] width 72 height 15
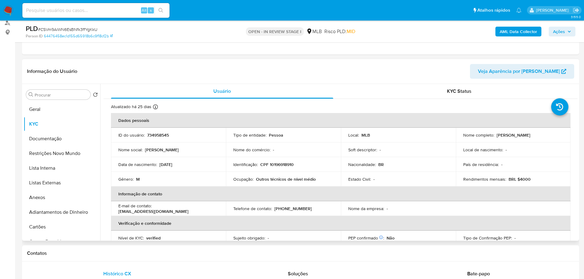
drag, startPoint x: 199, startPoint y: 250, endPoint x: 160, endPoint y: 237, distance: 40.9
click at [198, 250] on h1 "Contatos" at bounding box center [300, 253] width 547 height 6
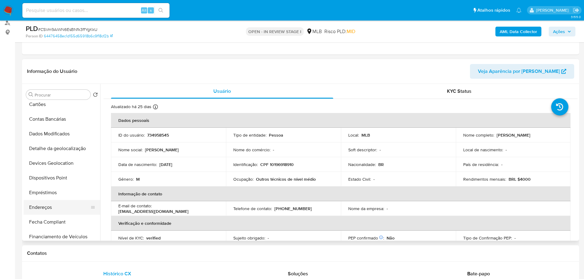
click at [58, 205] on button "Endereços" at bounding box center [60, 207] width 72 height 15
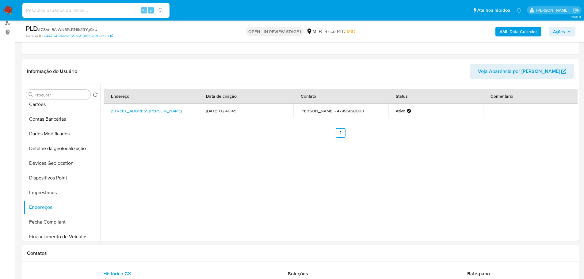
click at [177, 254] on h1 "Contatos" at bounding box center [300, 253] width 547 height 6
click at [65, 151] on button "Detalhe da geolocalização" at bounding box center [60, 148] width 72 height 15
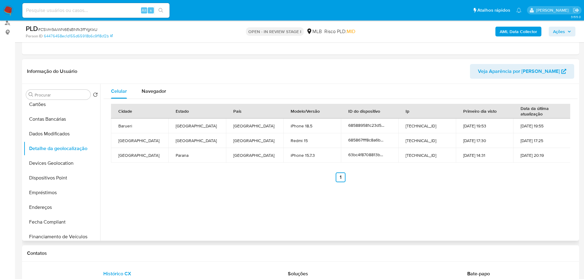
drag, startPoint x: 165, startPoint y: 259, endPoint x: 119, endPoint y: 238, distance: 50.6
click at [163, 257] on div "Contatos" at bounding box center [300, 254] width 557 height 16
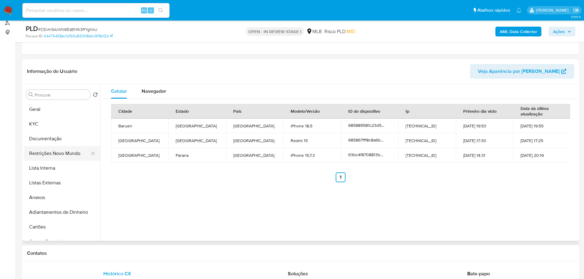
click at [52, 154] on button "Restrições Novo Mundo" at bounding box center [60, 153] width 72 height 15
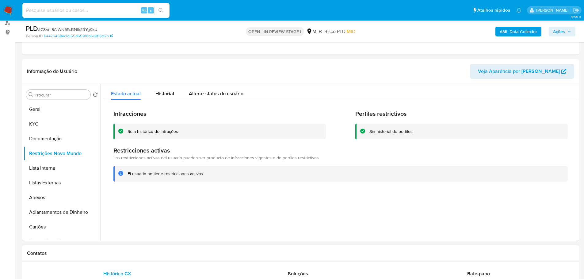
click at [145, 253] on h1 "Contatos" at bounding box center [300, 253] width 547 height 6
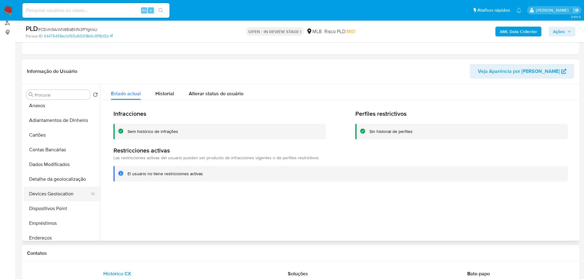
scroll to position [123, 0]
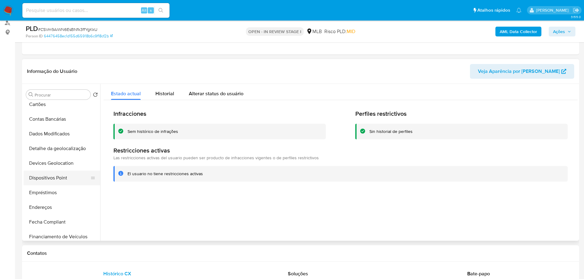
click at [59, 180] on button "Dispositivos Point" at bounding box center [60, 178] width 72 height 15
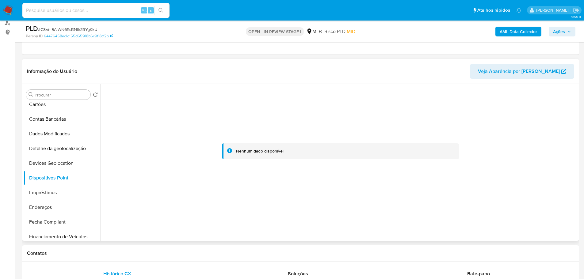
click at [460, 194] on div at bounding box center [341, 151] width 474 height 135
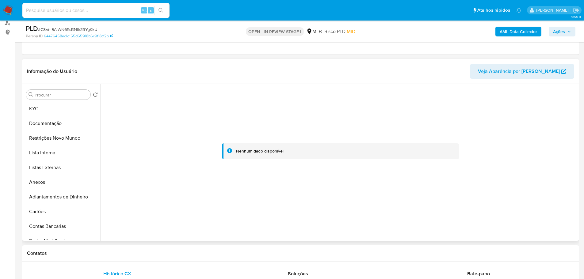
scroll to position [0, 0]
click at [55, 126] on button "KYC" at bounding box center [60, 124] width 72 height 15
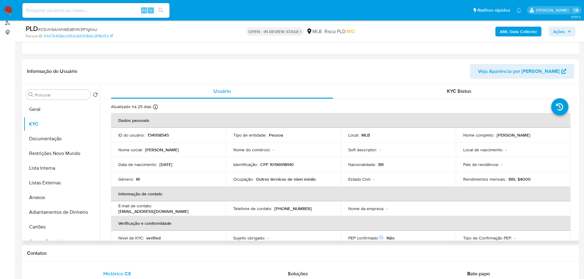
click at [277, 162] on p "CPF 10196918910" at bounding box center [276, 165] width 33 height 6
copy p "10196918910"
click at [39, 105] on button "Geral" at bounding box center [60, 109] width 72 height 15
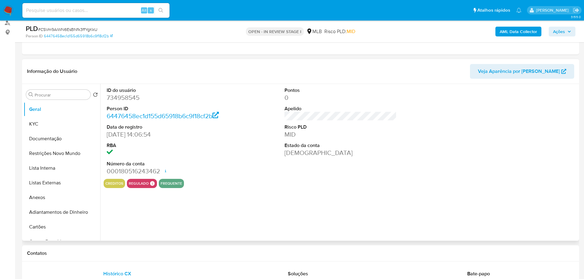
click at [123, 99] on dd "734958545" at bounding box center [163, 98] width 113 height 9
copy dd "734958545"
click at [557, 39] on div "AML Data Collector Ações" at bounding box center [484, 31] width 181 height 14
click at [557, 35] on span "Ações" at bounding box center [559, 32] width 12 height 10
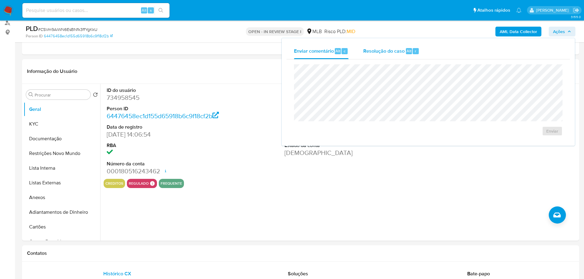
click at [400, 46] on div "Resolução do caso Alt r" at bounding box center [391, 51] width 56 height 16
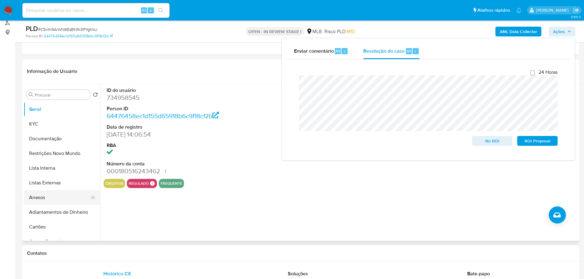
click at [39, 201] on button "Anexos" at bounding box center [60, 197] width 72 height 15
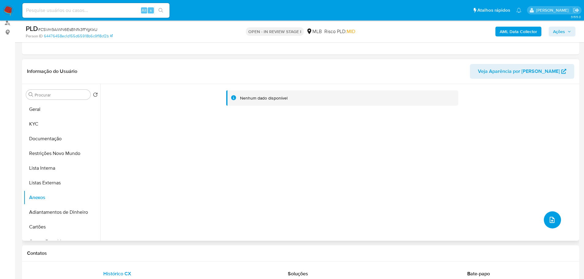
click at [552, 214] on button "upload-file" at bounding box center [552, 220] width 17 height 17
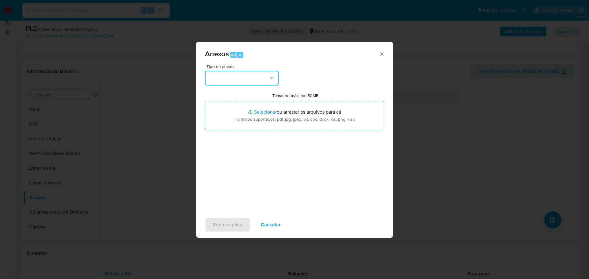
click at [252, 80] on button "button" at bounding box center [242, 78] width 74 height 15
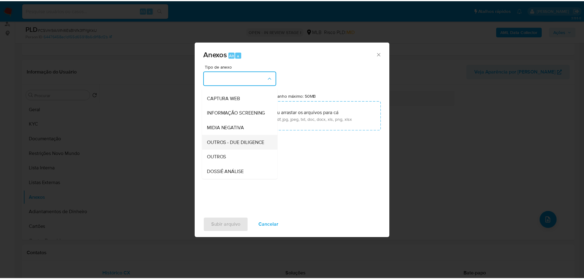
scroll to position [94, 0]
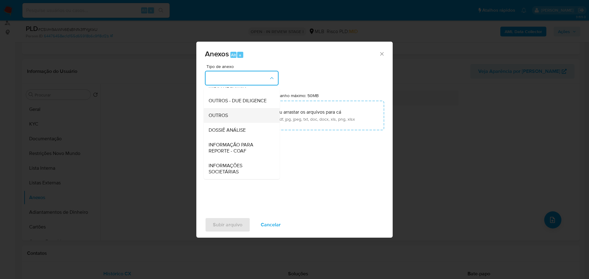
click at [236, 113] on div "OUTROS" at bounding box center [239, 115] width 63 height 15
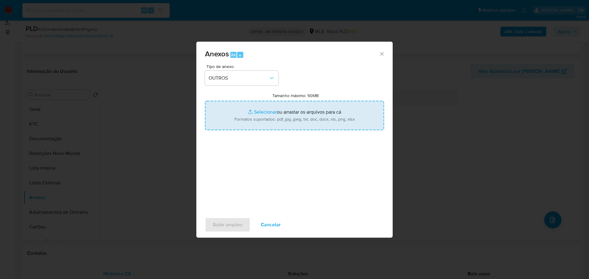
type input "C:\fakepath\SAR - XXX - CPF 10196918910 - RICARDO LUIS PEGORARO JUNIOR.pdf"
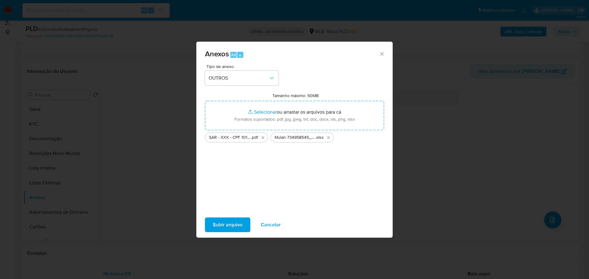
click at [240, 229] on span "Subir arquivo" at bounding box center [227, 224] width 29 height 13
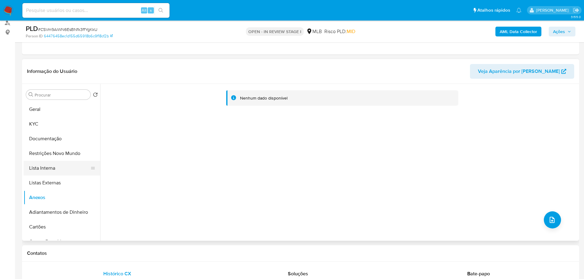
click at [54, 172] on button "Lista Interna" at bounding box center [60, 168] width 72 height 15
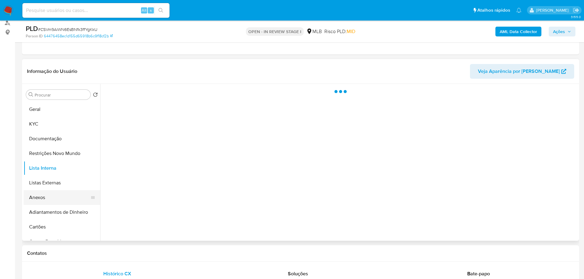
click at [54, 196] on button "Anexos" at bounding box center [60, 197] width 72 height 15
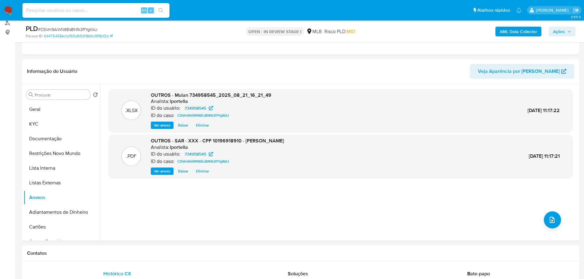
click at [560, 38] on div "AML Data Collector Ações" at bounding box center [484, 31] width 181 height 14
click at [560, 36] on span "Ações" at bounding box center [559, 32] width 12 height 10
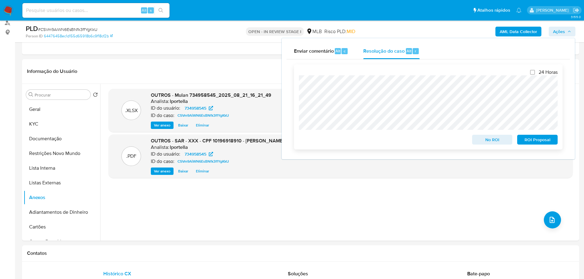
click at [532, 143] on span "ROI Proposal" at bounding box center [537, 140] width 32 height 9
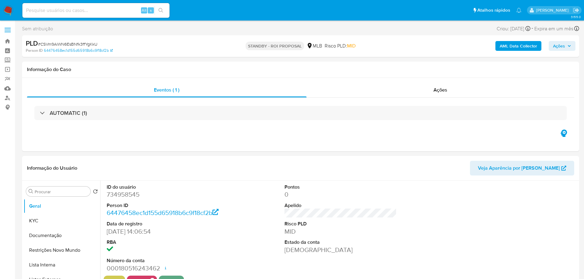
select select "10"
click at [74, 43] on span "# CSVm9AiWN6EsBNfk3ffYgKkU" at bounding box center [67, 44] width 59 height 6
copy span "CSVm9AiWN6EsBNfk3ffYgKkU"
click at [9, 11] on img at bounding box center [8, 10] width 10 height 10
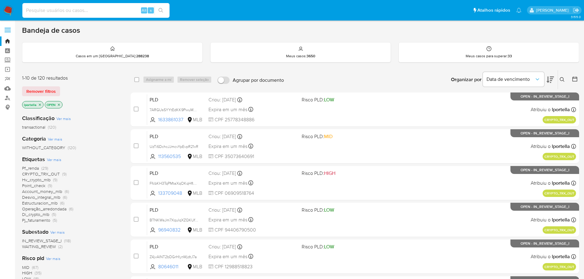
click at [93, 11] on input at bounding box center [95, 10] width 147 height 8
paste input "KEt2w0bOgwtJwUdACqzXuCnN"
type input "KEt2w0bOgwtJwUdACqzXuCnN"
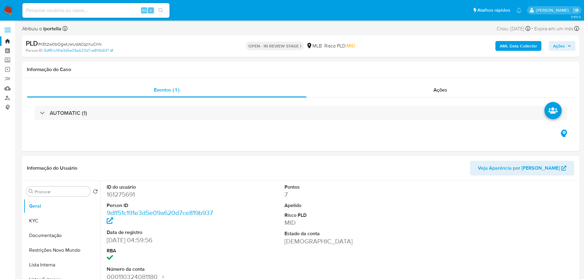
select select "10"
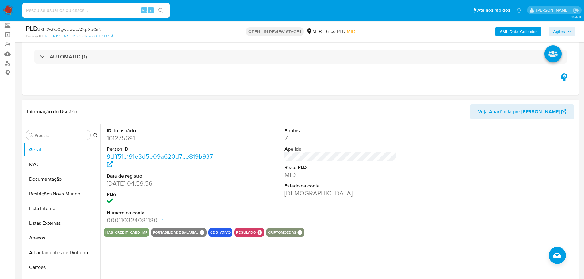
scroll to position [92, 0]
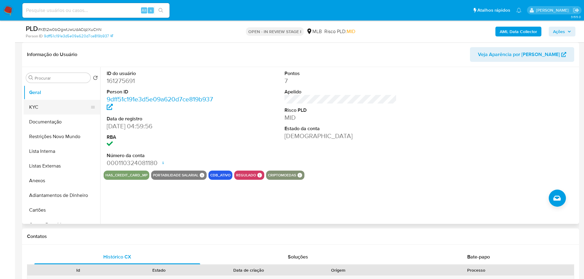
drag, startPoint x: 34, startPoint y: 107, endPoint x: 51, endPoint y: 107, distance: 17.2
click at [34, 107] on button "KYC" at bounding box center [60, 107] width 72 height 15
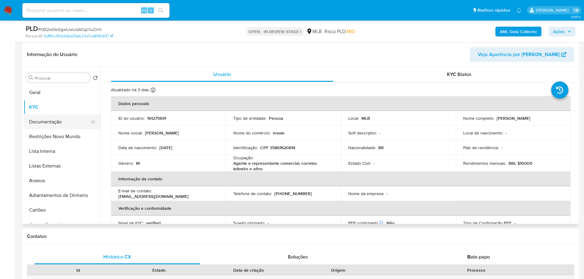
click at [55, 119] on button "Documentação" at bounding box center [60, 122] width 72 height 15
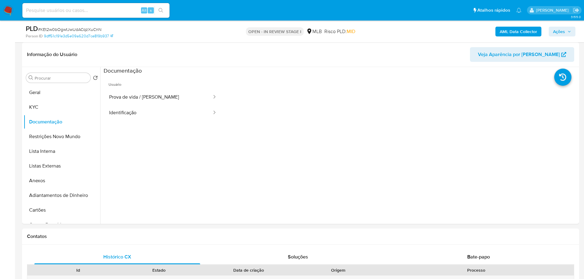
click at [164, 95] on button "Prova de vida / [PERSON_NAME]" at bounding box center [158, 98] width 109 height 16
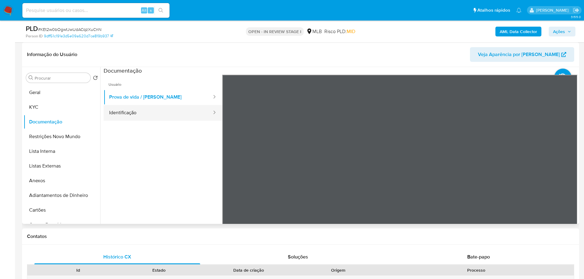
click at [162, 107] on button "Identificação" at bounding box center [158, 113] width 109 height 16
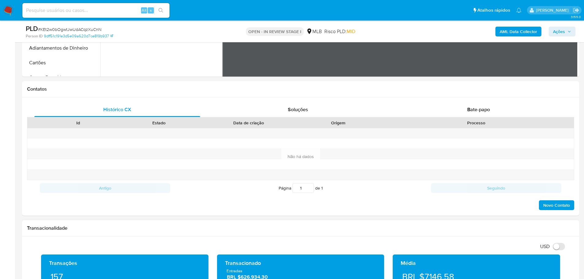
scroll to position [307, 0]
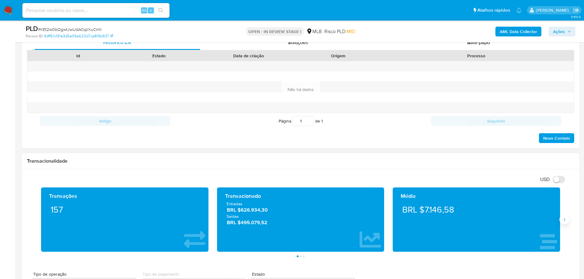
click at [563, 220] on icon "Siguiente" at bounding box center [564, 219] width 5 height 5
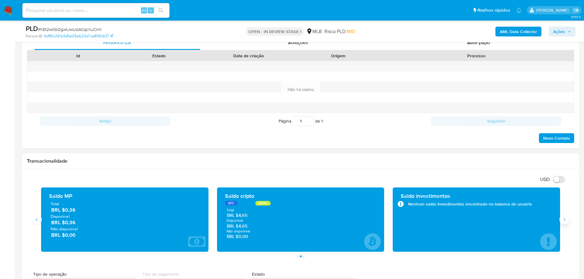
click at [563, 220] on icon "Siguiente" at bounding box center [564, 219] width 5 height 5
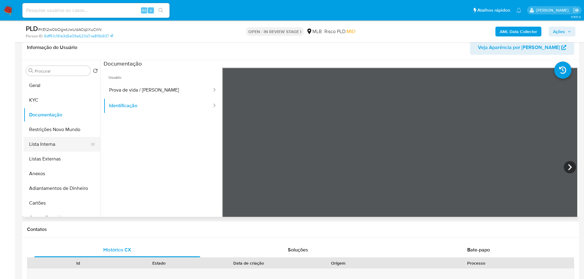
scroll to position [92, 0]
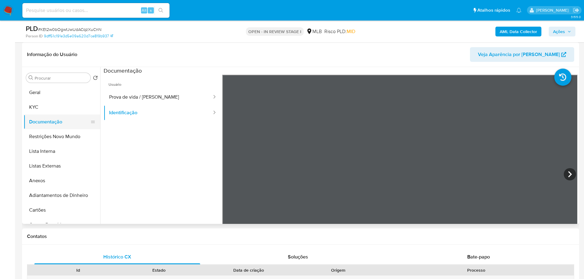
click at [41, 116] on button "Documentação" at bounding box center [60, 122] width 72 height 15
click at [41, 110] on button "KYC" at bounding box center [60, 107] width 72 height 15
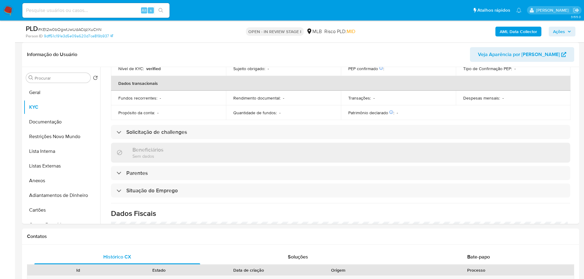
scroll to position [257, 0]
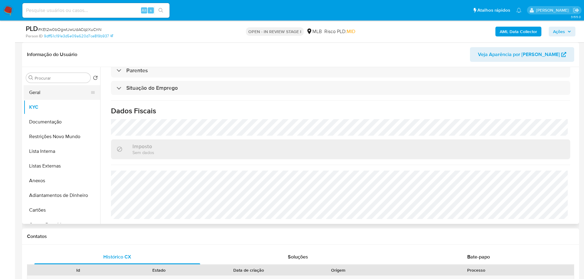
click at [44, 90] on button "Geral" at bounding box center [60, 92] width 72 height 15
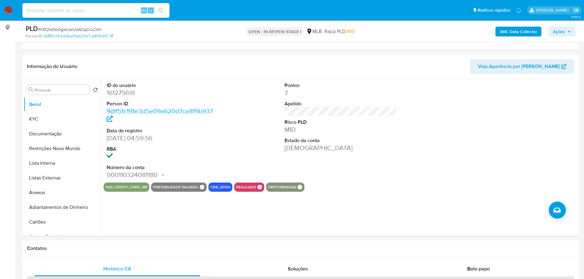
scroll to position [78, 0]
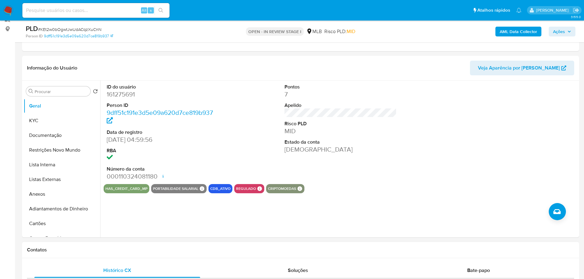
click at [158, 251] on h1 "Contatos" at bounding box center [300, 250] width 547 height 6
click at [38, 122] on button "KYC" at bounding box center [60, 120] width 72 height 15
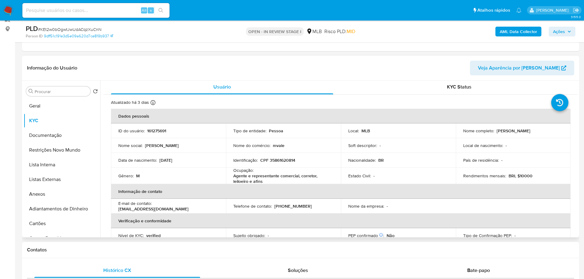
scroll to position [3, 0]
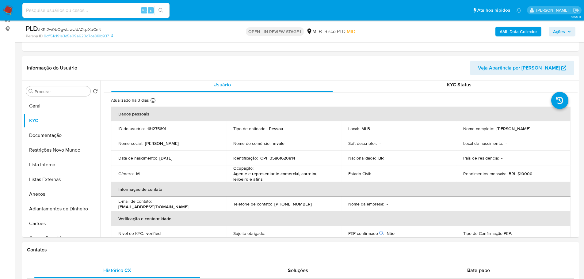
drag, startPoint x: 192, startPoint y: 245, endPoint x: 179, endPoint y: 243, distance: 13.4
click at [191, 246] on div "Contatos" at bounding box center [300, 250] width 557 height 16
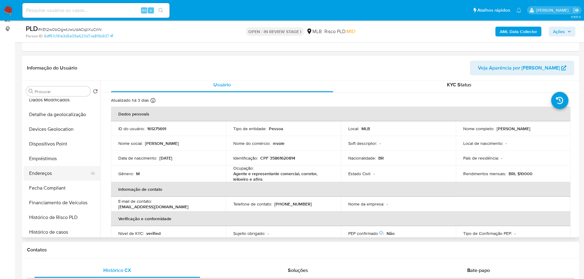
click at [56, 174] on button "Endereços" at bounding box center [60, 173] width 72 height 15
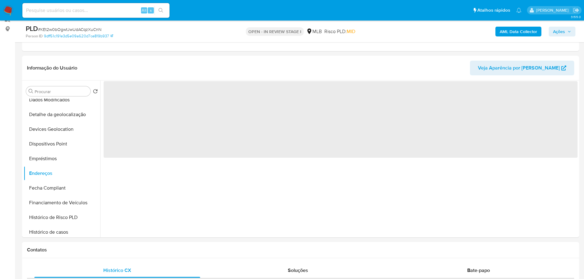
scroll to position [0, 0]
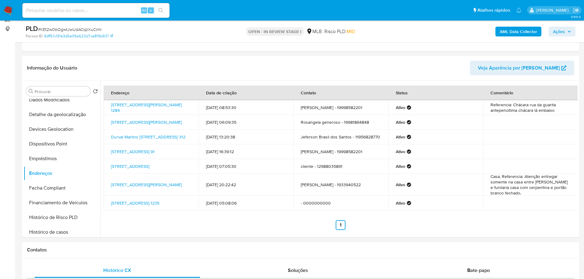
click at [143, 254] on div "Contatos" at bounding box center [300, 250] width 557 height 16
click at [64, 114] on button "Detalhe da geolocalização" at bounding box center [60, 114] width 72 height 15
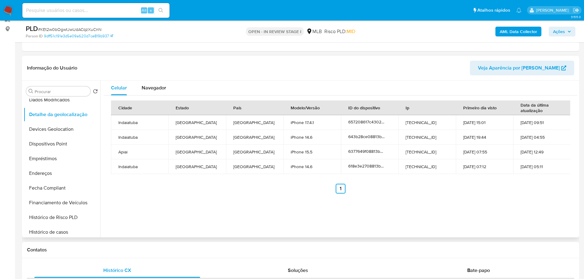
drag, startPoint x: 144, startPoint y: 254, endPoint x: 118, endPoint y: 236, distance: 32.0
click at [142, 255] on div "Contatos" at bounding box center [300, 250] width 557 height 16
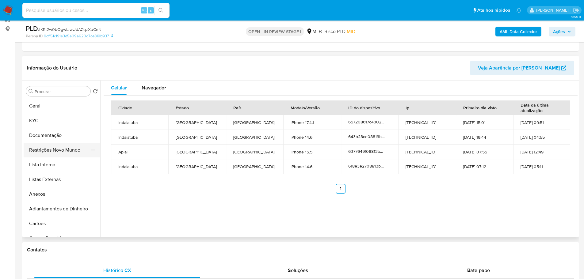
click at [63, 148] on button "Restrições Novo Mundo" at bounding box center [60, 150] width 72 height 15
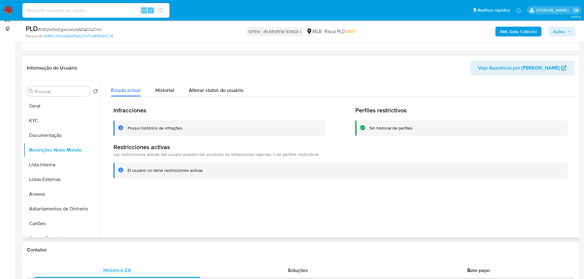
drag, startPoint x: 162, startPoint y: 257, endPoint x: 129, endPoint y: 232, distance: 40.9
click at [162, 257] on div "Contatos" at bounding box center [300, 250] width 557 height 16
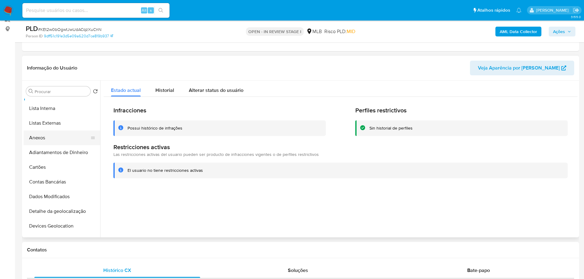
scroll to position [123, 0]
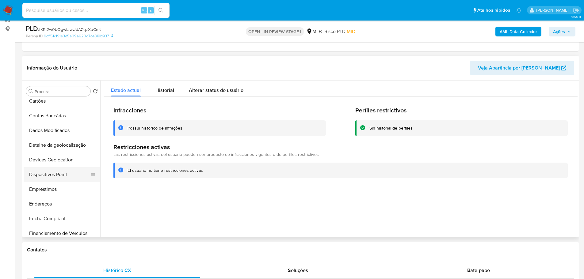
click at [64, 181] on button "Dispositivos Point" at bounding box center [60, 174] width 72 height 15
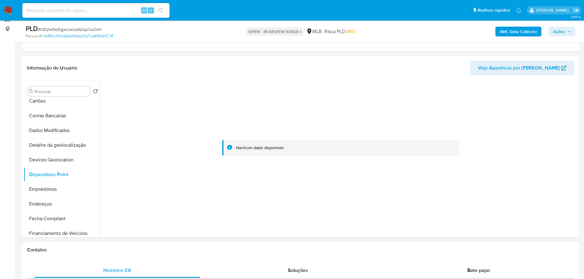
click at [145, 247] on h1 "Contatos" at bounding box center [300, 250] width 547 height 6
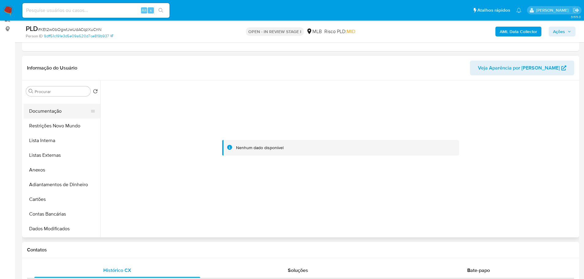
scroll to position [0, 0]
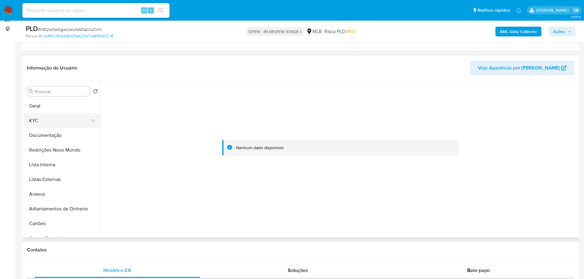
click at [40, 120] on button "KYC" at bounding box center [60, 120] width 72 height 15
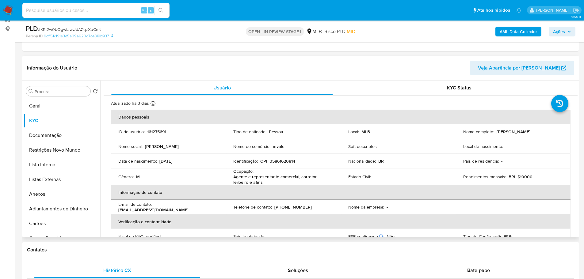
click at [279, 164] on td "Identificação : CPF 35861620814" at bounding box center [283, 161] width 115 height 15
click at [280, 160] on p "CPF 35861620814" at bounding box center [277, 162] width 35 height 6
copy p "35861620814"
click at [63, 109] on button "Geral" at bounding box center [60, 106] width 72 height 15
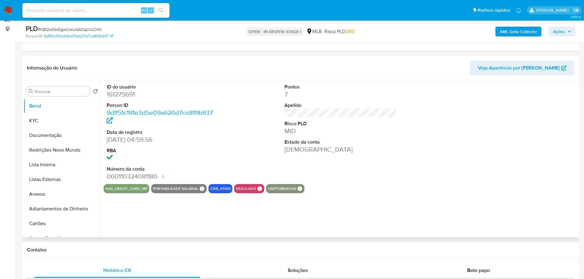
click at [124, 93] on dd "161275691" at bounding box center [163, 94] width 113 height 9
copy dd "161275691"
drag, startPoint x: 137, startPoint y: 139, endPoint x: 106, endPoint y: 140, distance: 31.0
click at [106, 140] on div "ID do usuário 161275691 Person ID 9dff51c191e3d5e09a620d7ce819b937 Data de regi…" at bounding box center [163, 133] width 119 height 104
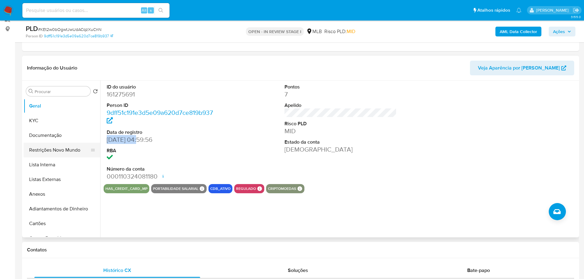
copy dd "23/06/2014"
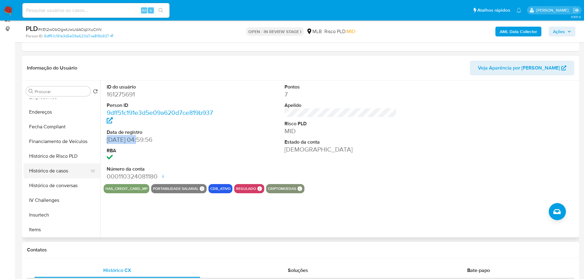
drag, startPoint x: 65, startPoint y: 175, endPoint x: 60, endPoint y: 175, distance: 4.9
click at [62, 175] on button "Histórico de casos" at bounding box center [60, 171] width 72 height 15
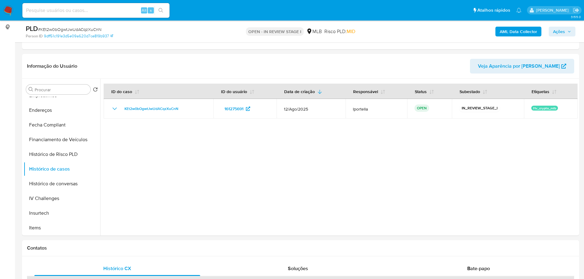
scroll to position [293, 0]
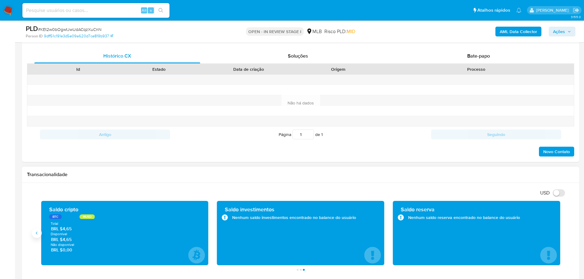
click at [40, 235] on button "Anterior" at bounding box center [37, 233] width 10 height 10
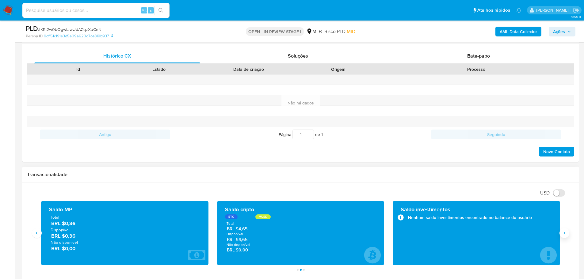
click at [562, 234] on icon "Siguiente" at bounding box center [564, 233] width 5 height 5
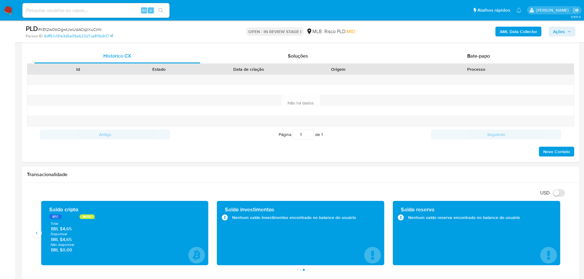
click at [8, 8] on img at bounding box center [8, 10] width 10 height 10
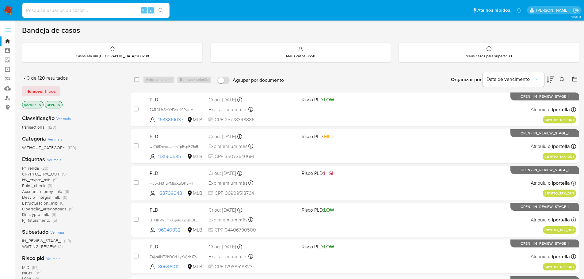
click at [62, 12] on input at bounding box center [95, 10] width 147 height 8
paste input "rGJPhWx2zedbayzzTGqOMHmL"
type input "rGJPhWx2zedbayzzTGqOMHmL"
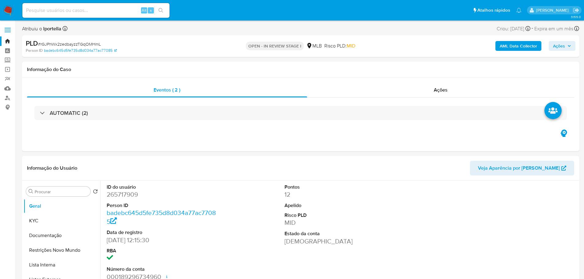
select select "10"
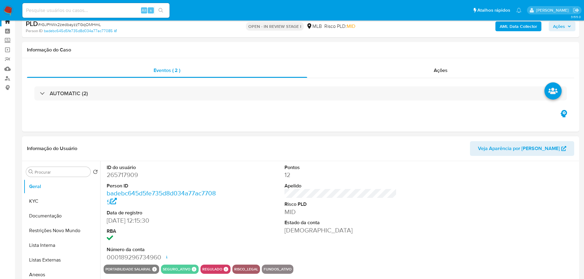
scroll to position [31, 0]
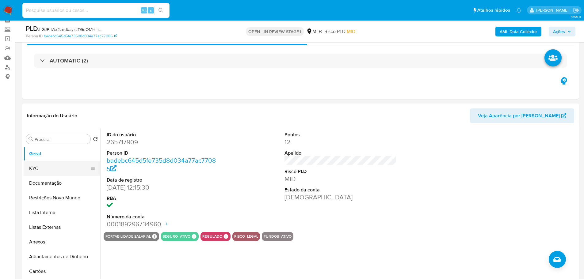
drag, startPoint x: 46, startPoint y: 166, endPoint x: 54, endPoint y: 166, distance: 8.0
click at [46, 166] on button "KYC" at bounding box center [60, 168] width 72 height 15
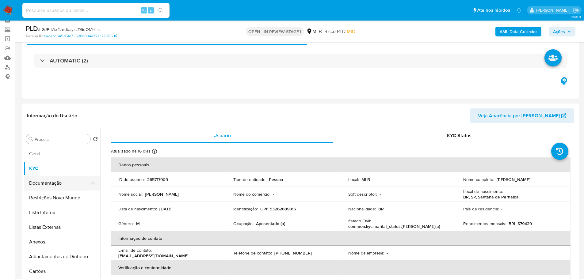
click at [55, 184] on button "Documentação" at bounding box center [60, 183] width 72 height 15
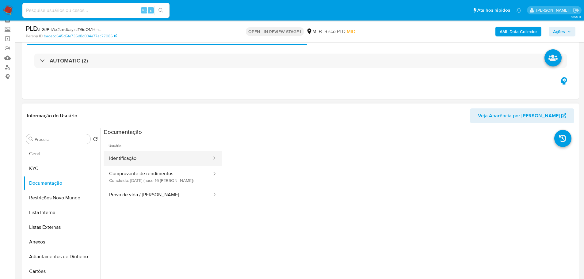
click at [152, 163] on button "Identificação" at bounding box center [158, 159] width 109 height 16
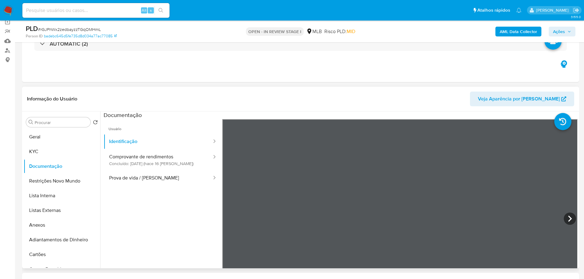
scroll to position [61, 0]
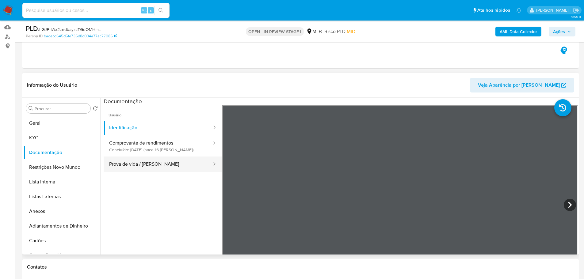
click at [149, 162] on button "Prova de vida / [PERSON_NAME]" at bounding box center [158, 165] width 109 height 16
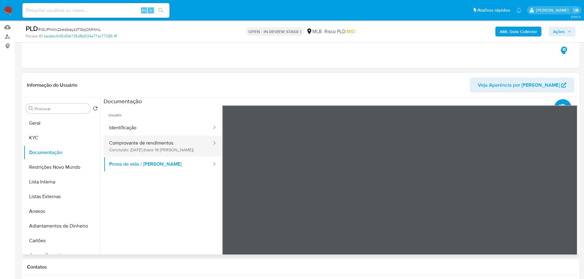
click at [152, 150] on button "Comprovante de rendimentos Concluído: [DATE] (hace 16 [PERSON_NAME])" at bounding box center [158, 146] width 109 height 21
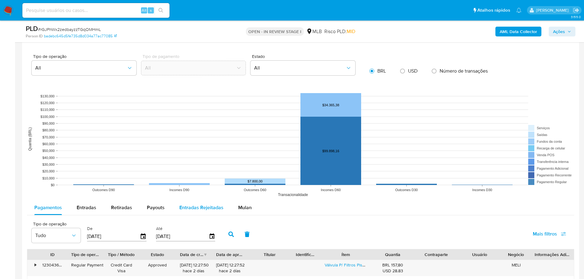
scroll to position [552, 0]
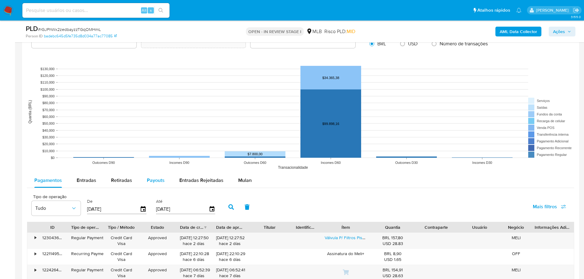
click at [153, 185] on div "Payouts" at bounding box center [156, 180] width 18 height 15
select select "10"
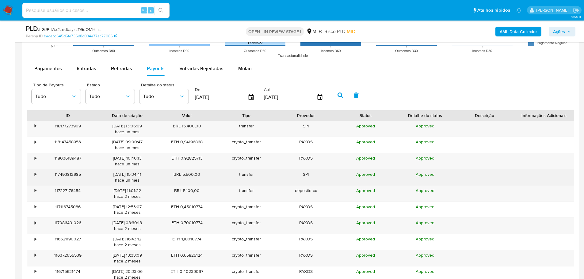
scroll to position [674, 0]
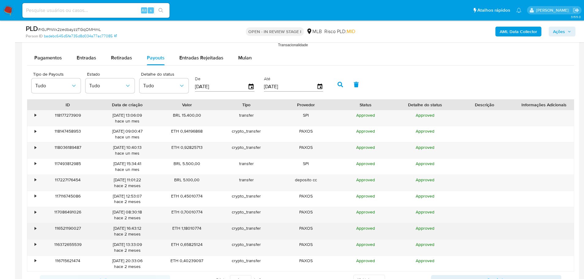
click at [34, 228] on div "•" at bounding box center [32, 231] width 11 height 16
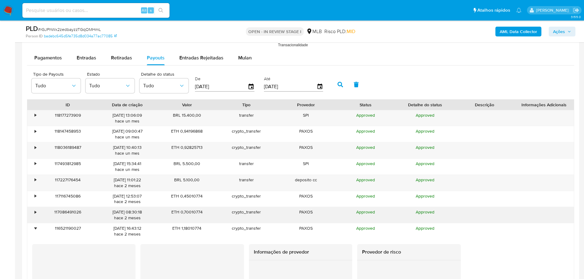
click at [36, 212] on div "•" at bounding box center [36, 212] width 2 height 6
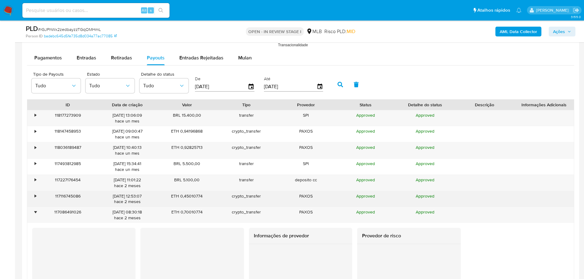
click at [35, 196] on div "•" at bounding box center [36, 196] width 2 height 6
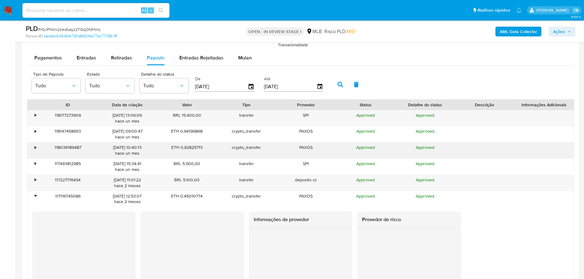
click at [35, 149] on div "•" at bounding box center [36, 148] width 2 height 6
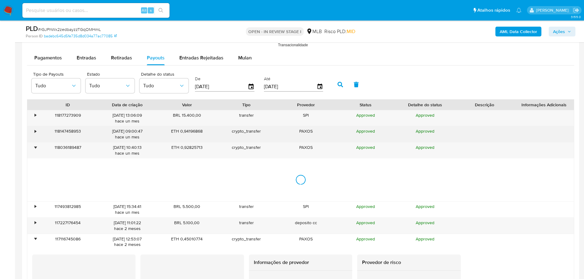
click at [35, 131] on div "•" at bounding box center [36, 131] width 2 height 6
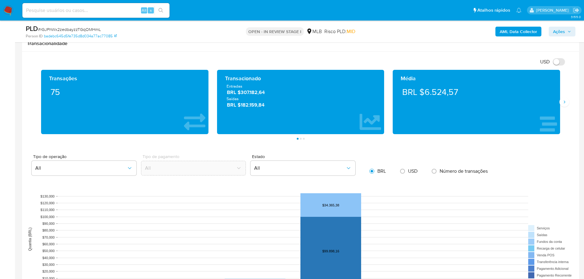
scroll to position [368, 0]
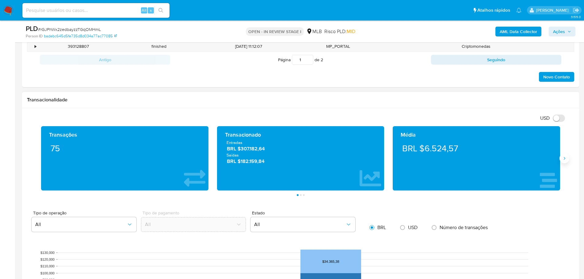
click at [566, 160] on icon "Siguiente" at bounding box center [564, 158] width 5 height 5
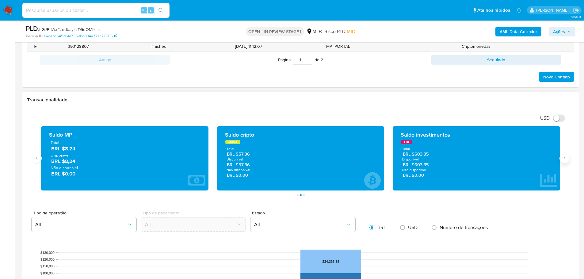
click at [566, 160] on icon "Siguiente" at bounding box center [564, 158] width 5 height 5
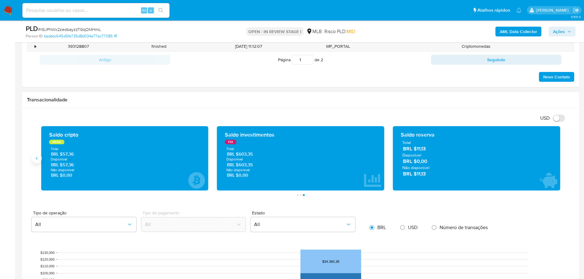
click at [35, 158] on icon "Anterior" at bounding box center [36, 158] width 5 height 5
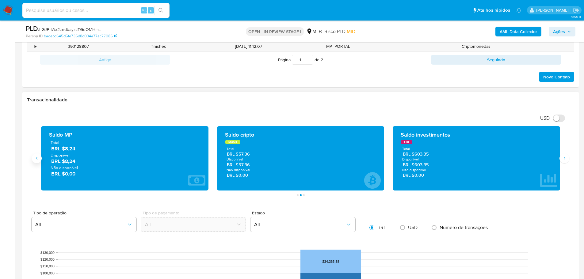
click at [35, 158] on icon "Anterior" at bounding box center [36, 158] width 5 height 5
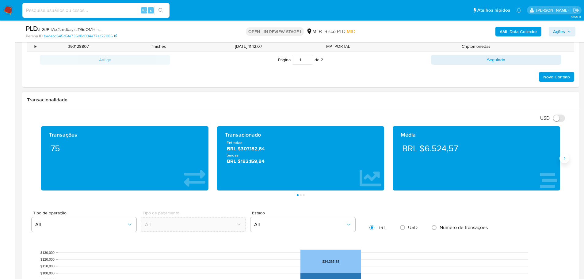
click at [567, 160] on icon "Siguiente" at bounding box center [564, 158] width 5 height 5
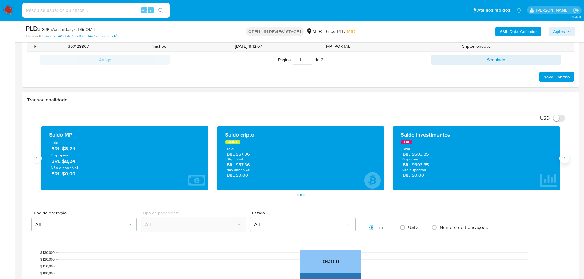
click at [567, 160] on icon "Siguiente" at bounding box center [564, 158] width 5 height 5
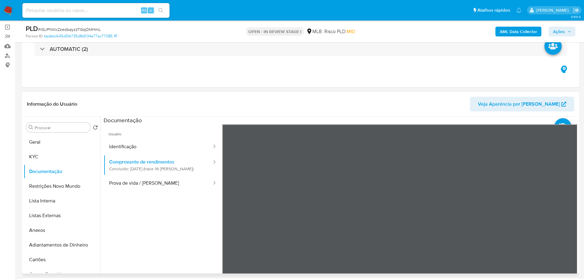
scroll to position [31, 0]
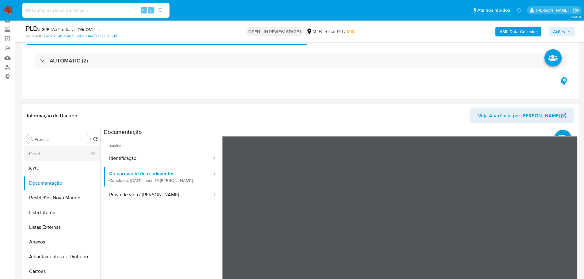
click at [59, 154] on button "Geral" at bounding box center [60, 154] width 72 height 15
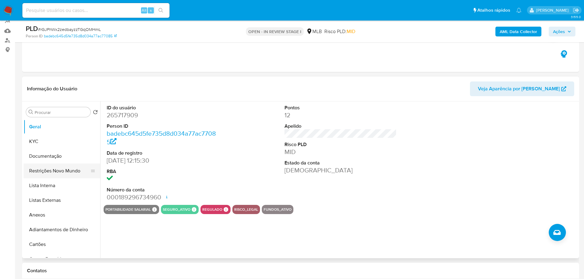
scroll to position [92, 0]
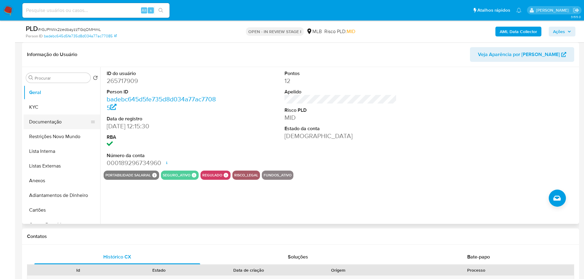
click at [45, 120] on button "Documentação" at bounding box center [60, 122] width 72 height 15
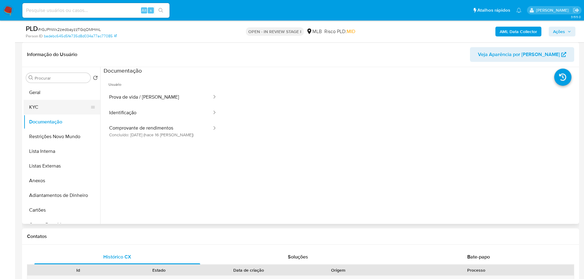
click at [49, 112] on button "KYC" at bounding box center [60, 107] width 72 height 15
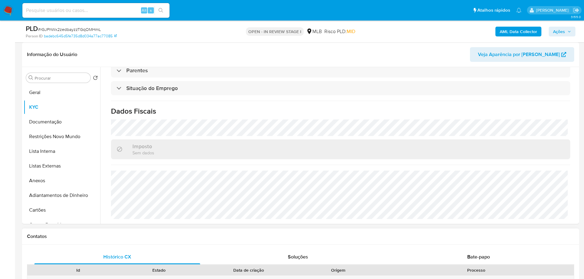
scroll to position [255, 0]
click at [41, 98] on button "Geral" at bounding box center [60, 92] width 72 height 15
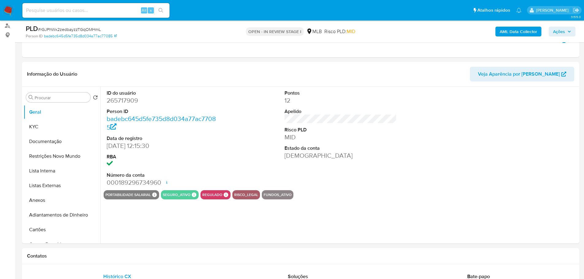
scroll to position [75, 0]
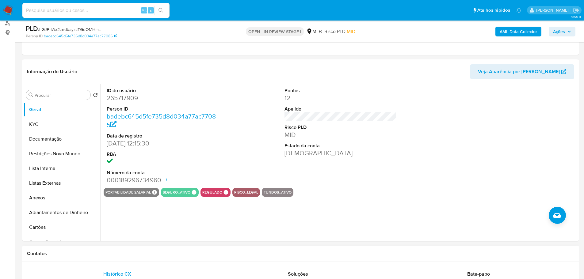
click at [98, 259] on div "Contatos" at bounding box center [300, 254] width 557 height 16
click at [48, 123] on button "KYC" at bounding box center [60, 124] width 72 height 15
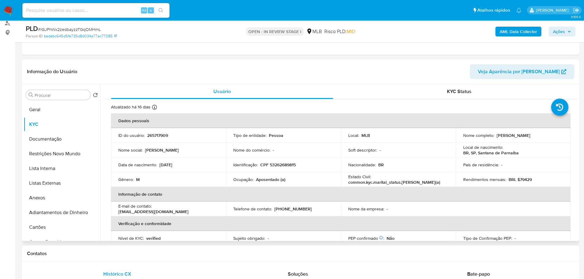
drag, startPoint x: 179, startPoint y: 255, endPoint x: 145, endPoint y: 241, distance: 37.2
click at [179, 255] on h1 "Contatos" at bounding box center [300, 254] width 547 height 6
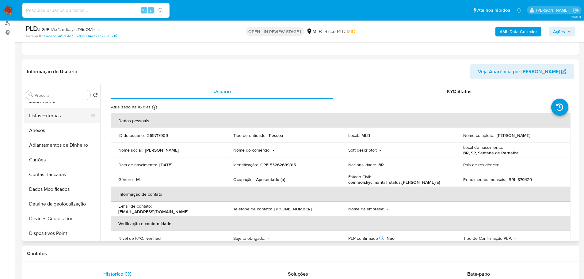
scroll to position [123, 0]
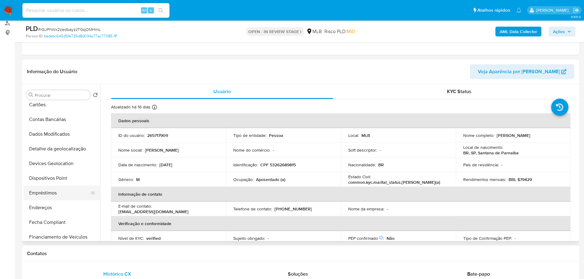
click at [57, 192] on button "Empréstimos" at bounding box center [60, 193] width 72 height 15
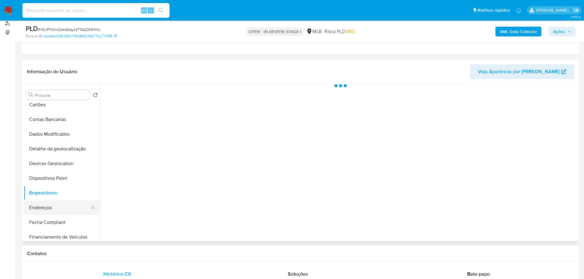
click at [55, 205] on button "Endereços" at bounding box center [60, 208] width 72 height 15
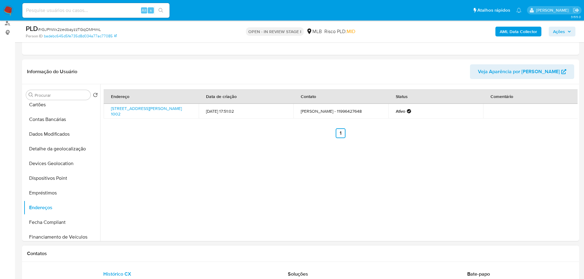
click at [132, 260] on div "Contatos" at bounding box center [300, 254] width 557 height 16
click at [69, 151] on button "Detalhe da geolocalização" at bounding box center [60, 149] width 72 height 15
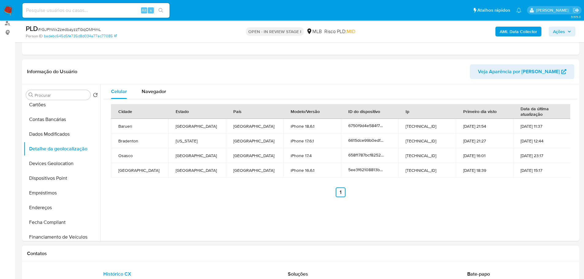
drag, startPoint x: 131, startPoint y: 254, endPoint x: 64, endPoint y: 200, distance: 86.1
click at [131, 255] on h1 "Contatos" at bounding box center [300, 254] width 547 height 6
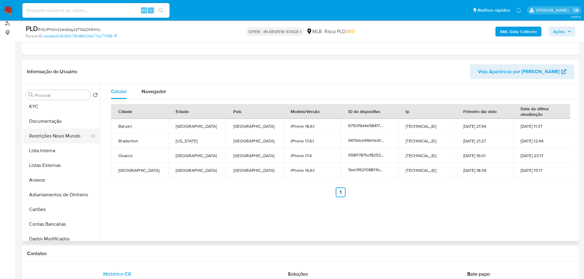
scroll to position [0, 0]
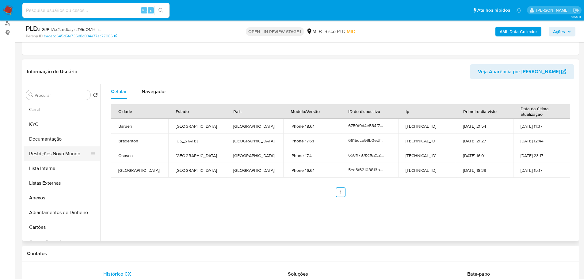
click at [59, 153] on button "Restrições Novo Mundo" at bounding box center [60, 154] width 72 height 15
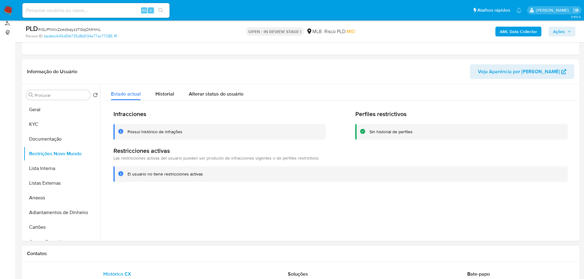
click at [107, 260] on div "Contatos" at bounding box center [300, 254] width 557 height 16
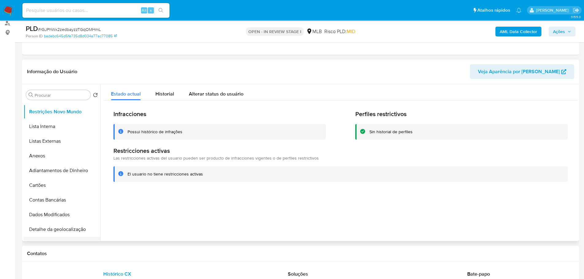
scroll to position [153, 0]
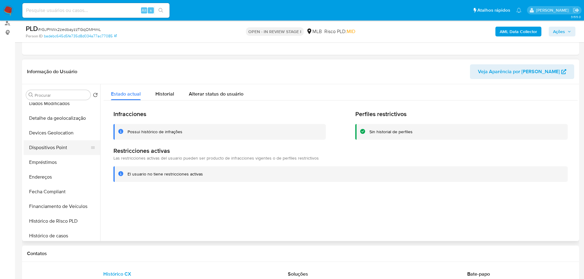
click at [71, 147] on button "Dispositivos Point" at bounding box center [60, 147] width 72 height 15
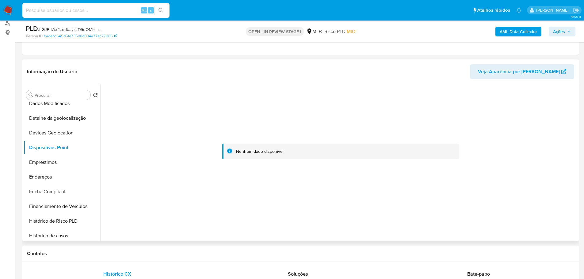
drag, startPoint x: 203, startPoint y: 251, endPoint x: 216, endPoint y: 235, distance: 21.2
click at [203, 251] on h1 "Contatos" at bounding box center [300, 254] width 547 height 6
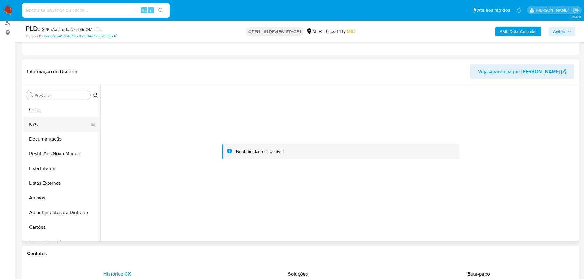
click at [41, 121] on button "KYC" at bounding box center [60, 124] width 72 height 15
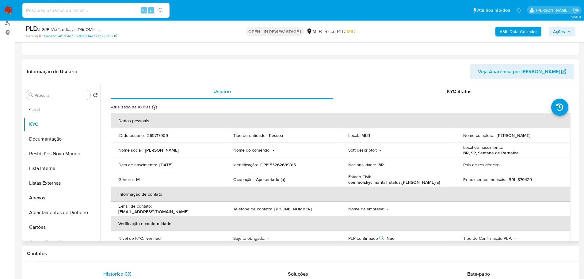
click at [284, 167] on p "CPF 53262689815" at bounding box center [278, 165] width 36 height 6
copy p "53262689815"
click at [44, 112] on button "Geral" at bounding box center [60, 109] width 72 height 15
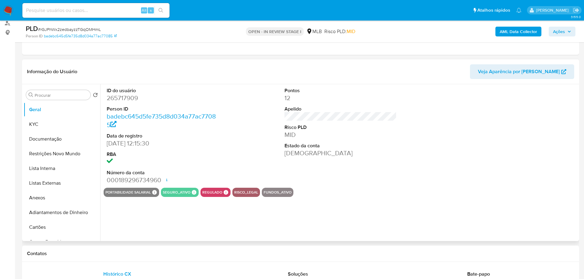
click at [122, 96] on dd "265717909" at bounding box center [163, 98] width 113 height 9
copy dd "265717909"
drag, startPoint x: 139, startPoint y: 143, endPoint x: 107, endPoint y: 144, distance: 31.6
click at [107, 144] on dd "25/07/2017 12:15:30" at bounding box center [163, 143] width 113 height 9
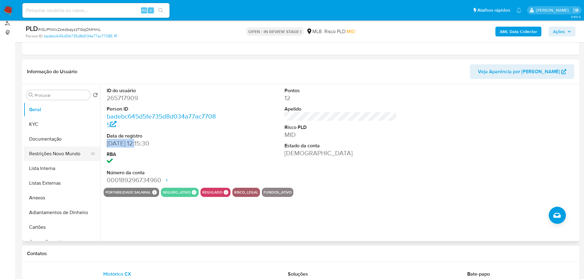
copy dd "25/07/2017"
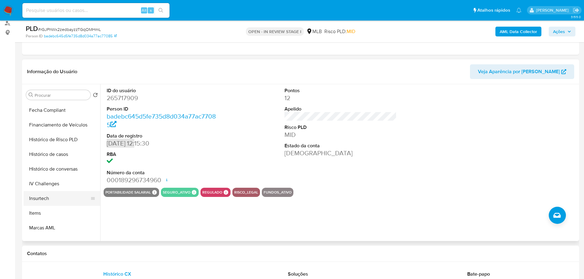
scroll to position [245, 0]
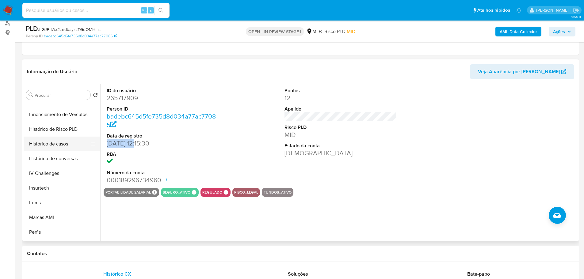
click at [69, 140] on button "Histórico de casos" at bounding box center [60, 144] width 72 height 15
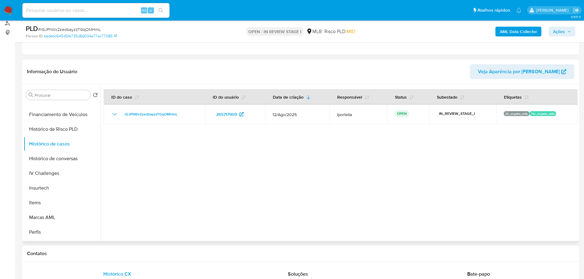
scroll to position [0, 0]
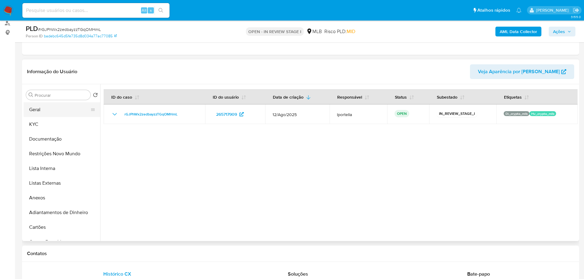
click at [41, 111] on button "Geral" at bounding box center [60, 109] width 72 height 15
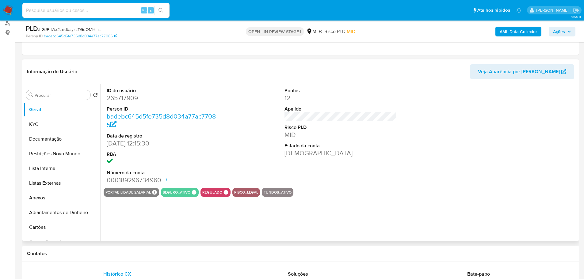
click at [118, 99] on dd "265717909" at bounding box center [163, 98] width 113 height 9
copy dd "265717909"
drag, startPoint x: 74, startPoint y: 19, endPoint x: 72, endPoint y: 14, distance: 5.2
click at [74, 19] on nav "Pausado Ver notificaciones Alt s Atalhos rápidos Presiona las siguientes teclas…" at bounding box center [292, 10] width 584 height 21
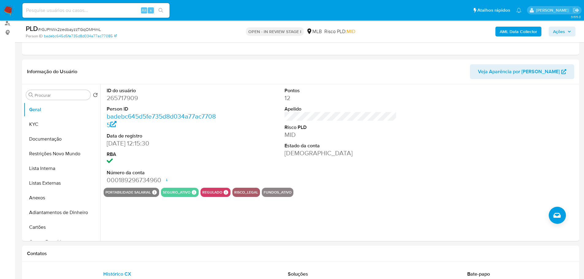
click at [71, 13] on input at bounding box center [95, 10] width 147 height 8
paste input "YCNB5rWB1VaiHCp20dBGcUKh"
type input "YCNB5rWB1VaiHCp20dBGcUKh"
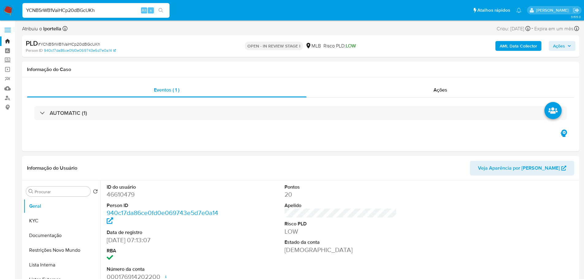
select select "10"
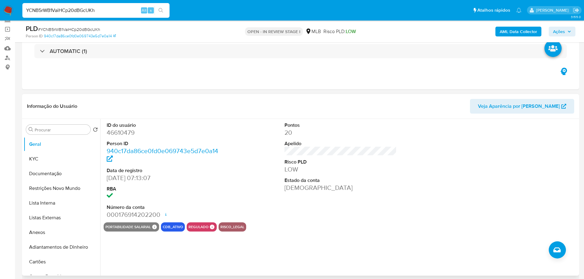
scroll to position [61, 0]
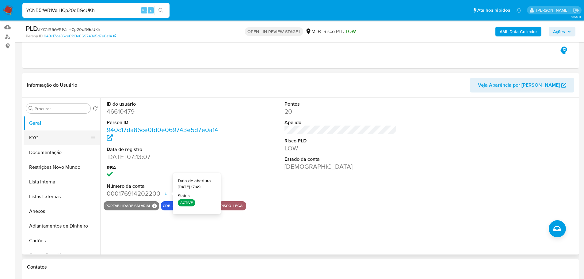
click at [48, 138] on button "KYC" at bounding box center [60, 138] width 72 height 15
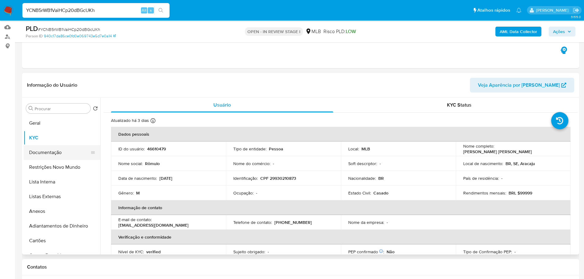
click at [63, 156] on button "Documentação" at bounding box center [60, 152] width 72 height 15
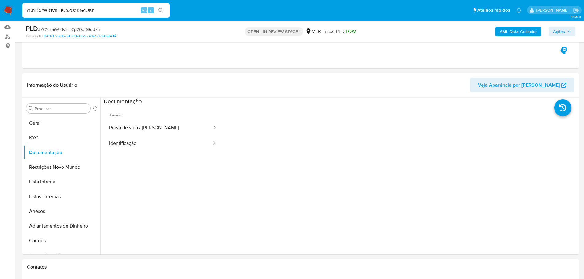
click at [188, 133] on button "Prova de vida / Selfie" at bounding box center [158, 128] width 109 height 16
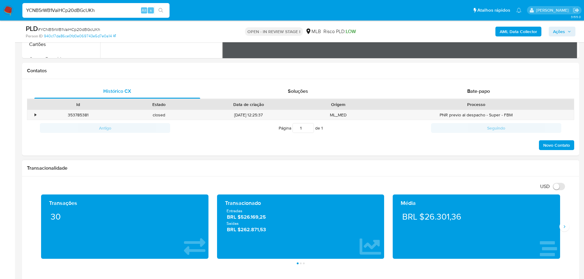
scroll to position [337, 0]
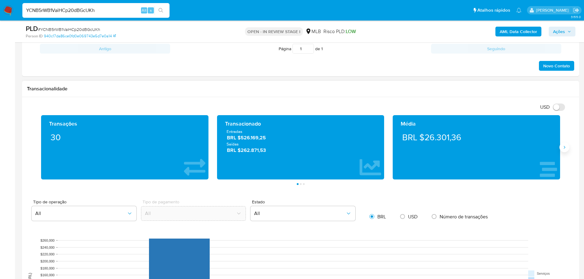
click at [565, 149] on icon "Siguiente" at bounding box center [564, 147] width 5 height 5
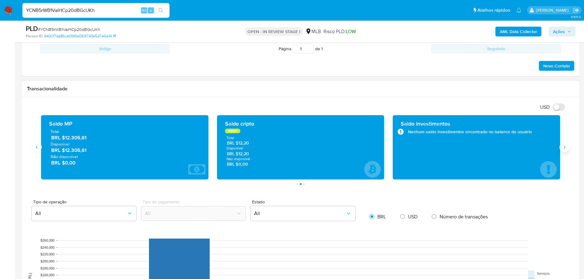
click at [565, 149] on icon "Siguiente" at bounding box center [564, 147] width 5 height 5
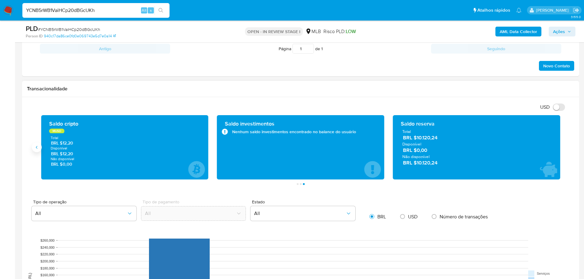
click at [37, 151] on button "Anterior" at bounding box center [37, 148] width 10 height 10
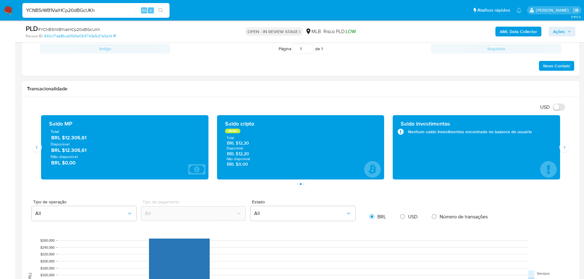
click at [386, 107] on div "USD Alternar entre moeda local e dólar" at bounding box center [298, 107] width 543 height 10
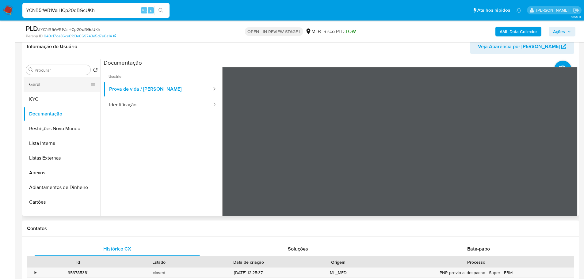
scroll to position [92, 0]
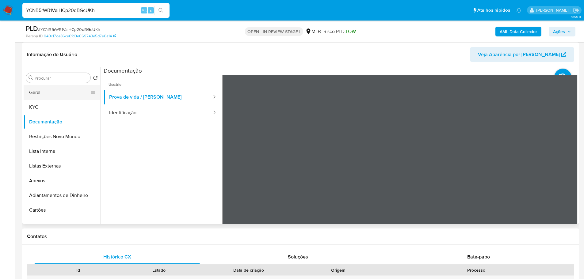
click at [43, 94] on button "Geral" at bounding box center [60, 92] width 72 height 15
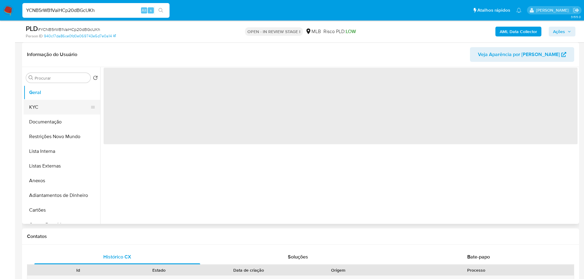
click at [42, 102] on button "KYC" at bounding box center [60, 107] width 72 height 15
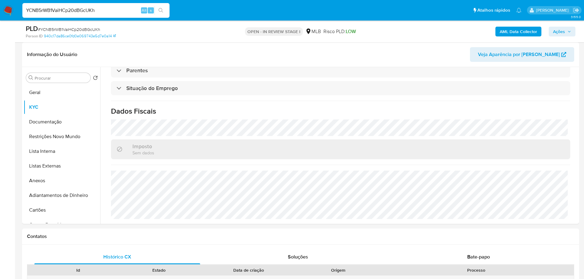
scroll to position [255, 0]
click at [60, 118] on button "Documentação" at bounding box center [60, 122] width 72 height 15
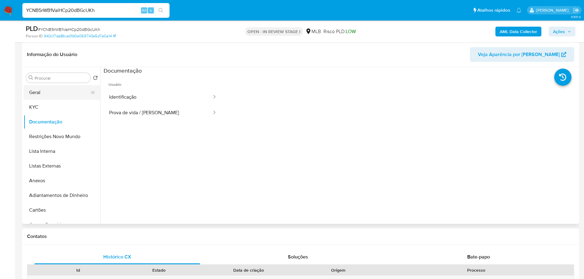
click at [40, 95] on button "Geral" at bounding box center [60, 92] width 72 height 15
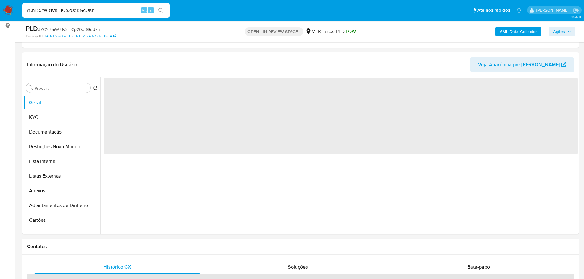
scroll to position [79, 0]
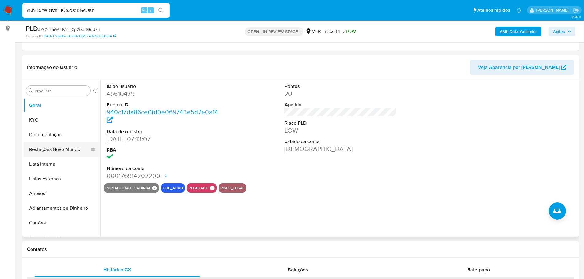
drag, startPoint x: 78, startPoint y: 254, endPoint x: 48, endPoint y: 150, distance: 108.9
click at [77, 251] on div "Contatos" at bounding box center [300, 250] width 557 height 16
click at [33, 120] on button "KYC" at bounding box center [60, 120] width 72 height 15
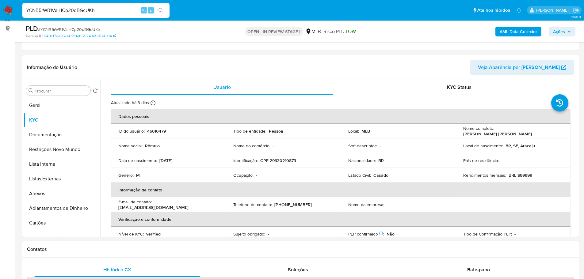
click at [123, 254] on div "Contatos" at bounding box center [300, 250] width 557 height 16
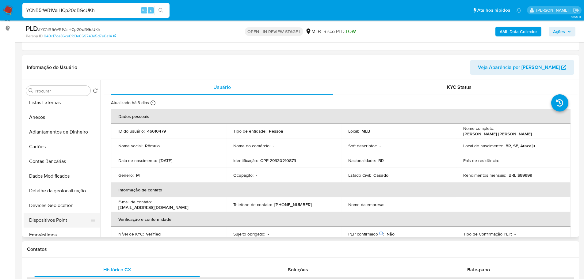
scroll to position [123, 0]
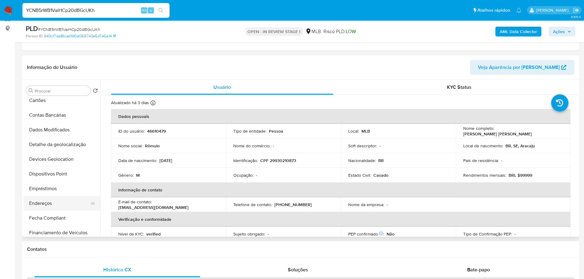
click at [51, 200] on button "Endereços" at bounding box center [60, 203] width 72 height 15
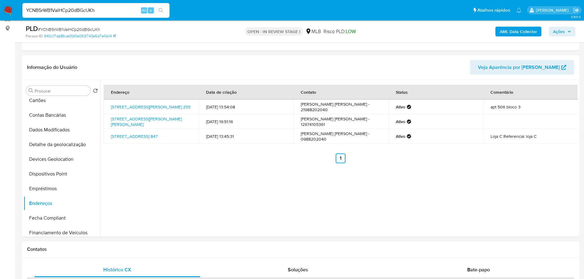
drag, startPoint x: 115, startPoint y: 249, endPoint x: 85, endPoint y: 186, distance: 69.7
click at [115, 249] on h1 "Contatos" at bounding box center [300, 249] width 547 height 6
click at [70, 147] on button "Detalhe da geolocalização" at bounding box center [60, 144] width 72 height 15
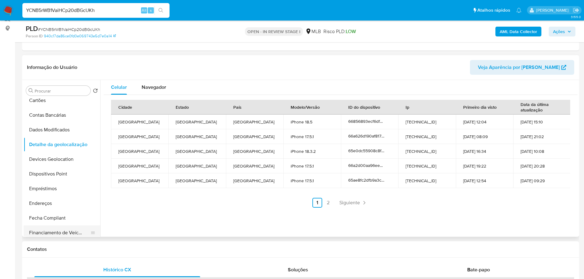
drag, startPoint x: 109, startPoint y: 247, endPoint x: 91, endPoint y: 227, distance: 26.9
click at [109, 247] on h1 "Contatos" at bounding box center [300, 249] width 547 height 6
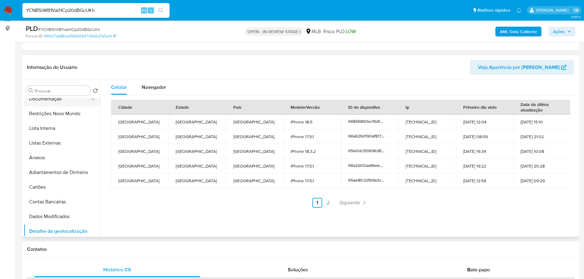
scroll to position [0, 0]
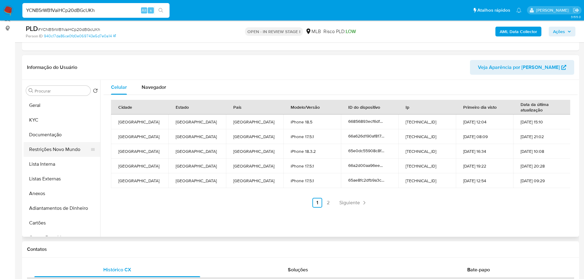
click at [49, 150] on button "Restrições Novo Mundo" at bounding box center [60, 149] width 72 height 15
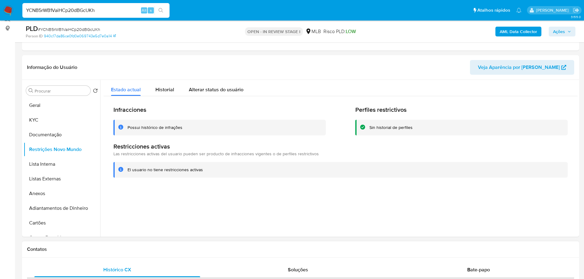
click at [173, 244] on div "Contatos" at bounding box center [300, 250] width 557 height 16
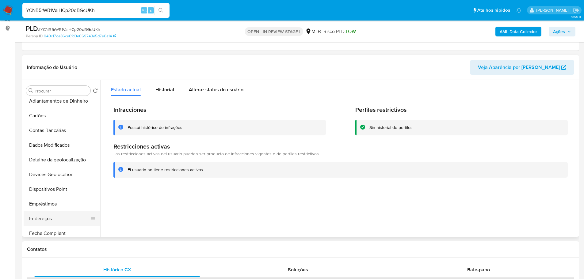
scroll to position [153, 0]
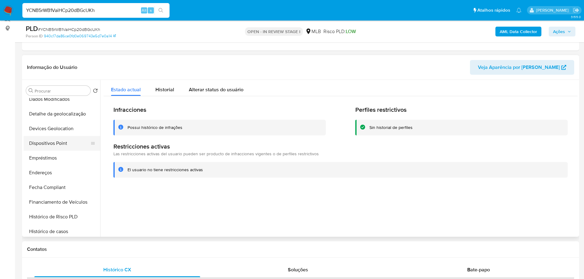
click at [55, 143] on button "Dispositivos Point" at bounding box center [60, 143] width 72 height 15
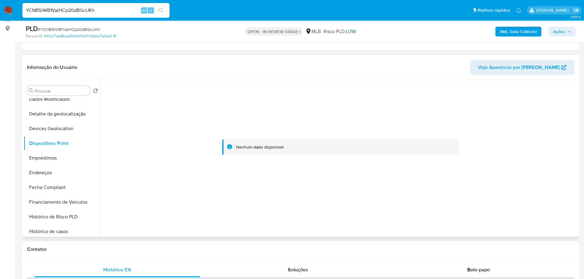
drag, startPoint x: 464, startPoint y: 200, endPoint x: 410, endPoint y: 123, distance: 94.0
click at [464, 200] on div at bounding box center [341, 147] width 474 height 135
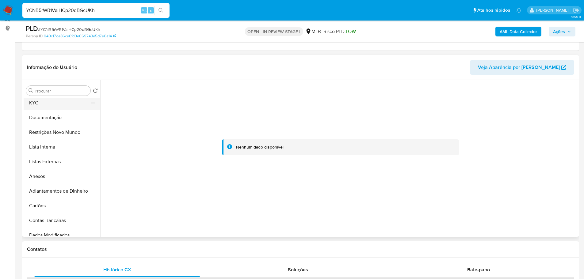
scroll to position [0, 0]
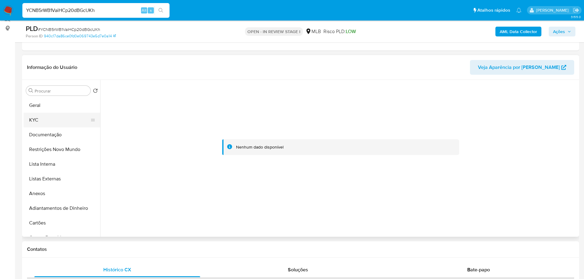
click at [36, 123] on button "KYC" at bounding box center [60, 120] width 72 height 15
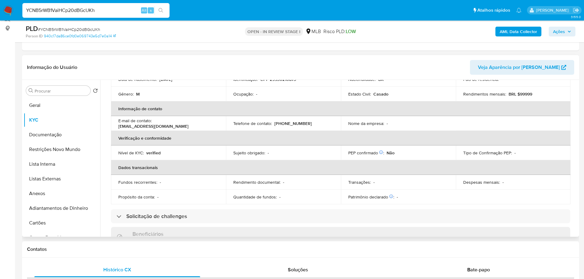
scroll to position [3, 0]
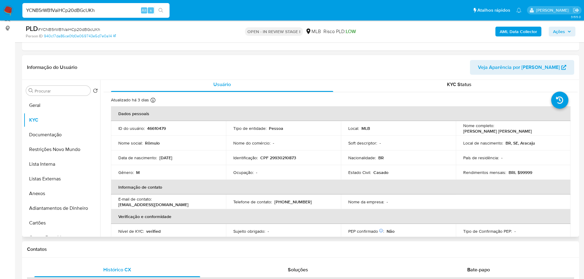
click at [283, 158] on p "CPF 29930210873" at bounding box center [278, 158] width 36 height 6
copy p "29930210873"
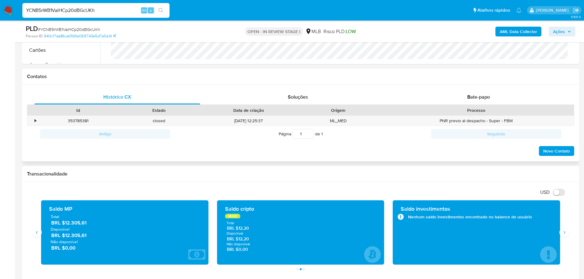
scroll to position [263, 0]
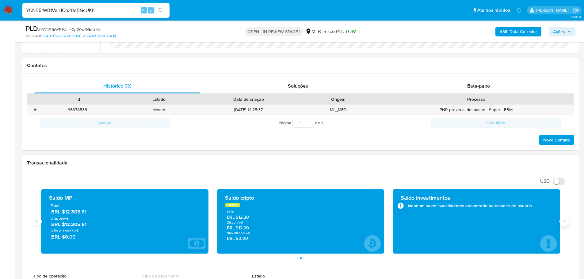
click at [564, 223] on icon "Siguiente" at bounding box center [564, 221] width 5 height 5
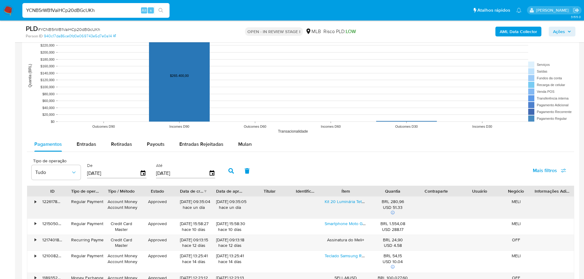
scroll to position [600, 0]
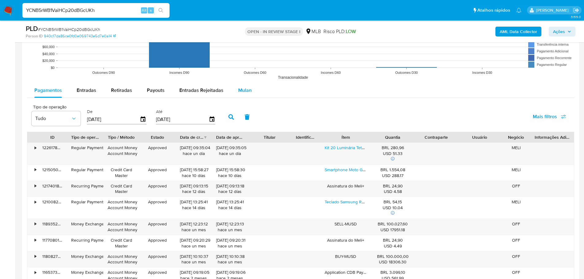
click at [246, 91] on span "Mulan" at bounding box center [244, 90] width 13 height 7
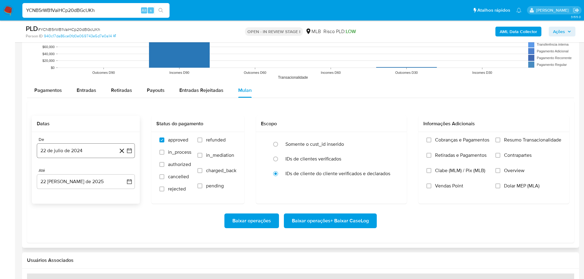
click at [78, 151] on button "22 de julio de 2024" at bounding box center [86, 150] width 98 height 15
click at [126, 174] on icon "Mes siguiente" at bounding box center [123, 172] width 7 height 7
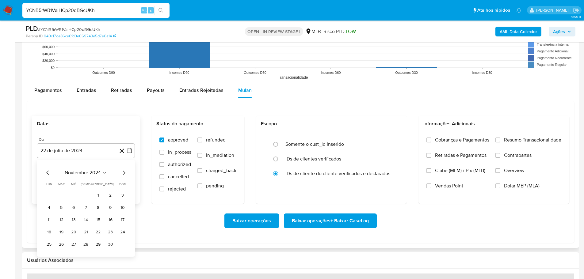
click at [126, 174] on icon "Mes siguiente" at bounding box center [123, 172] width 7 height 7
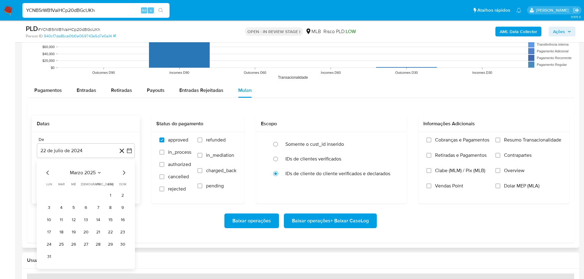
click at [126, 174] on icon "Mes siguiente" at bounding box center [123, 172] width 7 height 7
click at [85, 195] on button "1" at bounding box center [86, 196] width 10 height 10
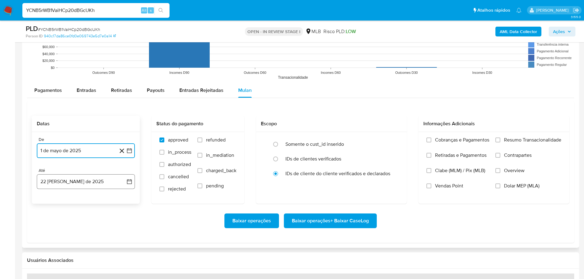
click at [86, 181] on button "22 [PERSON_NAME] de 2025" at bounding box center [86, 181] width 98 height 15
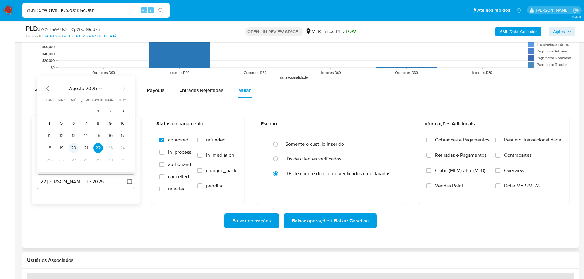
click at [78, 151] on button "20" at bounding box center [74, 148] width 10 height 10
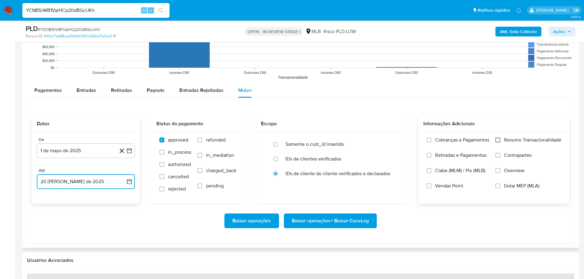
click at [497, 138] on input "Resumo Transacionalidade" at bounding box center [497, 140] width 5 height 5
click at [336, 224] on span "Baixar operações + Baixar CaseLog" at bounding box center [330, 220] width 77 height 13
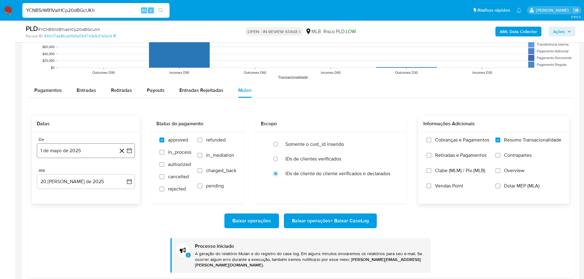
click at [70, 146] on button "1 de mayo de 2025" at bounding box center [86, 150] width 98 height 15
click at [120, 170] on div "mayo 2025" at bounding box center [85, 172] width 83 height 7
click at [124, 172] on icon "Mes siguiente" at bounding box center [123, 172] width 7 height 7
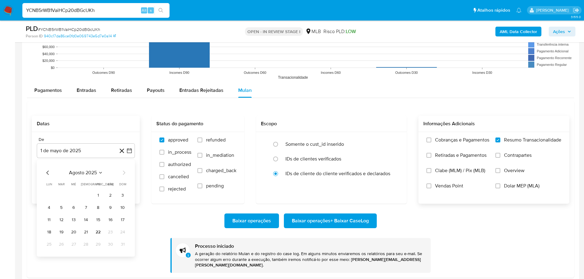
click at [51, 171] on icon "Mes anterior" at bounding box center [47, 172] width 7 height 7
click at [49, 171] on icon "Mes anterior" at bounding box center [47, 172] width 7 height 7
click at [123, 196] on button "1" at bounding box center [123, 196] width 10 height 10
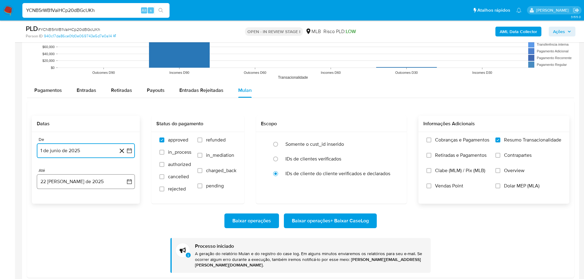
click at [82, 181] on button "22 [PERSON_NAME] de 2025" at bounding box center [86, 181] width 98 height 15
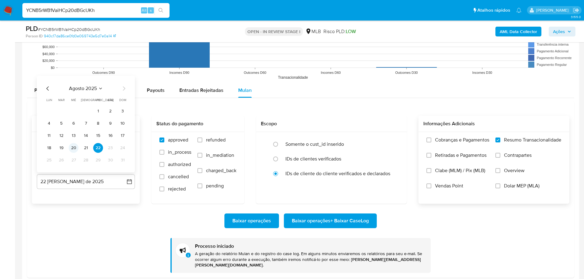
click at [73, 147] on button "20" at bounding box center [74, 148] width 10 height 10
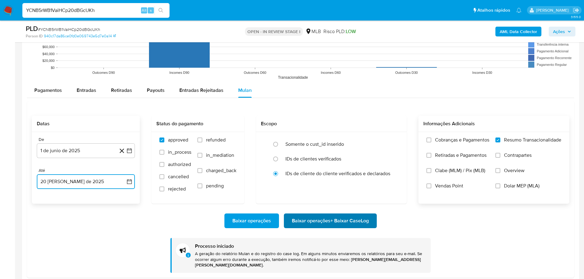
click at [332, 224] on span "Baixar operações + Baixar CaseLog" at bounding box center [330, 220] width 77 height 13
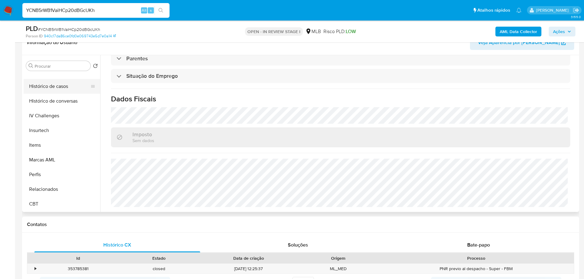
scroll to position [48, 0]
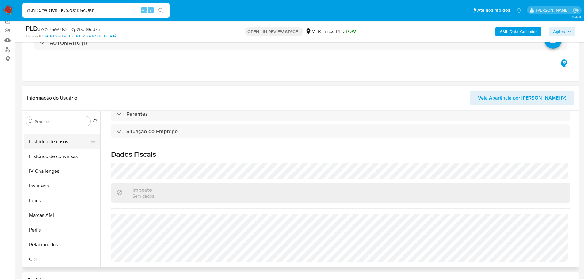
click at [55, 141] on button "Histórico de casos" at bounding box center [60, 142] width 72 height 15
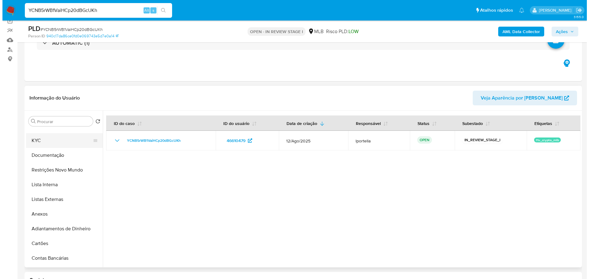
scroll to position [0, 0]
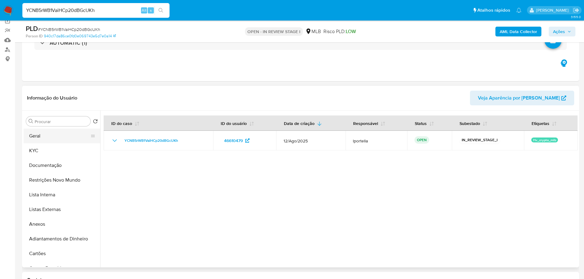
click at [52, 141] on button "Geral" at bounding box center [60, 136] width 72 height 15
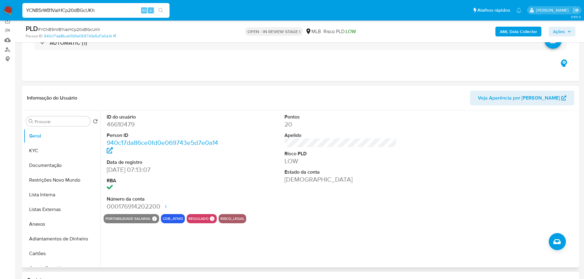
click at [126, 125] on dd "46610479" at bounding box center [163, 124] width 113 height 9
copy dd "46610479"
drag, startPoint x: 138, startPoint y: 167, endPoint x: 105, endPoint y: 169, distance: 33.5
click at [105, 169] on div "ID do usuário 46610479 Person ID 940c17da86ce0fd0e069743e5d7e0a14 Data de regis…" at bounding box center [163, 163] width 119 height 104
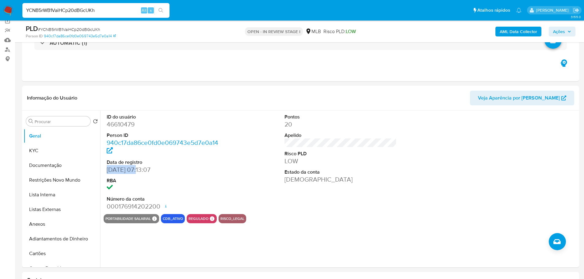
copy dd "22/02/2011"
drag, startPoint x: 568, startPoint y: 29, endPoint x: 549, endPoint y: 36, distance: 20.4
click at [568, 30] on icon "button" at bounding box center [569, 32] width 4 height 4
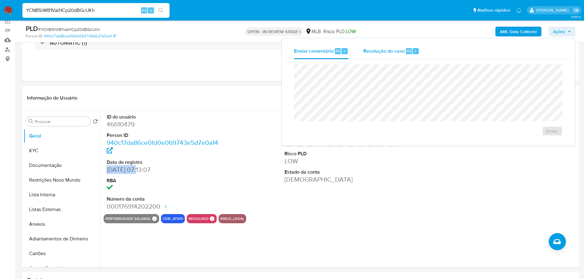
click at [372, 50] on span "Resolução do caso" at bounding box center [383, 50] width 41 height 7
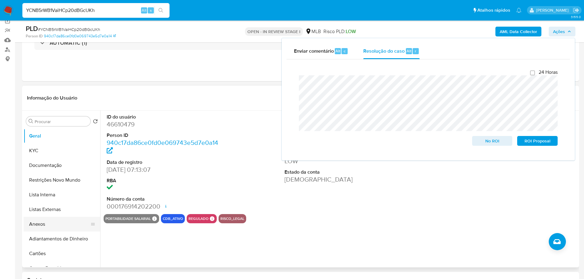
click at [53, 226] on button "Anexos" at bounding box center [60, 224] width 72 height 15
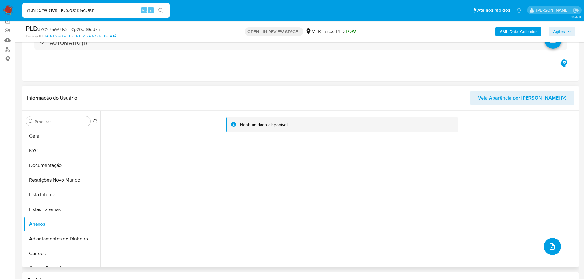
click at [552, 246] on icon "upload-file" at bounding box center [552, 247] width 5 height 6
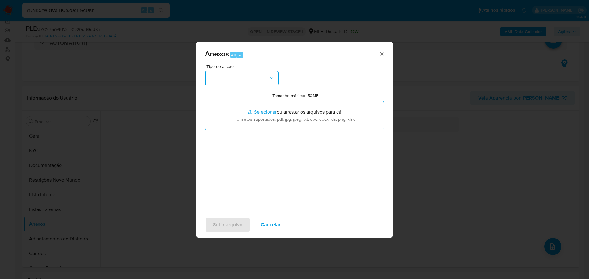
click at [271, 76] on icon "button" at bounding box center [272, 78] width 6 height 6
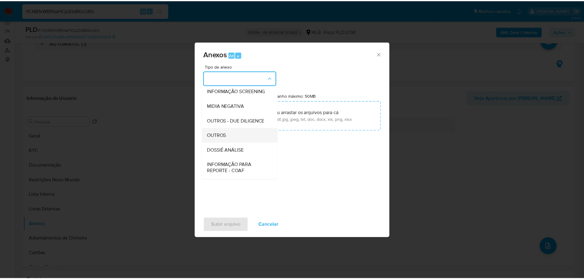
scroll to position [94, 0]
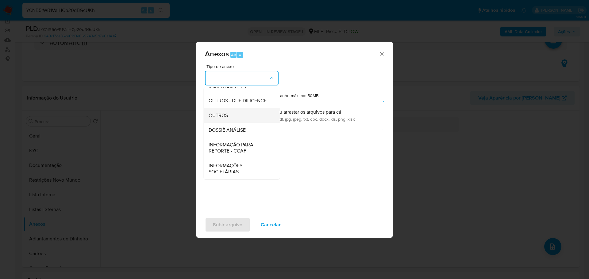
click at [230, 116] on div "OUTROS" at bounding box center [239, 115] width 63 height 15
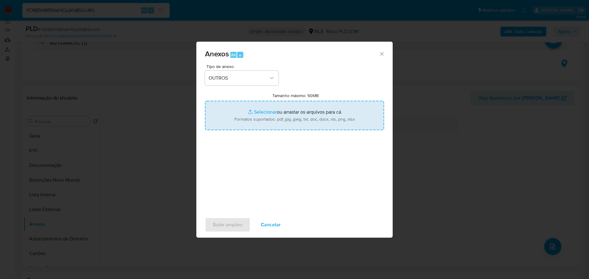
type input "C:\fakepath\ID_ 46610479 - CPF 29930210873 - ROMULO BATISTA DE LIMA.pdf"
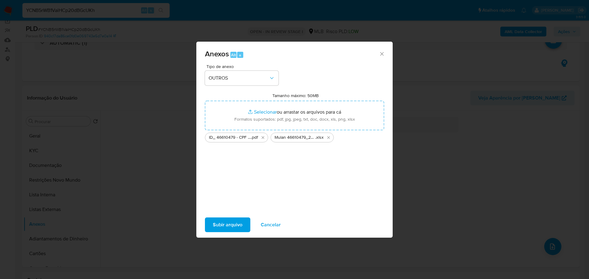
click at [225, 223] on span "Subir arquivo" at bounding box center [227, 224] width 29 height 13
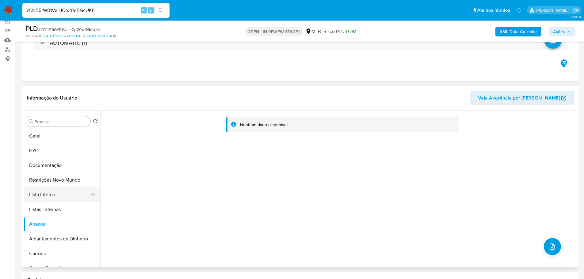
click at [49, 200] on button "Lista Interna" at bounding box center [60, 195] width 72 height 15
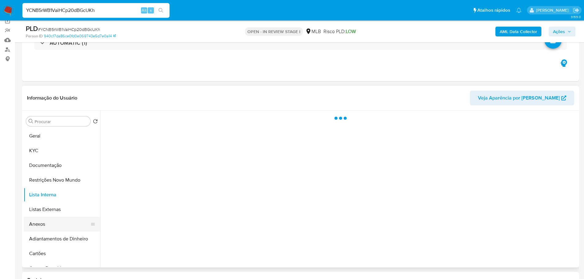
click at [52, 221] on button "Anexos" at bounding box center [60, 224] width 72 height 15
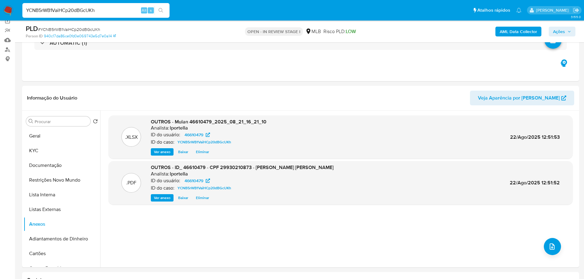
click at [565, 30] on span "Ações" at bounding box center [559, 32] width 12 height 10
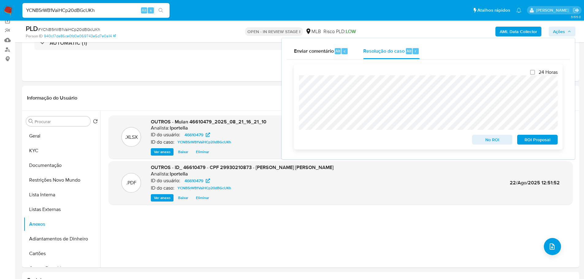
click at [483, 143] on span "No ROI" at bounding box center [492, 140] width 32 height 9
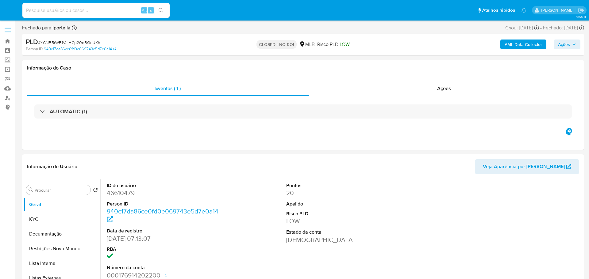
select select "10"
click at [10, 11] on img at bounding box center [8, 10] width 10 height 10
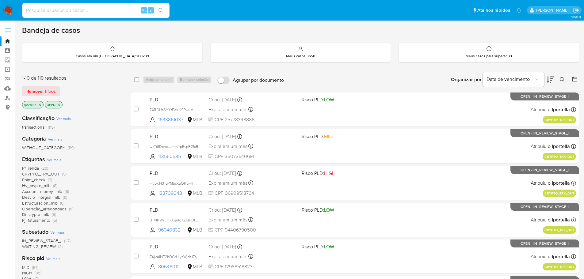
click at [37, 185] on span "Hv_crypto_mlb" at bounding box center [36, 186] width 29 height 6
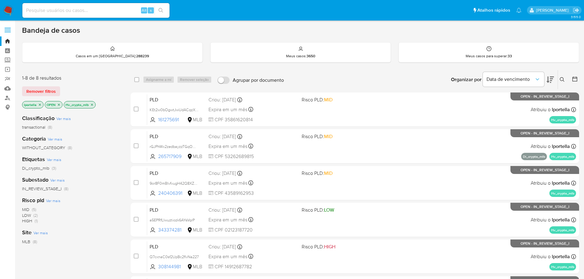
drag, startPoint x: 6, startPoint y: 161, endPoint x: 113, endPoint y: 192, distance: 111.2
click at [113, 192] on div "Classificação Ver mais transactional (8) Categoria Ver mais WITHOUT_CATEGORY (8…" at bounding box center [71, 214] width 99 height 208
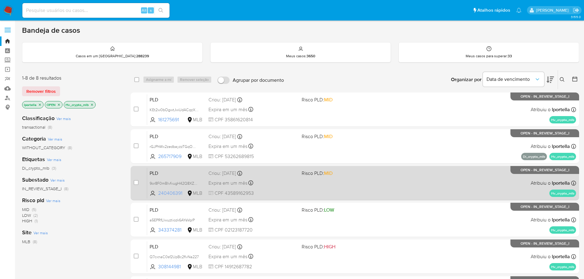
click at [170, 195] on span "240406391" at bounding box center [172, 193] width 28 height 7
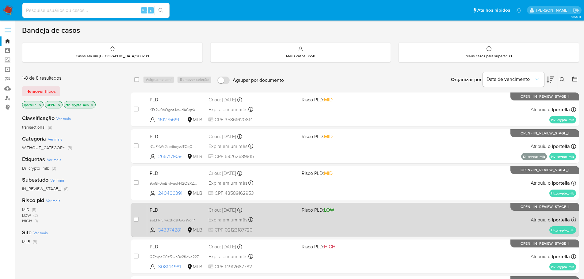
click at [169, 231] on span "343374281" at bounding box center [172, 230] width 28 height 7
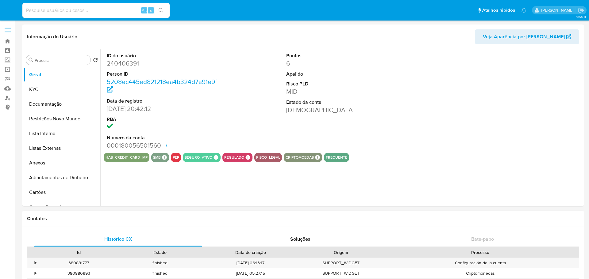
select select "10"
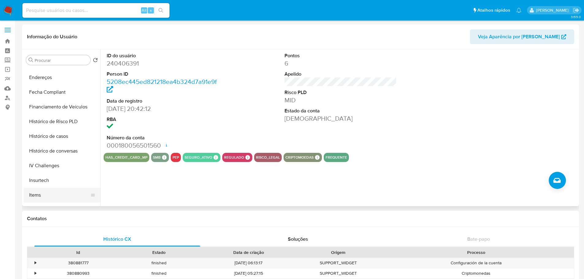
scroll to position [274, 0]
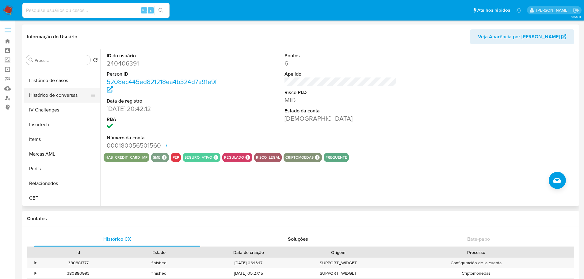
click at [56, 88] on button "Histórico de conversas" at bounding box center [60, 95] width 72 height 15
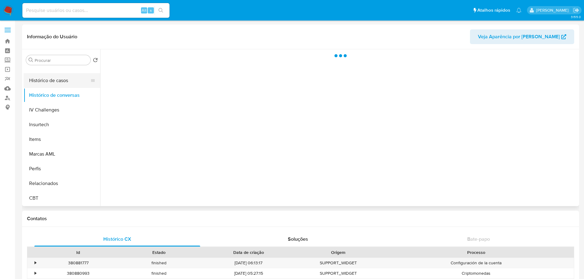
click at [55, 84] on button "Histórico de casos" at bounding box center [60, 80] width 72 height 15
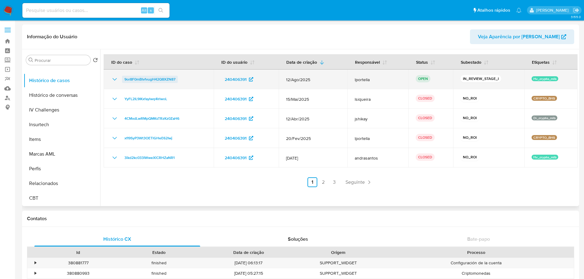
click at [135, 82] on span "9or8F0mBIvfvugH42Q8XZN87" at bounding box center [149, 79] width 51 height 7
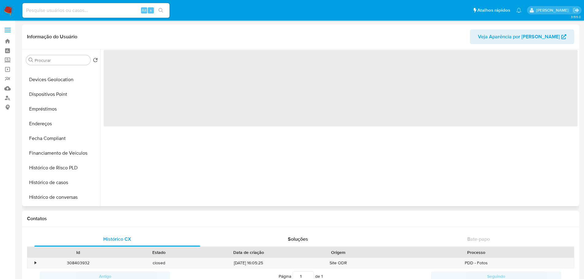
scroll to position [245, 0]
click at [56, 109] on button "Histórico de casos" at bounding box center [60, 109] width 72 height 15
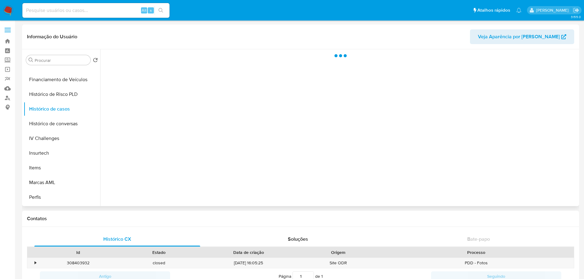
select select "10"
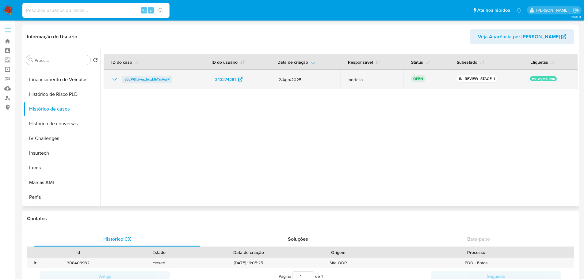
click at [160, 80] on span "a5EPRfLlwuztiozk6AYsVqrP" at bounding box center [146, 79] width 45 height 7
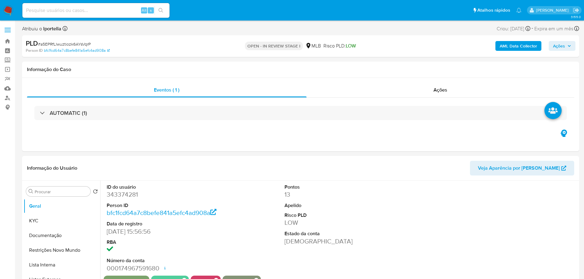
select select "10"
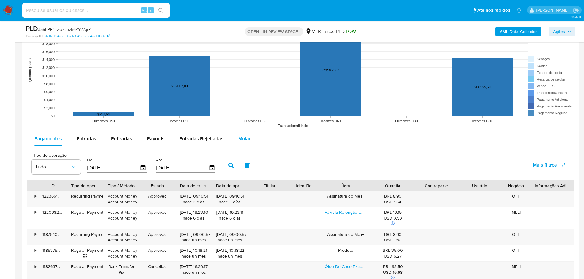
click at [247, 144] on div "Mulan" at bounding box center [244, 139] width 13 height 15
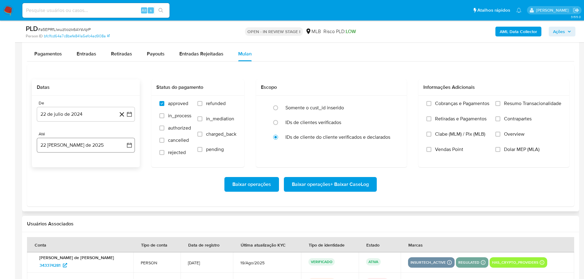
scroll to position [674, 0]
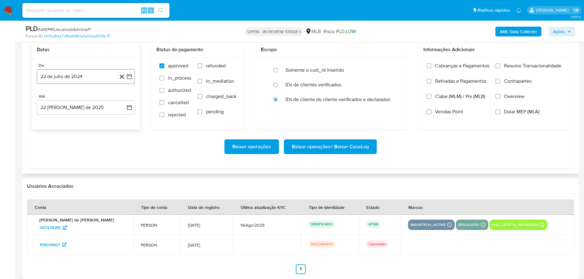
click at [75, 77] on button "22 de julio de 2024" at bounding box center [86, 76] width 98 height 15
click at [124, 97] on icon "Mes siguiente" at bounding box center [123, 98] width 7 height 7
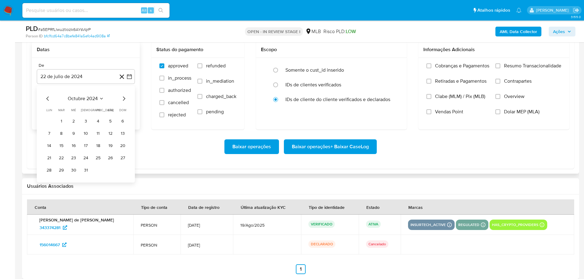
click at [124, 97] on icon "Mes siguiente" at bounding box center [123, 98] width 7 height 7
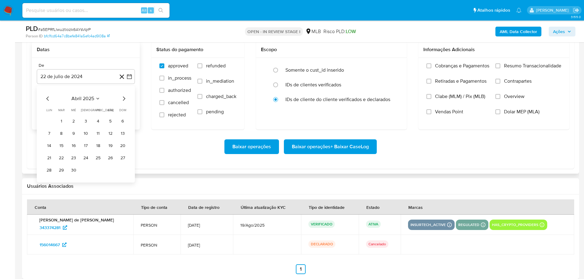
click at [124, 97] on icon "Mes siguiente" at bounding box center [123, 98] width 7 height 7
click at [46, 99] on icon "Mes anterior" at bounding box center [47, 98] width 7 height 7
click at [124, 98] on icon "Mes siguiente" at bounding box center [124, 99] width 2 height 4
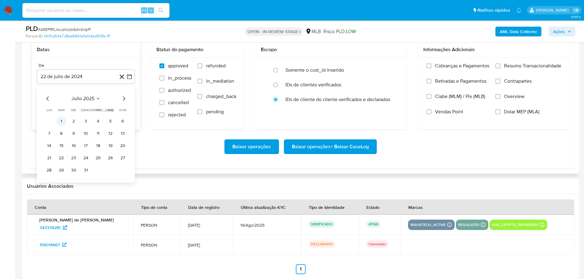
click at [62, 120] on button "1" at bounding box center [61, 121] width 10 height 10
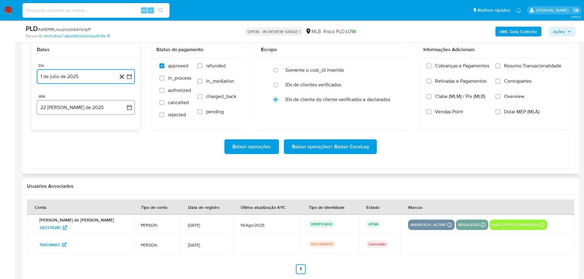
click at [72, 109] on button "22 [PERSON_NAME] de 2025" at bounding box center [86, 107] width 98 height 15
click at [72, 188] on button "20" at bounding box center [74, 189] width 10 height 10
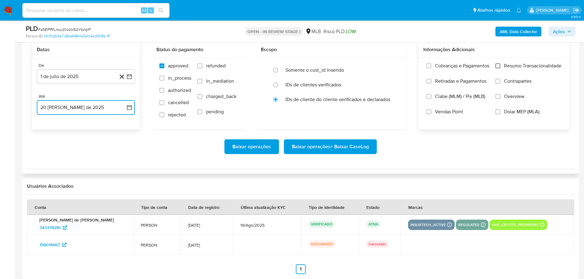
click at [499, 67] on input "Resumo Transacionalidade" at bounding box center [497, 65] width 5 height 5
click at [363, 148] on span "Baixar operações + Baixar CaseLog" at bounding box center [330, 146] width 77 height 13
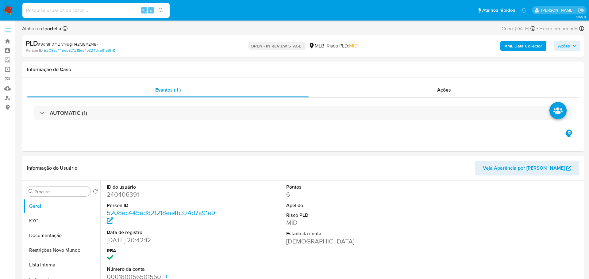
select select "10"
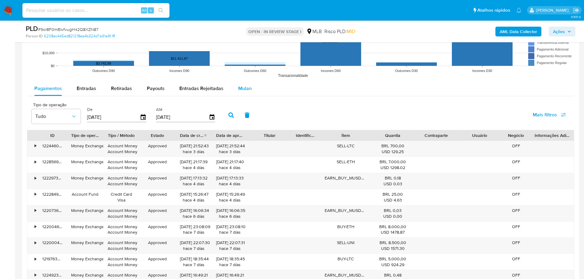
click at [245, 87] on span "Mulan" at bounding box center [244, 88] width 13 height 7
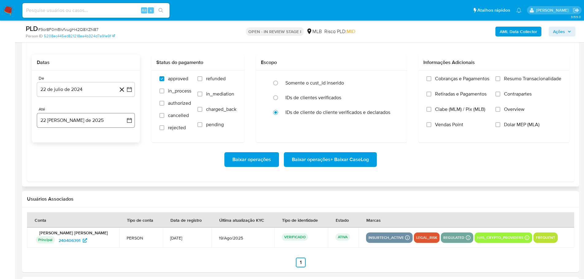
scroll to position [736, 0]
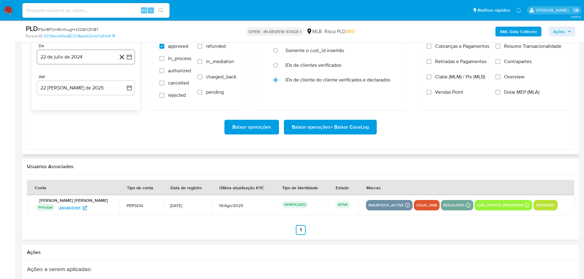
click at [73, 52] on button "22 de julio de 2024" at bounding box center [86, 57] width 98 height 15
click at [124, 77] on icon "Mes siguiente" at bounding box center [124, 79] width 2 height 4
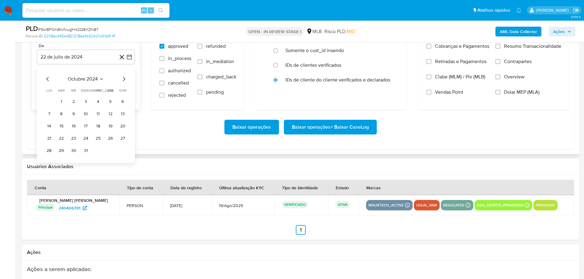
click at [124, 77] on icon "Mes siguiente" at bounding box center [124, 79] width 2 height 4
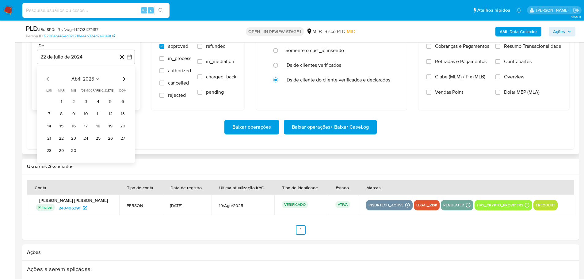
click at [124, 77] on icon "Mes siguiente" at bounding box center [124, 79] width 2 height 4
click at [48, 78] on icon "Mes anterior" at bounding box center [47, 79] width 2 height 4
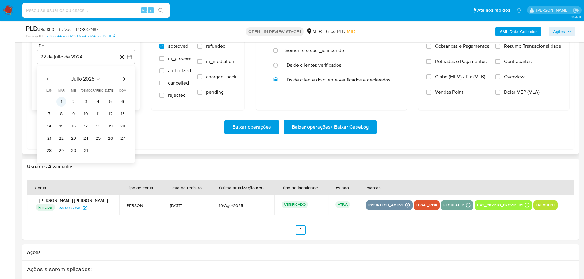
click at [63, 102] on button "1" at bounding box center [61, 102] width 10 height 10
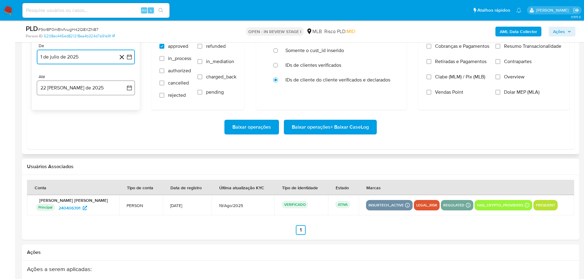
click at [71, 86] on button "22 [PERSON_NAME] de 2025" at bounding box center [86, 88] width 98 height 15
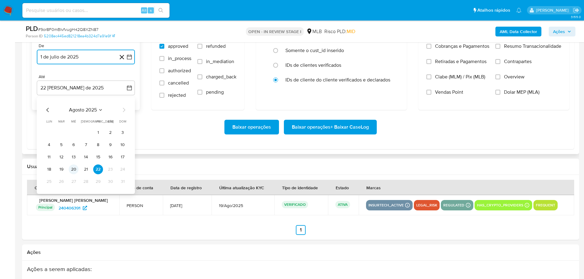
drag, startPoint x: 77, startPoint y: 168, endPoint x: 304, endPoint y: 150, distance: 227.9
click at [78, 168] on button "20" at bounding box center [74, 170] width 10 height 10
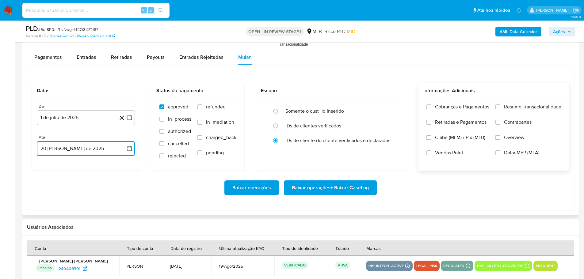
scroll to position [644, 0]
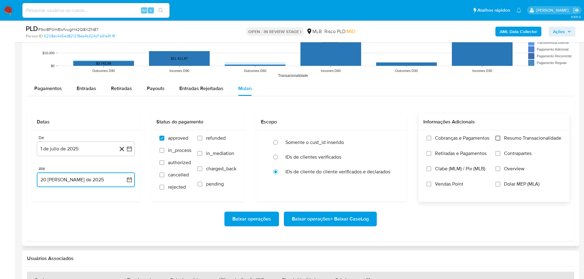
click at [497, 139] on input "Resumo Transacionalidade" at bounding box center [497, 138] width 5 height 5
click at [336, 220] on span "Baixar operações + Baixar CaseLog" at bounding box center [330, 218] width 77 height 13
